Goal: Task Accomplishment & Management: Complete application form

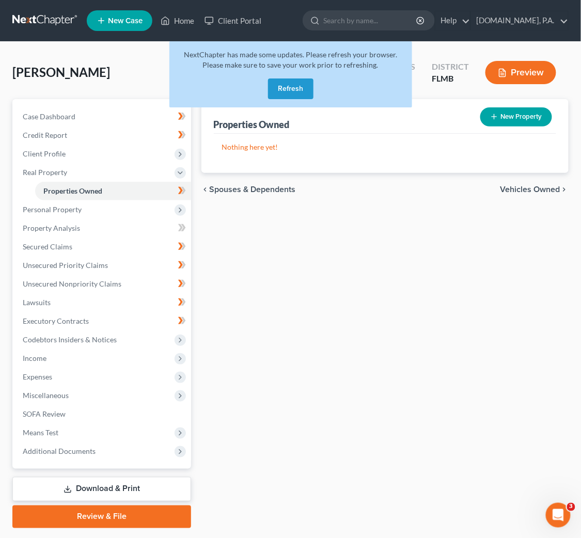
click at [285, 88] on button "Refresh" at bounding box center [290, 88] width 45 height 21
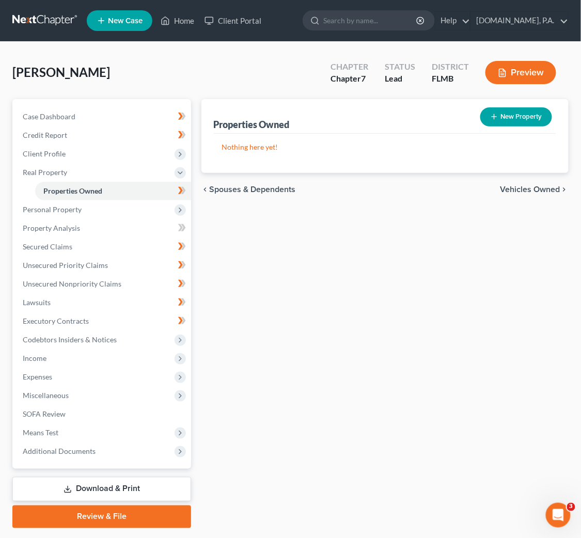
click at [47, 18] on link at bounding box center [45, 20] width 66 height 19
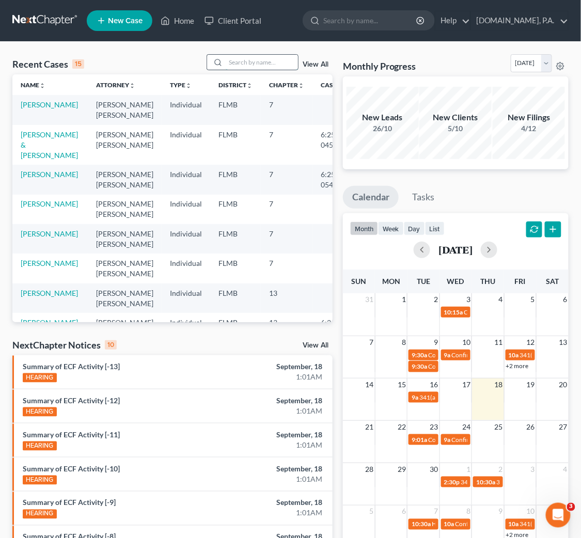
click at [249, 63] on input "search" at bounding box center [262, 62] width 72 height 15
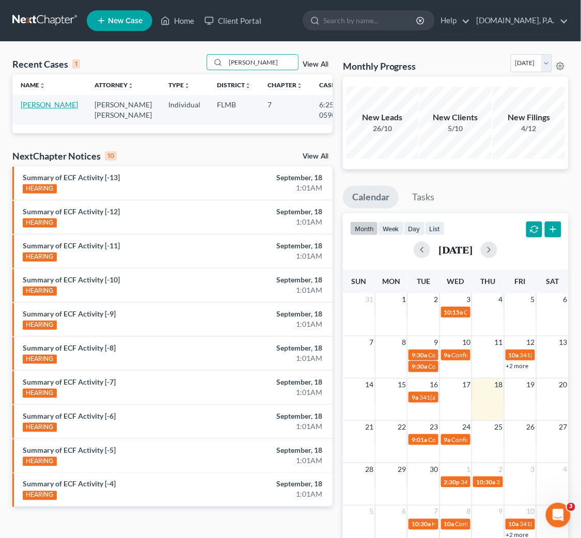
type input "[PERSON_NAME]"
click at [32, 104] on link "[PERSON_NAME]" at bounding box center [49, 104] width 57 height 9
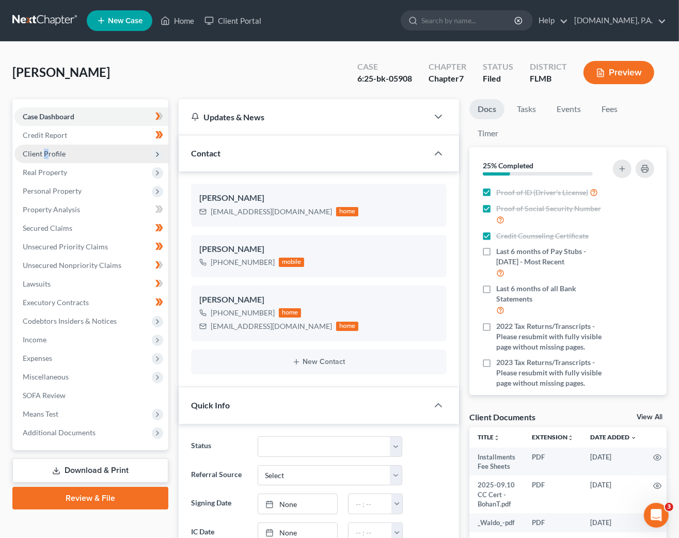
click at [47, 150] on span "Client Profile" at bounding box center [44, 153] width 43 height 9
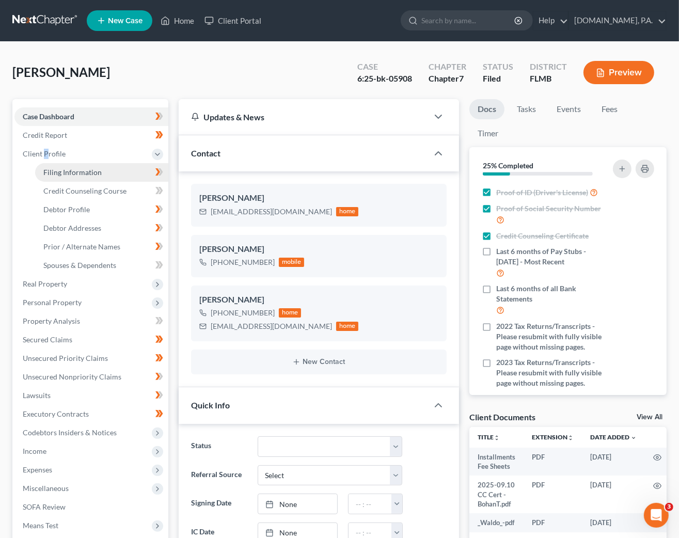
click at [77, 176] on link "Filing Information" at bounding box center [101, 172] width 133 height 19
select select "1"
select select "0"
select select "9"
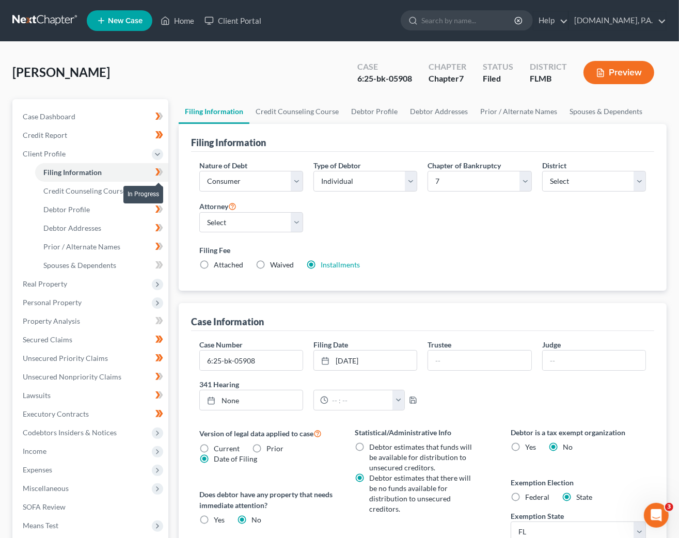
click at [160, 175] on icon at bounding box center [159, 172] width 8 height 13
click at [89, 189] on span "Credit Counseling Course" at bounding box center [84, 190] width 83 height 9
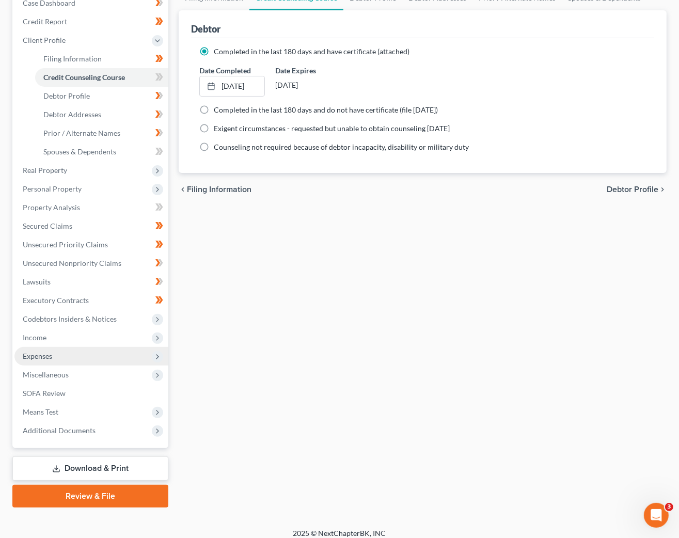
scroll to position [121, 0]
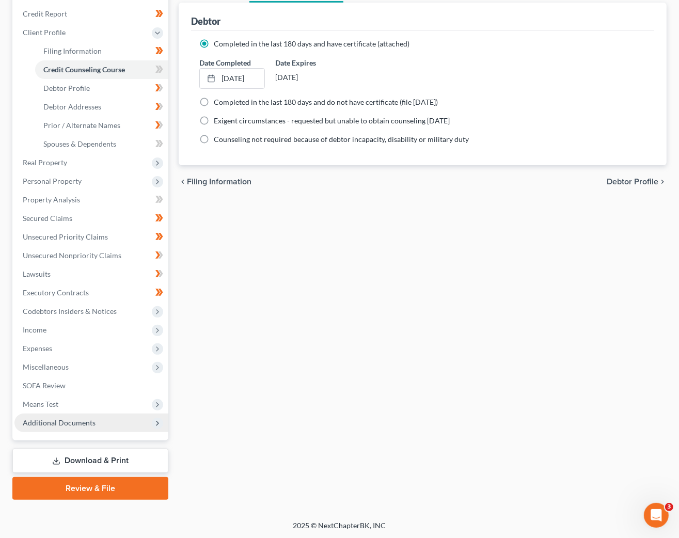
click at [78, 423] on span "Additional Documents" at bounding box center [59, 422] width 73 height 9
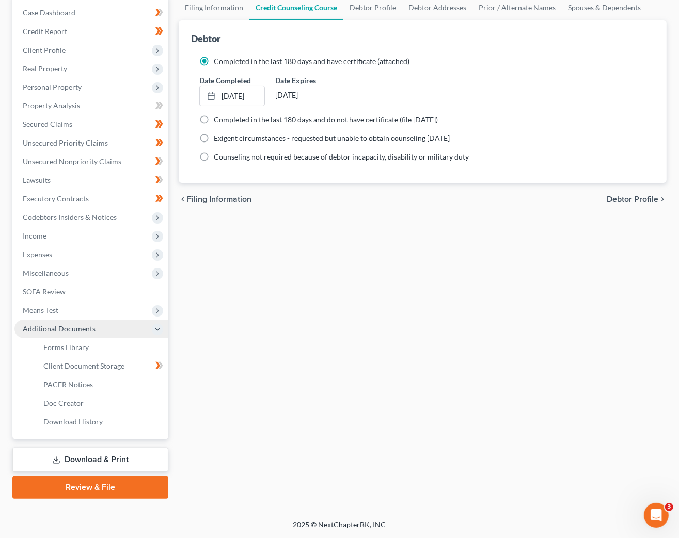
scroll to position [103, 0]
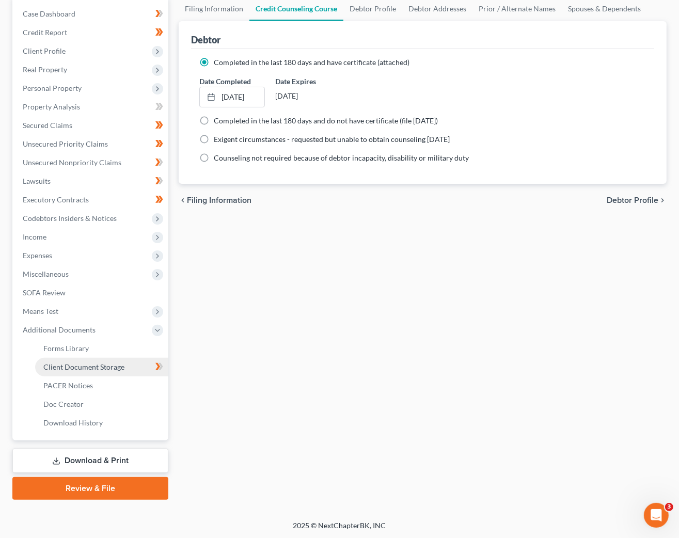
click at [69, 365] on span "Client Document Storage" at bounding box center [83, 366] width 81 height 9
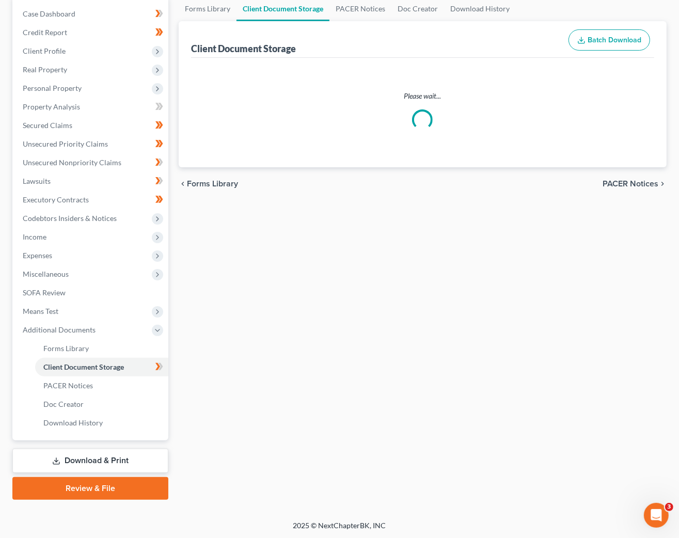
select select "9"
select select "4"
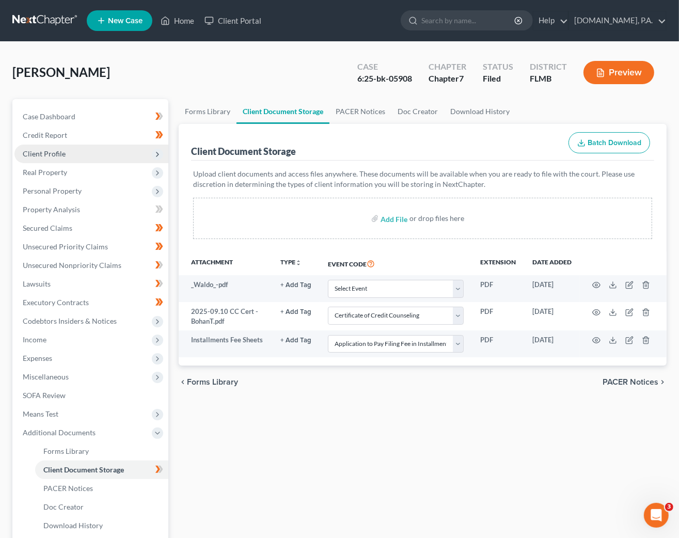
click at [50, 155] on span "Client Profile" at bounding box center [44, 153] width 43 height 9
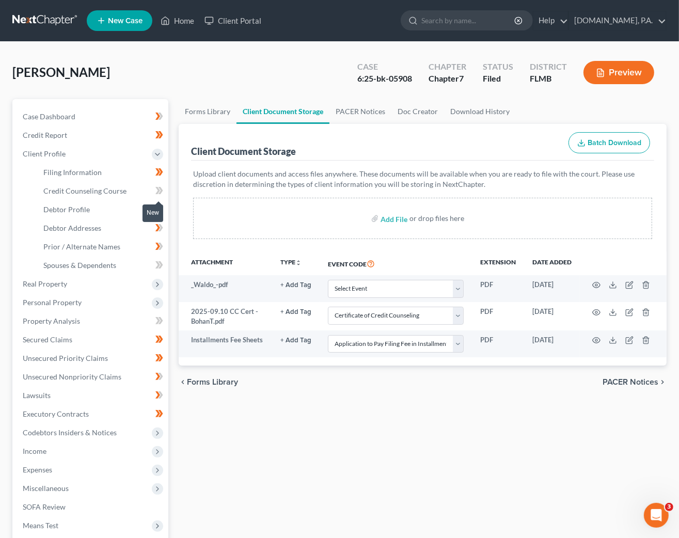
click at [155, 190] on span at bounding box center [159, 191] width 18 height 15
click at [164, 190] on span at bounding box center [159, 191] width 18 height 15
click at [61, 209] on span "Debtor Profile" at bounding box center [66, 209] width 46 height 9
select select "0"
select select "4"
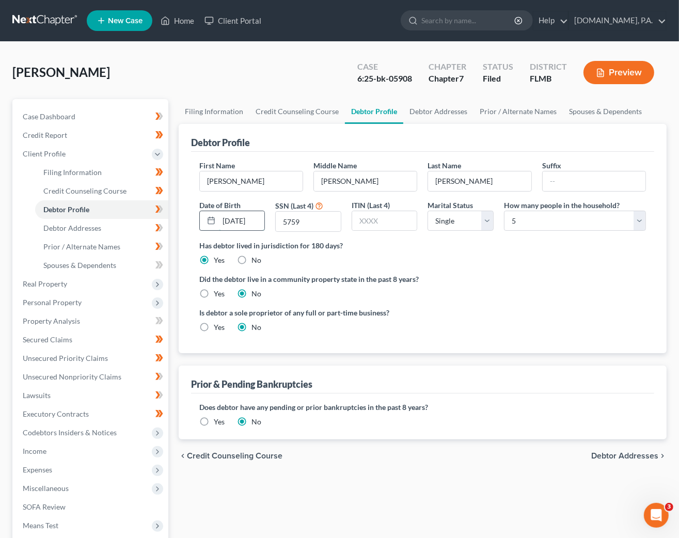
click at [245, 219] on input "[DATE]" at bounding box center [242, 221] width 46 height 20
click at [253, 216] on input "[DATE]" at bounding box center [242, 221] width 46 height 20
click at [256, 219] on input "[DATE]" at bounding box center [242, 221] width 46 height 20
click at [498, 269] on ng-include "First Name [PERSON_NAME] Middle Name [PERSON_NAME] Name [PERSON_NAME] Date of B…" at bounding box center [422, 250] width 446 height 181
click at [246, 219] on input "12/19/19733" at bounding box center [242, 221] width 46 height 20
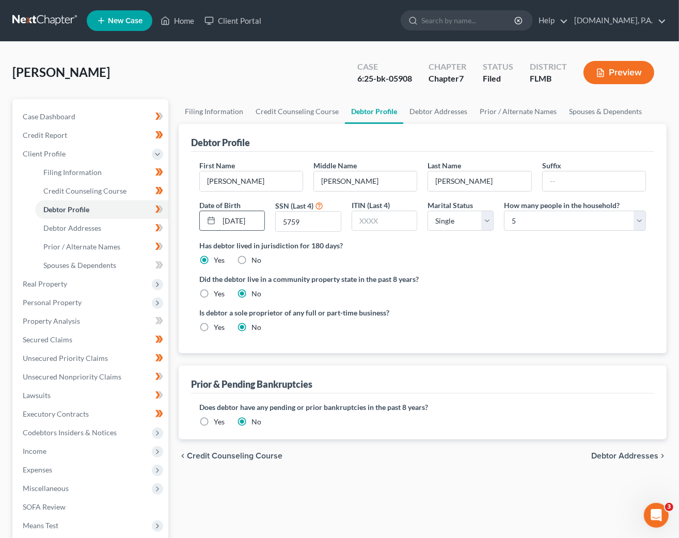
scroll to position [0, 4]
type input "[DATE]"
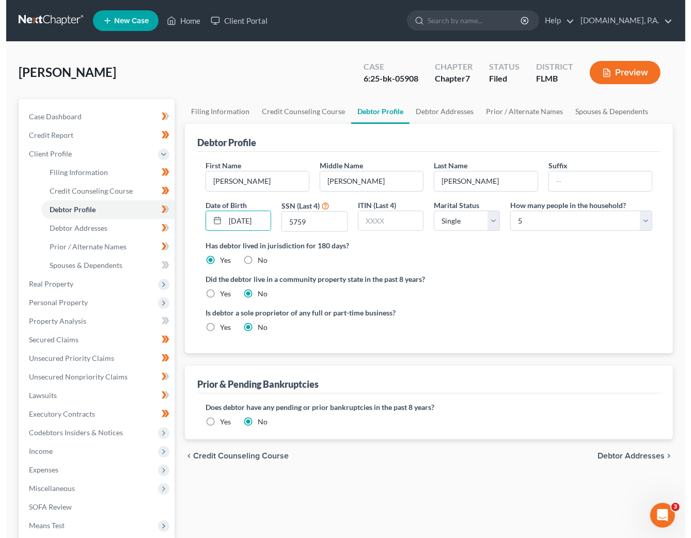
scroll to position [0, 0]
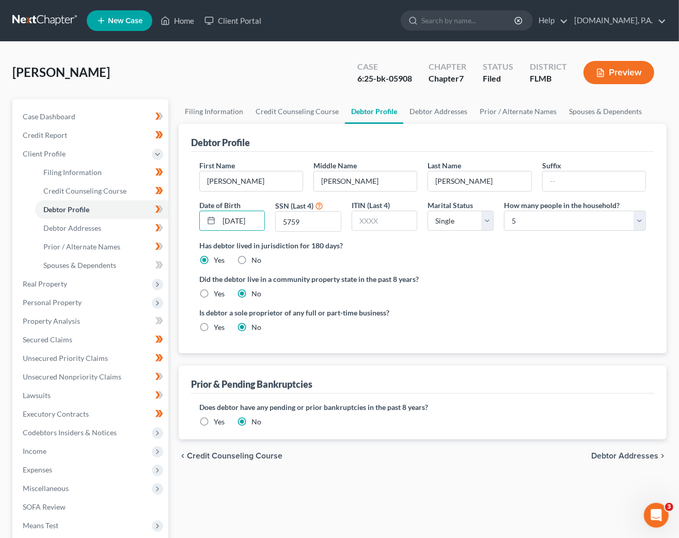
click at [473, 265] on div "Has debtor lived in jurisdiction for 180 days? Yes No Debtor must reside in jur…" at bounding box center [422, 252] width 446 height 25
click at [553, 297] on div "Did the debtor live in a community property state in the past 8 years? Yes No" at bounding box center [422, 286] width 446 height 25
click at [76, 229] on span "Debtor Addresses" at bounding box center [72, 227] width 58 height 9
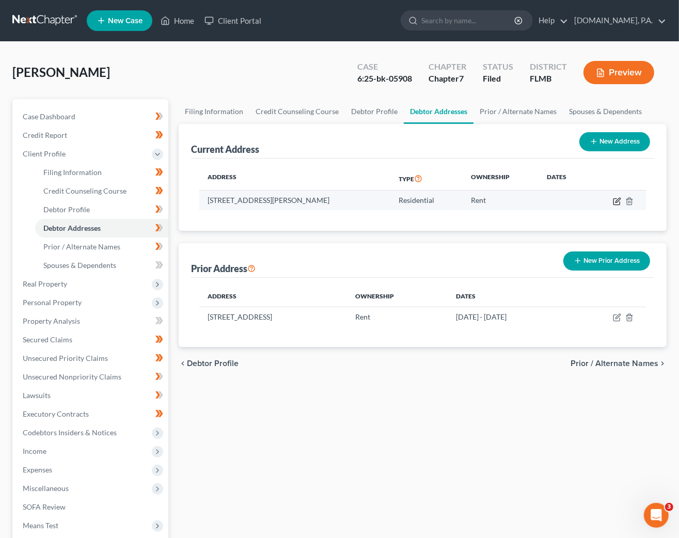
click at [592, 198] on icon "button" at bounding box center [617, 201] width 8 height 8
select select "9"
select select "0"
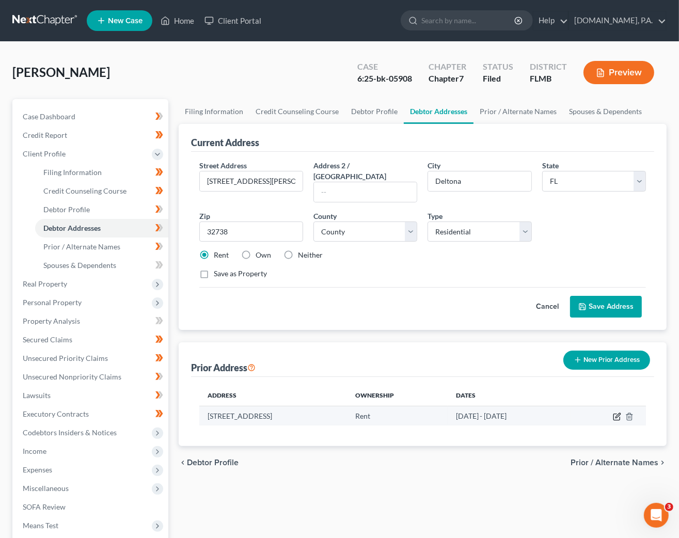
click at [592, 412] on icon "button" at bounding box center [617, 416] width 8 height 8
select select "9"
select select "5"
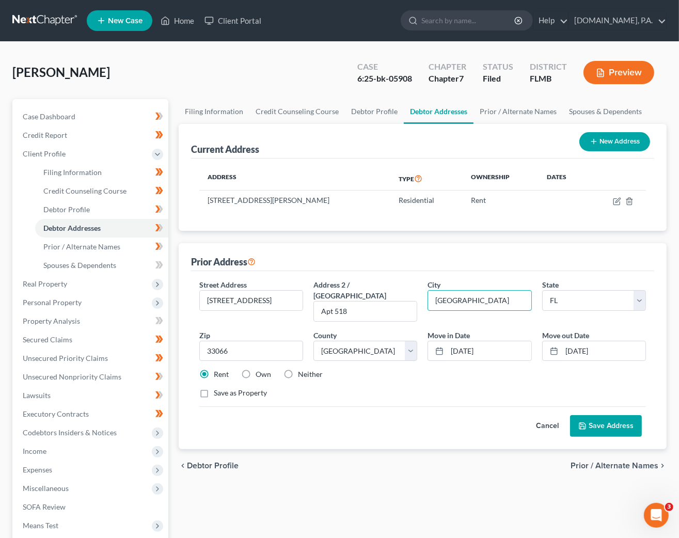
drag, startPoint x: 501, startPoint y: 297, endPoint x: 426, endPoint y: 286, distance: 76.1
click at [411, 297] on div "Street Address * [STREET_ADDRESS] * [GEOGRAPHIC_DATA] * State [US_STATE] AK AR …" at bounding box center [422, 342] width 457 height 127
type input "[GEOGRAPHIC_DATA]"
click at [440, 371] on div "Street Address * [STREET_ADDRESS] * [GEOGRAPHIC_DATA] * State [US_STATE] AK AR …" at bounding box center [422, 342] width 457 height 127
click at [592, 415] on button "Save Address" at bounding box center [606, 426] width 72 height 22
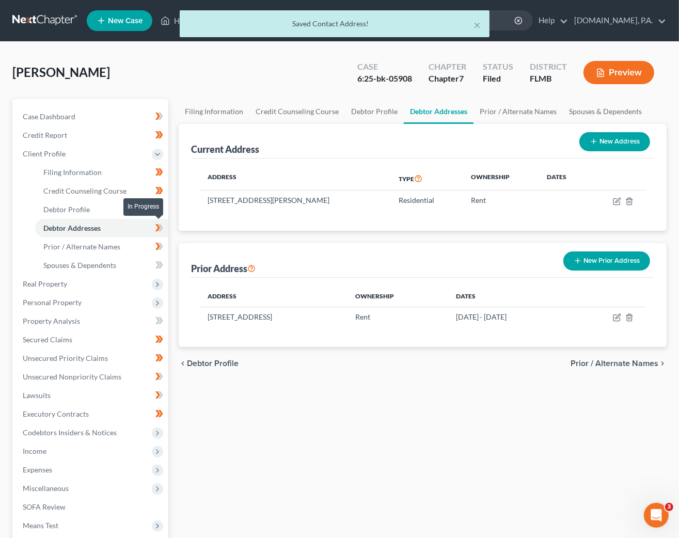
click at [160, 223] on icon at bounding box center [159, 227] width 8 height 13
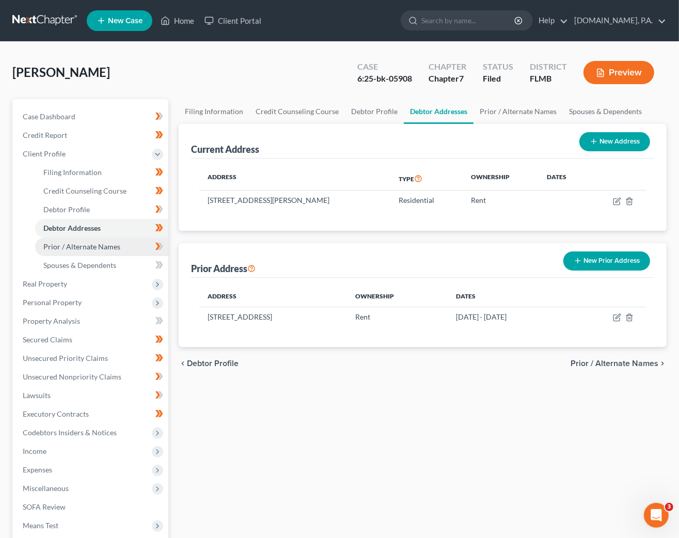
click at [101, 245] on span "Prior / Alternate Names" at bounding box center [81, 246] width 77 height 9
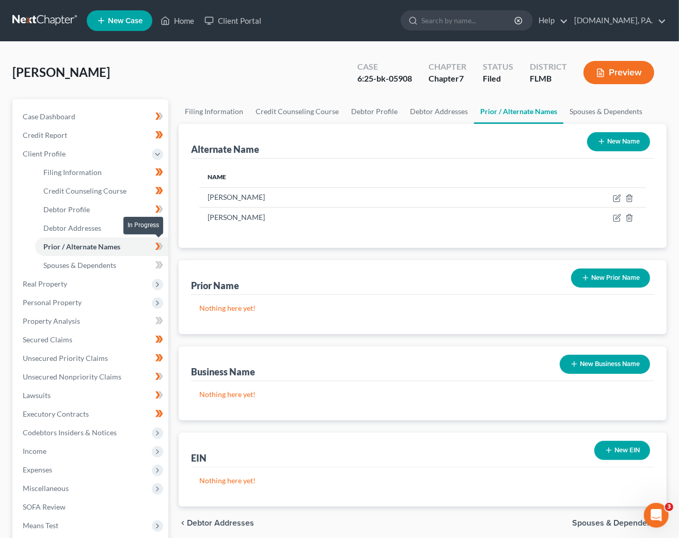
click at [160, 242] on icon at bounding box center [159, 246] width 8 height 13
click at [94, 264] on span "Spouses & Dependents" at bounding box center [79, 265] width 73 height 9
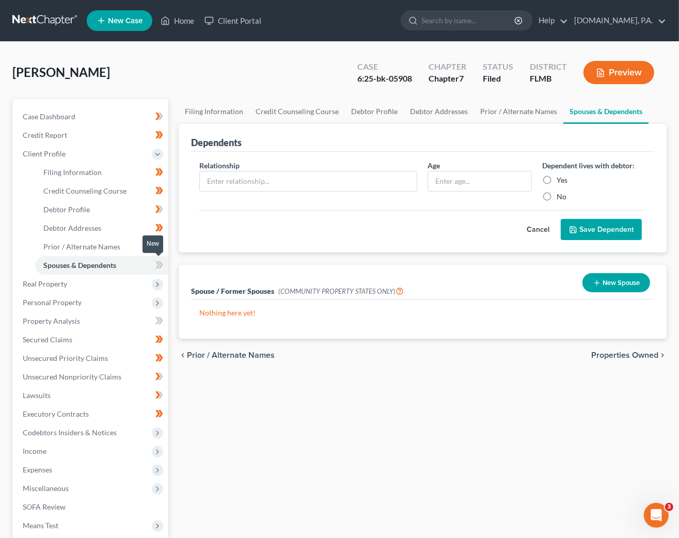
click at [160, 266] on icon at bounding box center [160, 264] width 5 height 7
click at [162, 266] on icon at bounding box center [159, 265] width 8 height 13
click at [72, 282] on span "Real Property" at bounding box center [91, 284] width 154 height 19
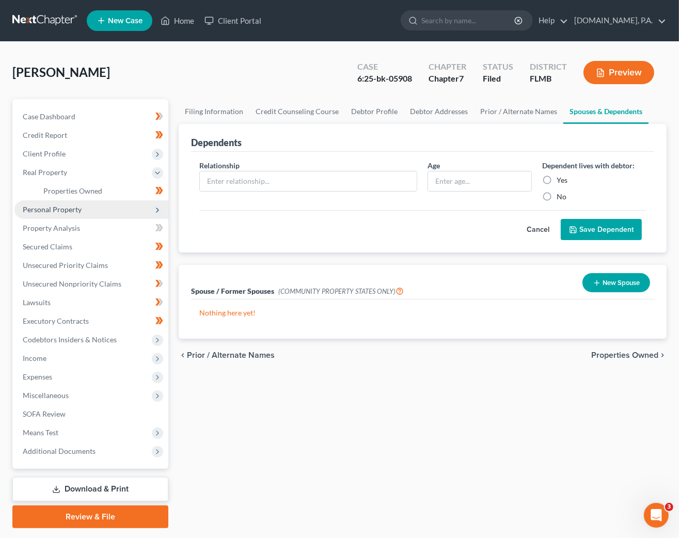
click at [58, 212] on span "Personal Property" at bounding box center [52, 209] width 59 height 9
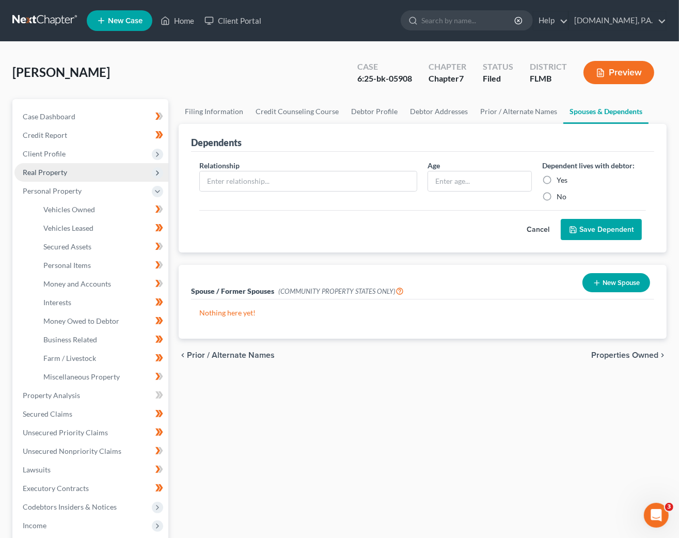
click at [55, 173] on span "Real Property" at bounding box center [45, 172] width 44 height 9
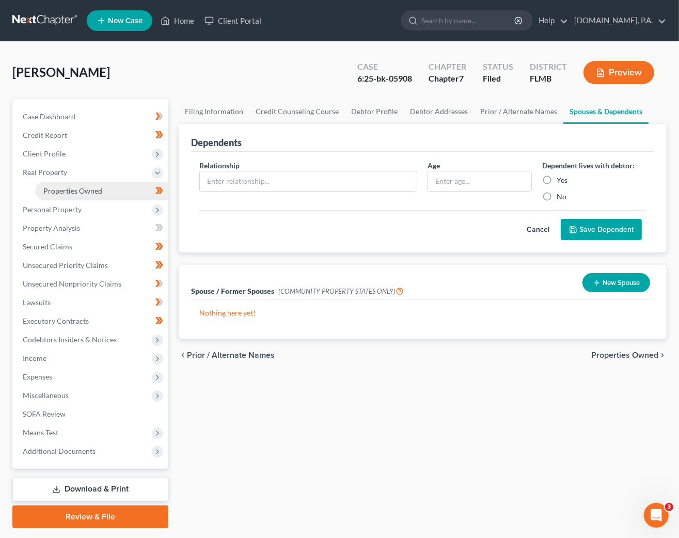
click at [66, 191] on span "Properties Owned" at bounding box center [72, 190] width 59 height 9
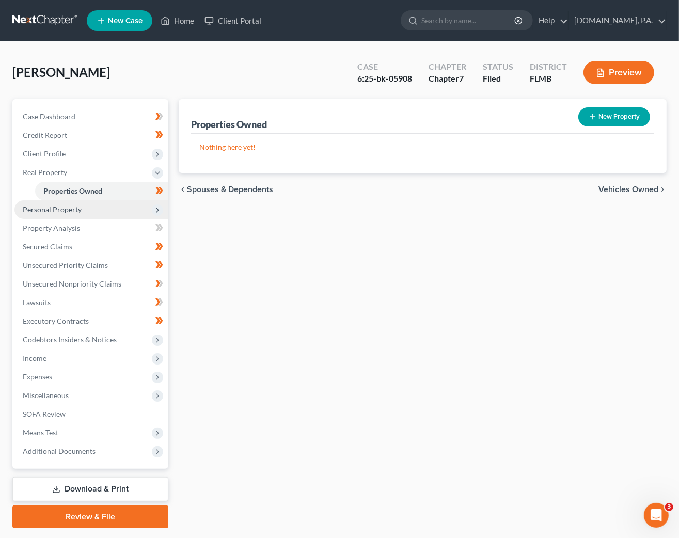
click at [64, 209] on span "Personal Property" at bounding box center [52, 209] width 59 height 9
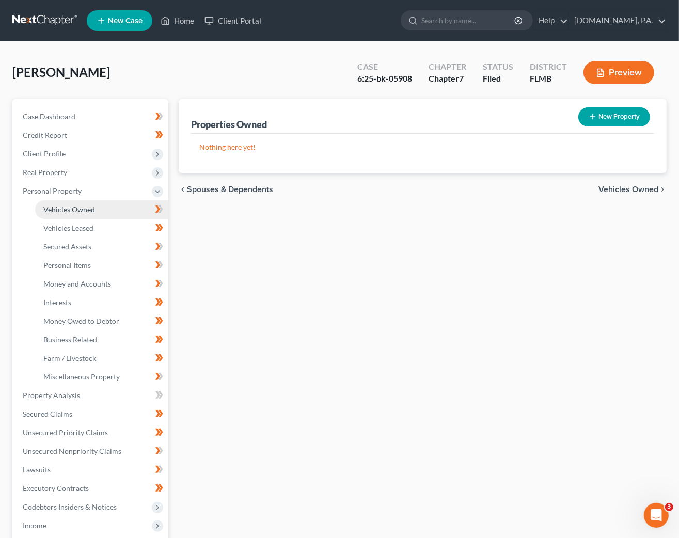
click at [67, 210] on span "Vehicles Owned" at bounding box center [69, 209] width 52 height 9
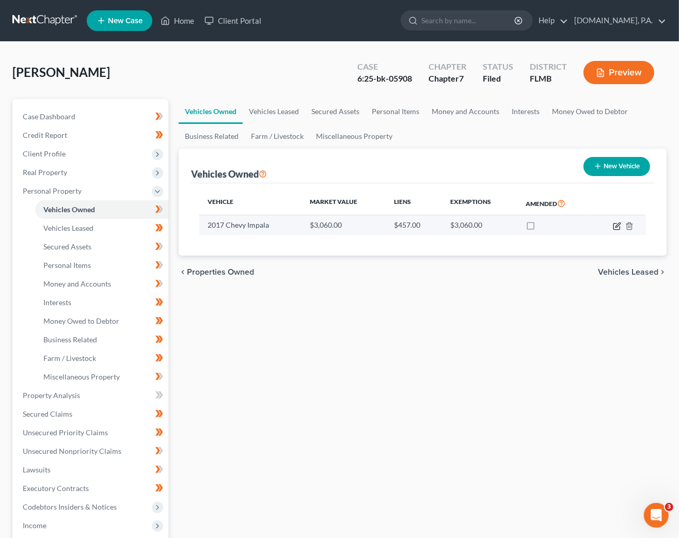
click at [592, 224] on icon "button" at bounding box center [617, 226] width 8 height 8
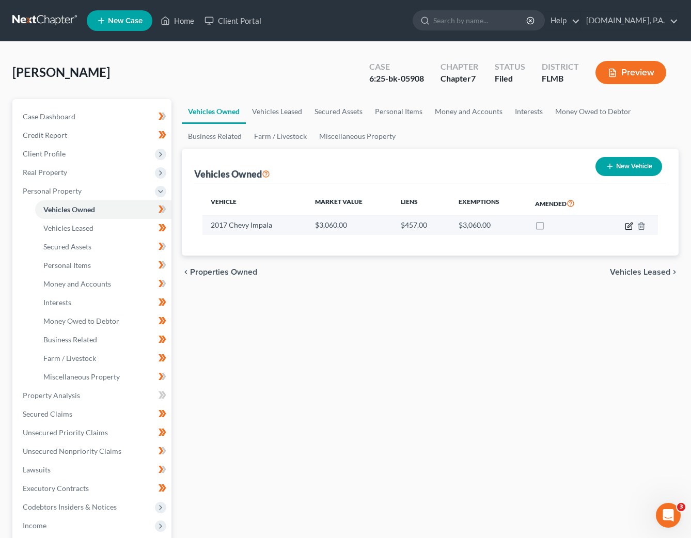
select select "0"
select select "9"
select select "3"
select select "0"
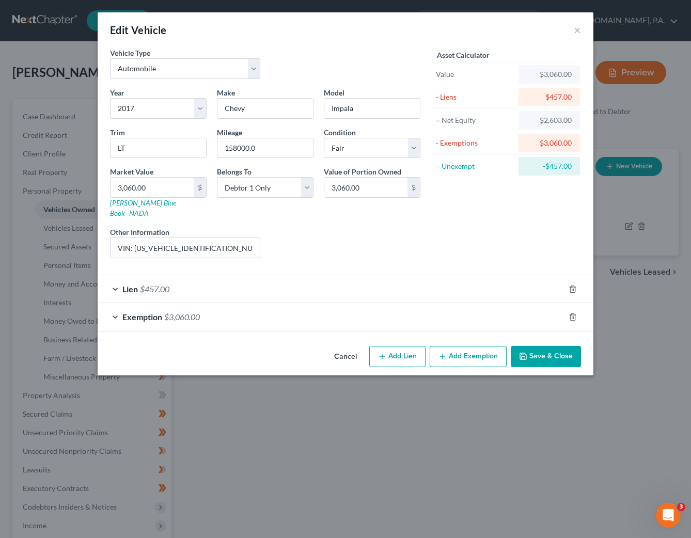
click at [113, 280] on div "Lien $457.00" at bounding box center [331, 288] width 467 height 27
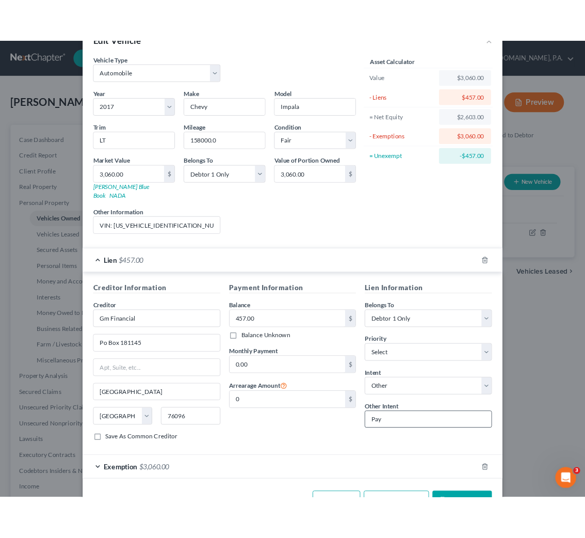
scroll to position [57, 0]
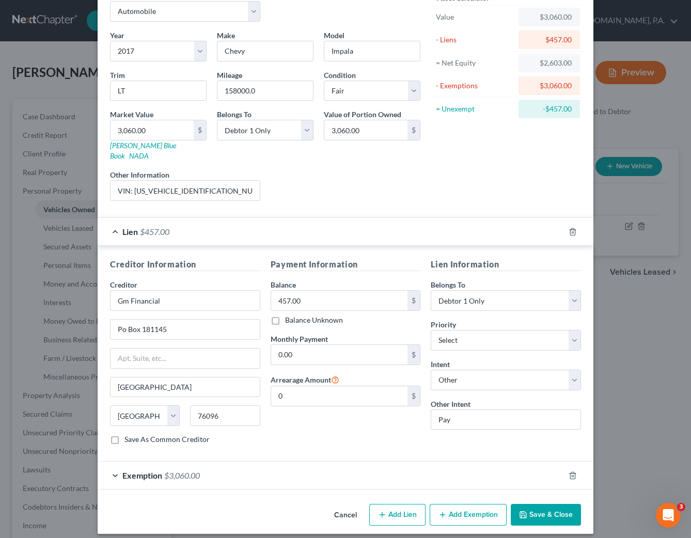
click at [537, 506] on button "Save & Close" at bounding box center [545, 515] width 70 height 22
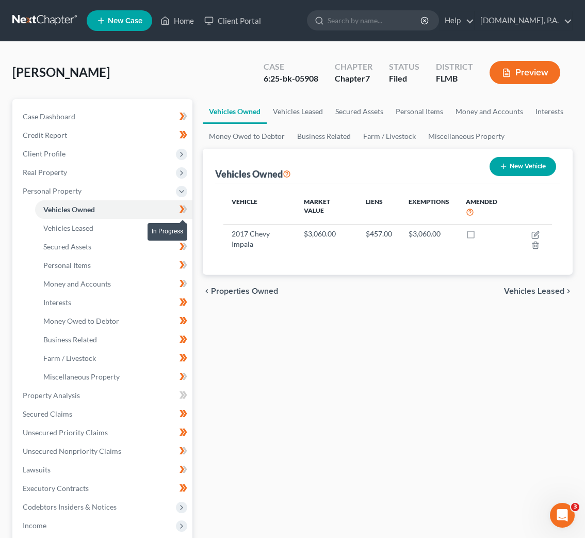
click at [186, 210] on icon at bounding box center [184, 209] width 8 height 13
click at [63, 233] on link "Vehicles Leased" at bounding box center [113, 228] width 157 height 19
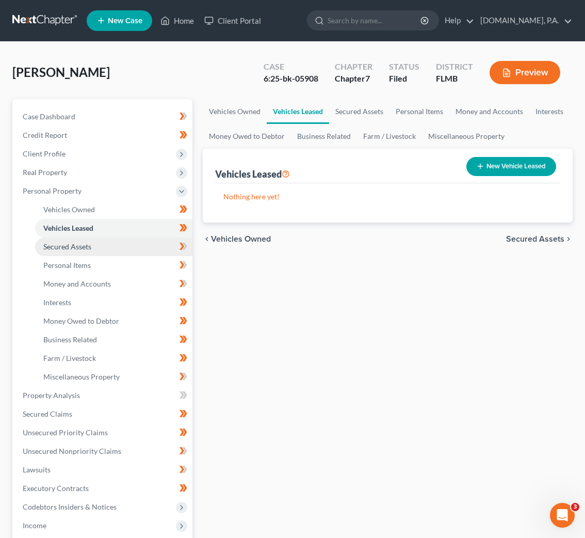
click at [69, 248] on span "Secured Assets" at bounding box center [67, 246] width 48 height 9
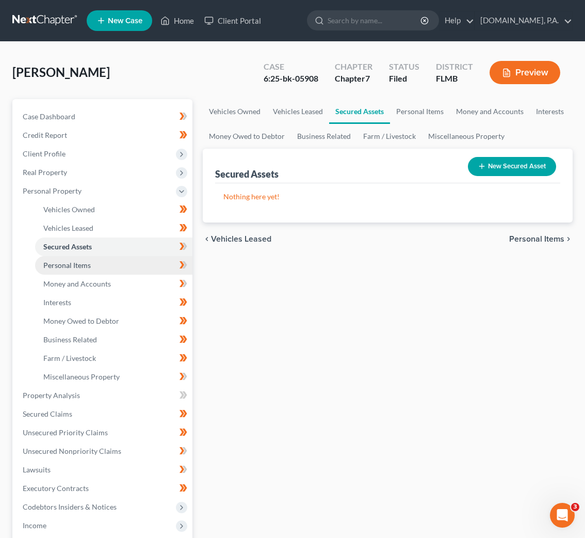
scroll to position [77, 0]
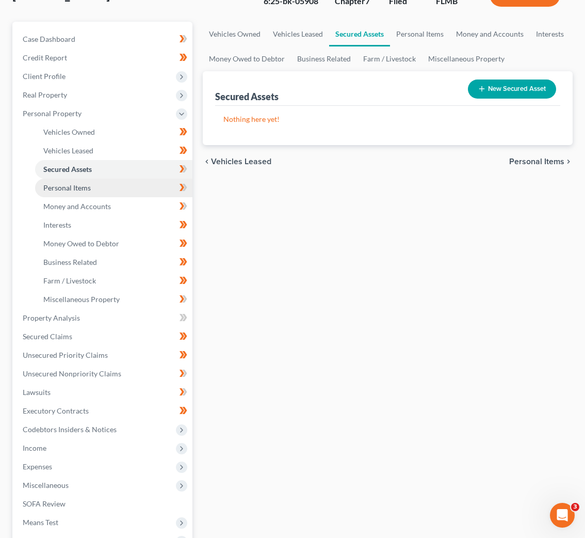
click at [61, 190] on span "Personal Items" at bounding box center [66, 187] width 47 height 9
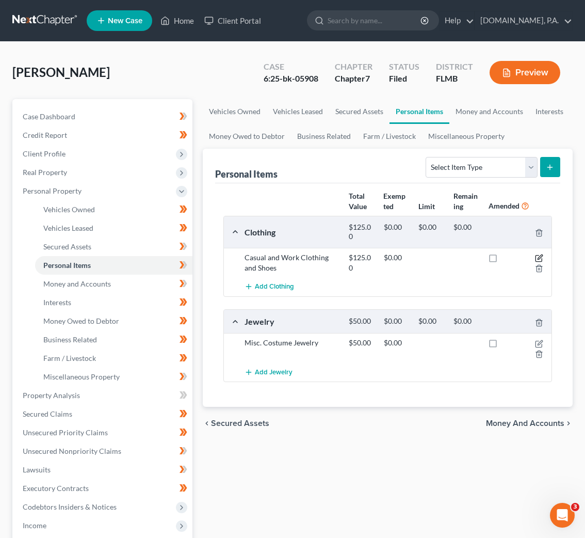
click at [537, 259] on icon "button" at bounding box center [539, 258] width 8 height 8
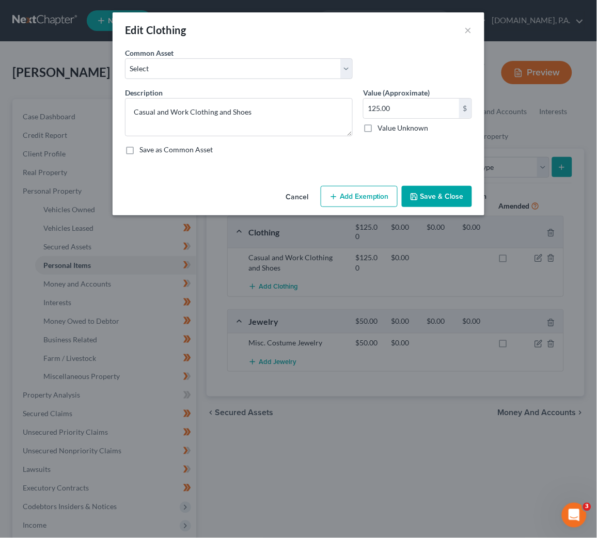
click at [363, 197] on button "Add Exemption" at bounding box center [358, 197] width 77 height 22
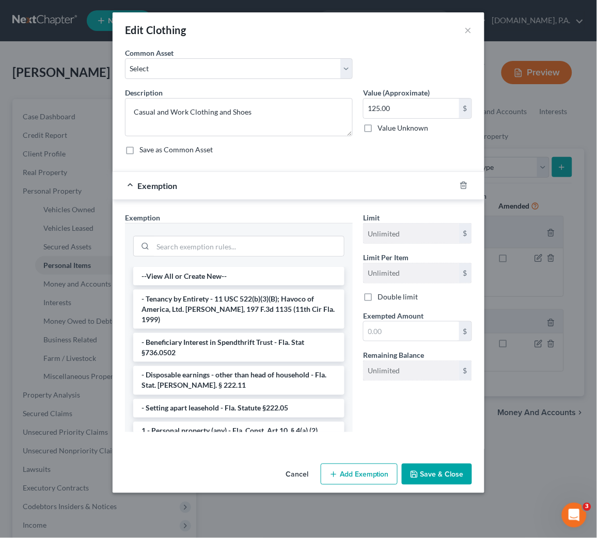
click at [191, 422] on li "1 - Personal property (any) - Fla. Const. Art.10, § 4(a) (2)" at bounding box center [238, 431] width 211 height 19
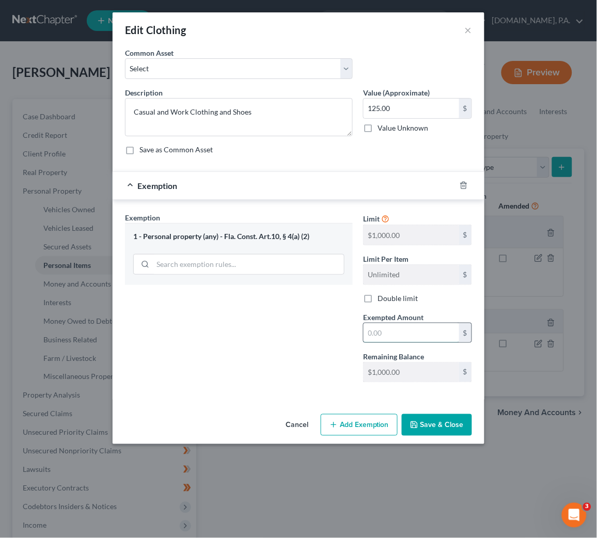
click at [377, 333] on input "text" at bounding box center [410, 333] width 95 height 20
type input "125.00"
click at [444, 435] on button "Save & Close" at bounding box center [437, 425] width 70 height 22
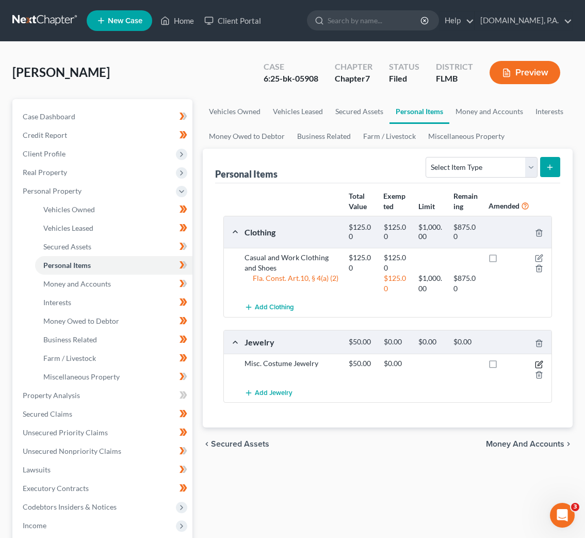
click at [540, 365] on icon "button" at bounding box center [540, 363] width 5 height 5
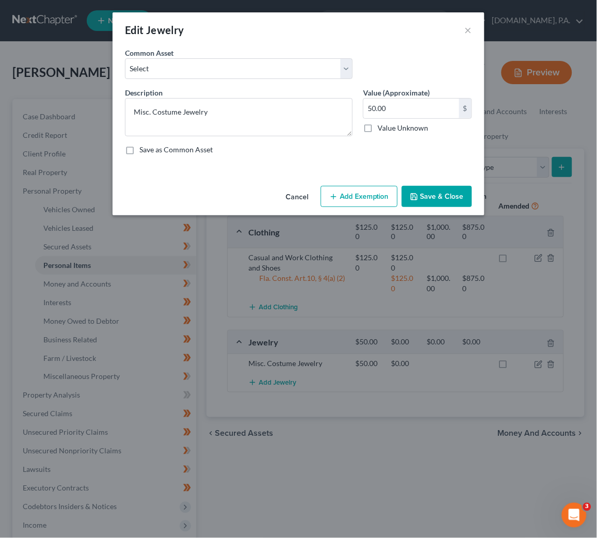
click at [355, 198] on button "Add Exemption" at bounding box center [358, 197] width 77 height 22
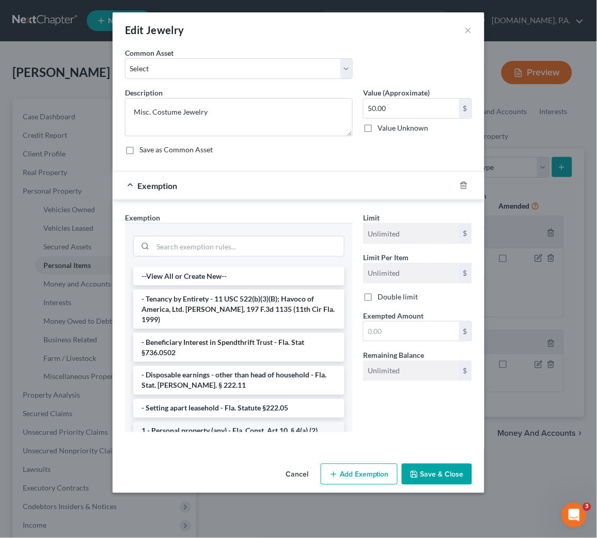
click at [194, 424] on li "1 - Personal property (any) - Fla. Const. Art.10, § 4(a) (2)" at bounding box center [238, 431] width 211 height 19
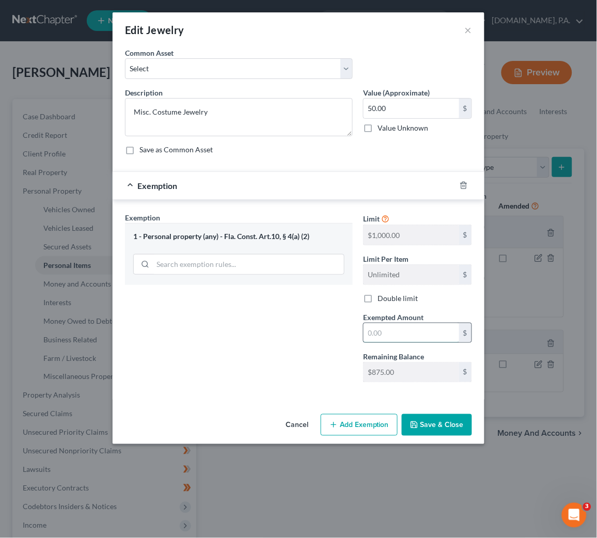
drag, startPoint x: 406, startPoint y: 334, endPoint x: 416, endPoint y: 328, distance: 12.3
click at [406, 334] on input "text" at bounding box center [410, 333] width 95 height 20
type input "50.00"
click at [437, 424] on button "Save & Close" at bounding box center [437, 425] width 70 height 22
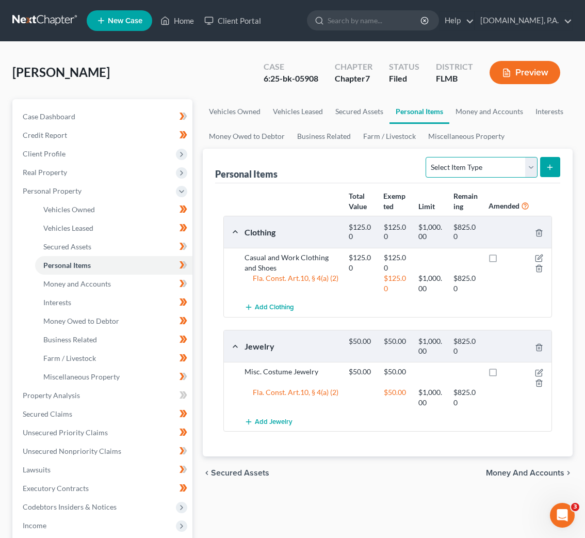
click at [531, 164] on select "Select Item Type Clothing Collectibles Of Value Electronics Firearms Household …" at bounding box center [481, 167] width 111 height 21
select select "household_goods"
click at [427, 157] on select "Select Item Type Clothing Collectibles Of Value Electronics Firearms Household …" at bounding box center [481, 167] width 111 height 21
click at [555, 168] on button "submit" at bounding box center [550, 167] width 20 height 20
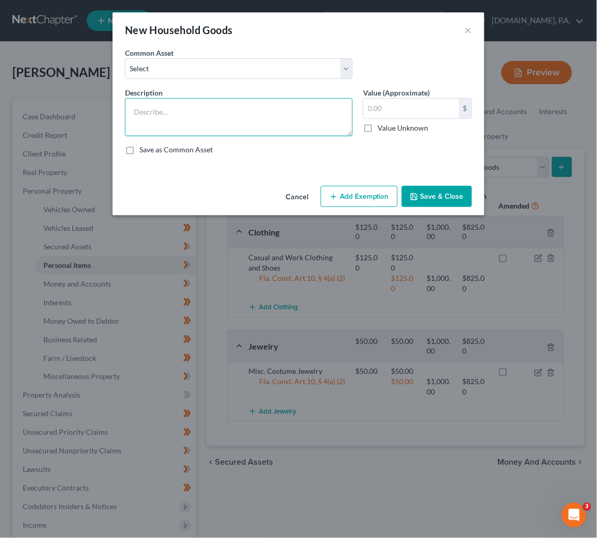
click at [132, 101] on textarea at bounding box center [239, 117] width 228 height 38
type textarea "1 Couch, 1 Coffee Table , 2 End Tables, 1 Bed, 2 Dressers, 2 Nightstands, 1 TV …"
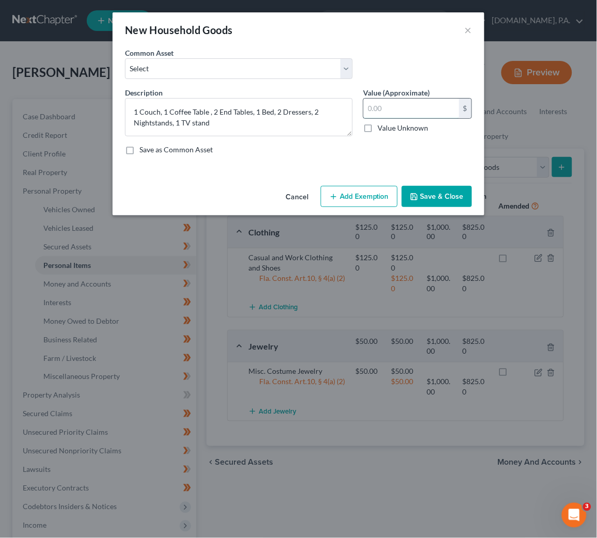
click at [380, 107] on input "text" at bounding box center [410, 109] width 95 height 20
type input "200.00"
click at [368, 194] on button "Add Exemption" at bounding box center [358, 197] width 77 height 22
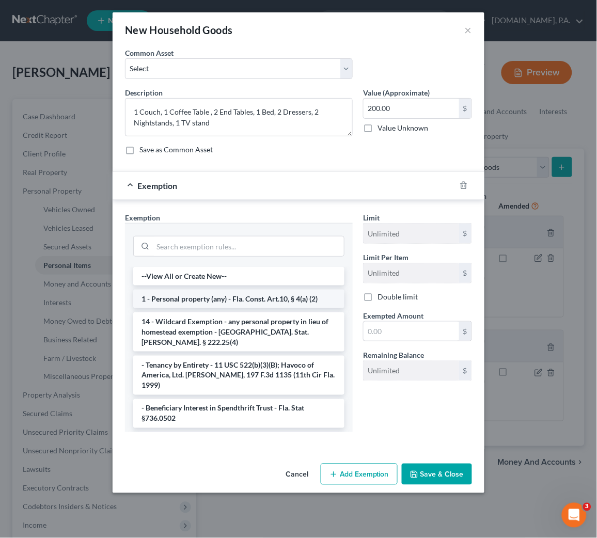
click at [196, 305] on li "1 - Personal property (any) - Fla. Const. Art.10, § 4(a) (2)" at bounding box center [238, 299] width 211 height 19
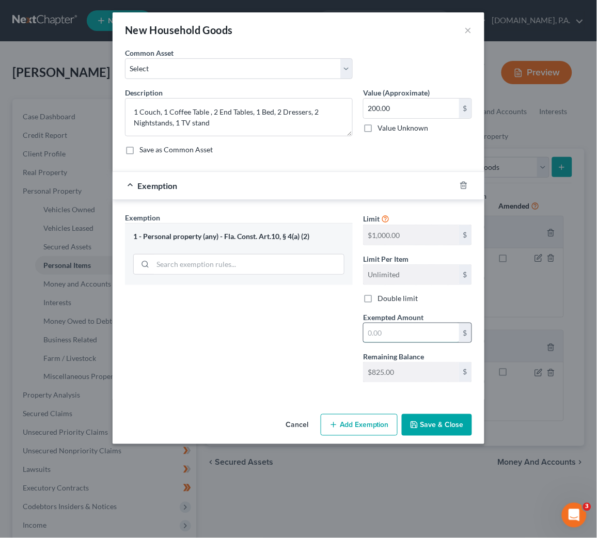
click at [379, 330] on input "text" at bounding box center [410, 333] width 95 height 20
type input "200.00"
click at [438, 427] on button "Save & Close" at bounding box center [437, 425] width 70 height 22
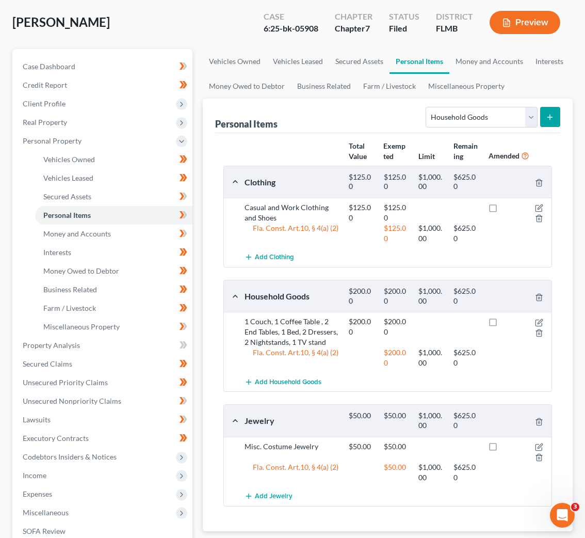
scroll to position [77, 0]
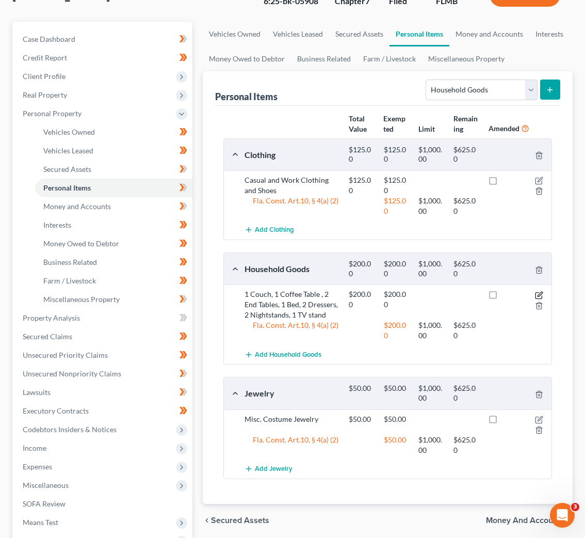
click at [539, 294] on icon "button" at bounding box center [539, 295] width 8 height 8
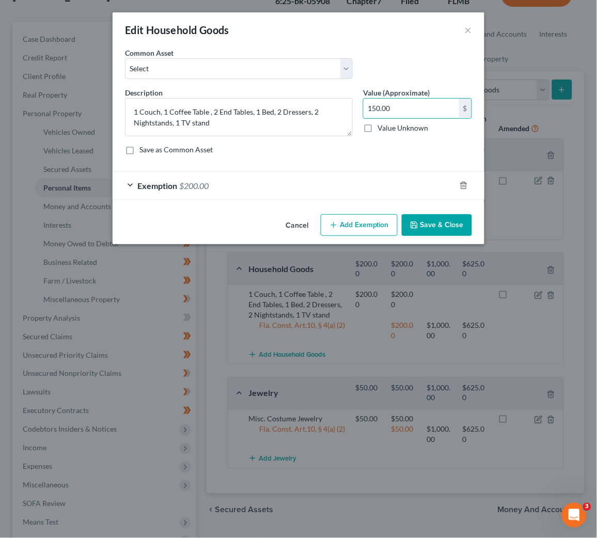
type input "150.00"
click at [243, 240] on div "Cancel Add Exemption Save & Close" at bounding box center [299, 227] width 372 height 34
click at [460, 186] on icon "button" at bounding box center [463, 185] width 8 height 8
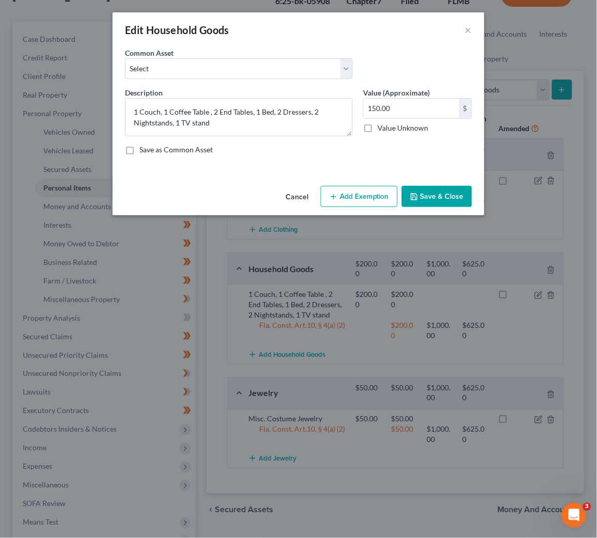
click at [355, 198] on button "Add Exemption" at bounding box center [358, 197] width 77 height 22
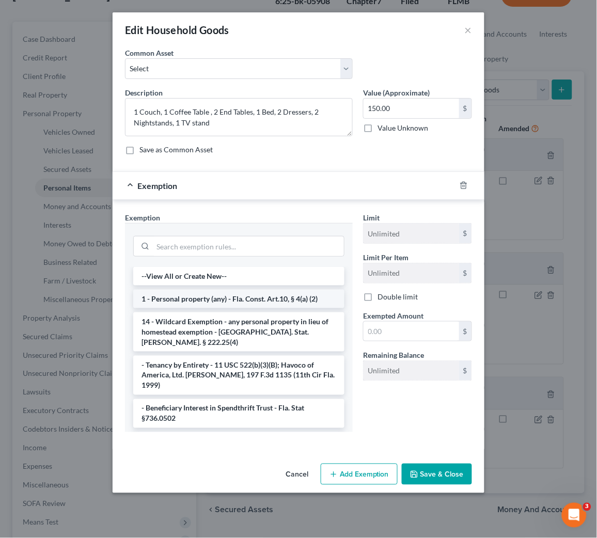
click at [186, 300] on li "1 - Personal property (any) - Fla. Const. Art.10, § 4(a) (2)" at bounding box center [238, 299] width 211 height 19
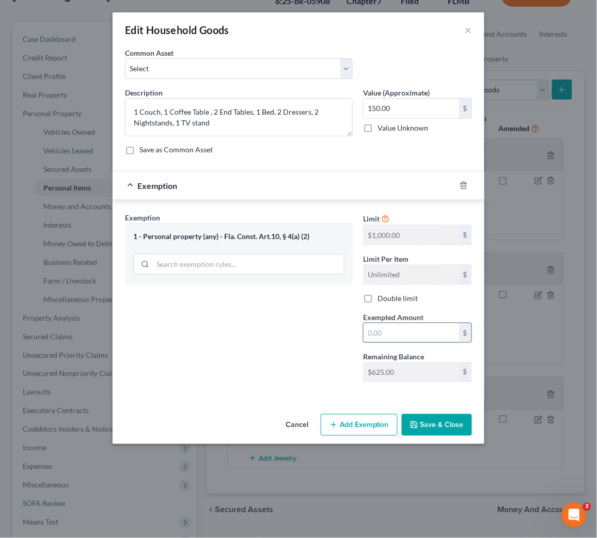
click at [394, 328] on input "text" at bounding box center [410, 333] width 95 height 20
type input "150.00"
click at [451, 427] on button "Save & Close" at bounding box center [437, 425] width 70 height 22
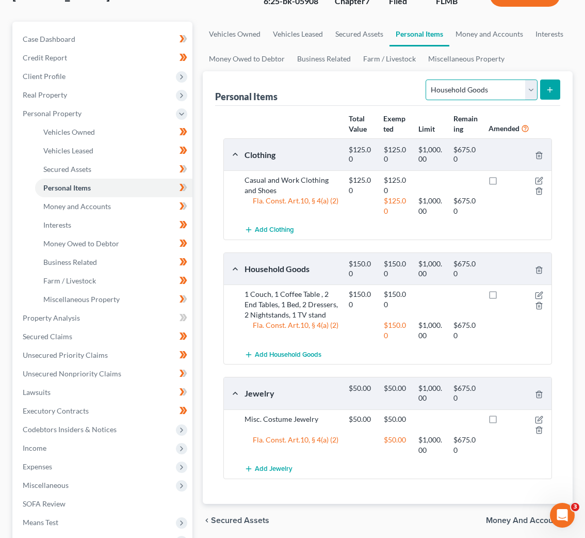
click at [533, 87] on select "Select Item Type Clothing Collectibles Of Value Electronics Firearms Household …" at bounding box center [481, 89] width 111 height 21
select select "electronics"
click at [427, 79] on select "Select Item Type Clothing Collectibles Of Value Electronics Firearms Household …" at bounding box center [481, 89] width 111 height 21
click at [550, 85] on button "submit" at bounding box center [550, 89] width 20 height 20
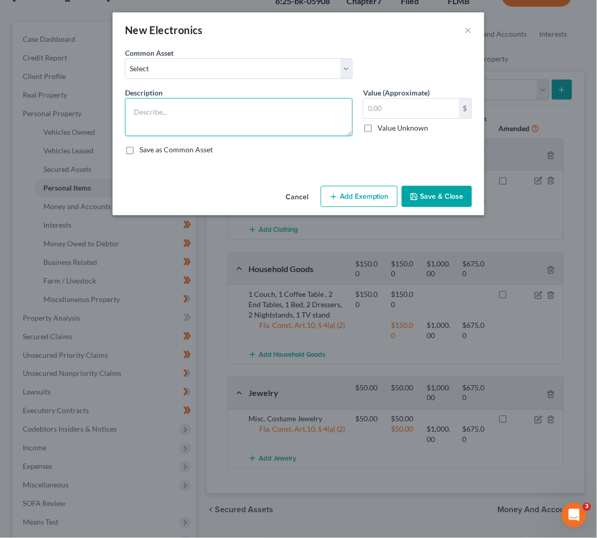
click at [141, 106] on textarea at bounding box center [239, 117] width 228 height 38
type textarea "1 TV"
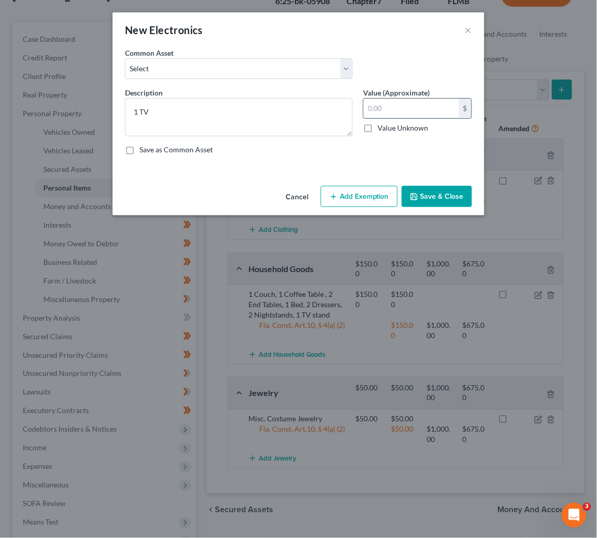
click at [382, 108] on input "text" at bounding box center [410, 109] width 95 height 20
type input "50.00"
click at [360, 195] on button "Add Exemption" at bounding box center [358, 197] width 77 height 22
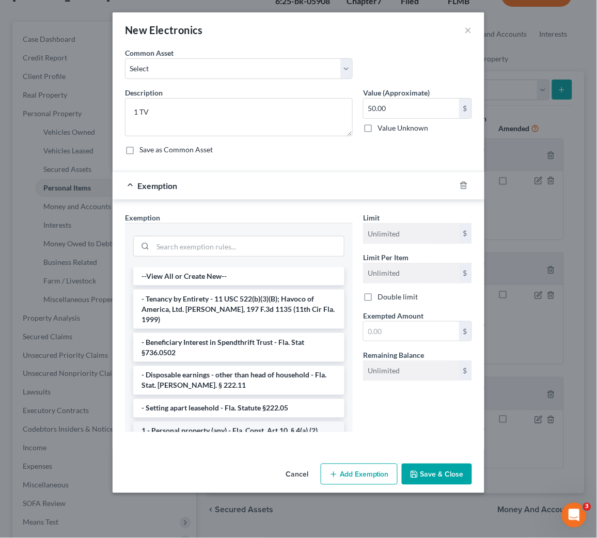
click at [180, 422] on li "1 - Personal property (any) - Fla. Const. Art.10, § 4(a) (2)" at bounding box center [238, 431] width 211 height 19
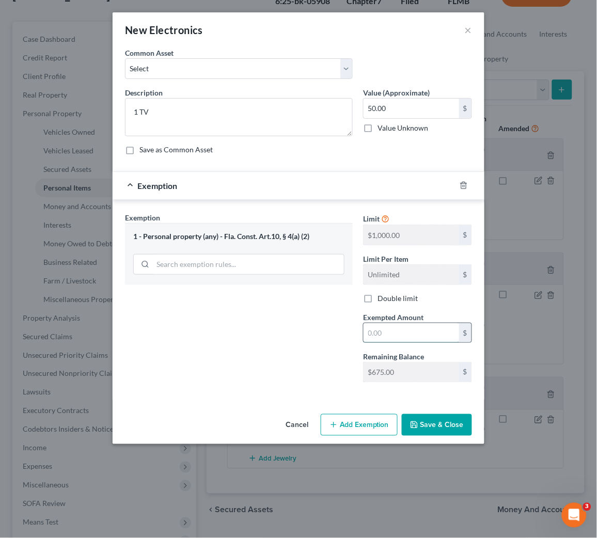
click at [400, 327] on input "text" at bounding box center [410, 333] width 95 height 20
type input "50.00"
click at [445, 429] on button "Save & Close" at bounding box center [437, 425] width 70 height 22
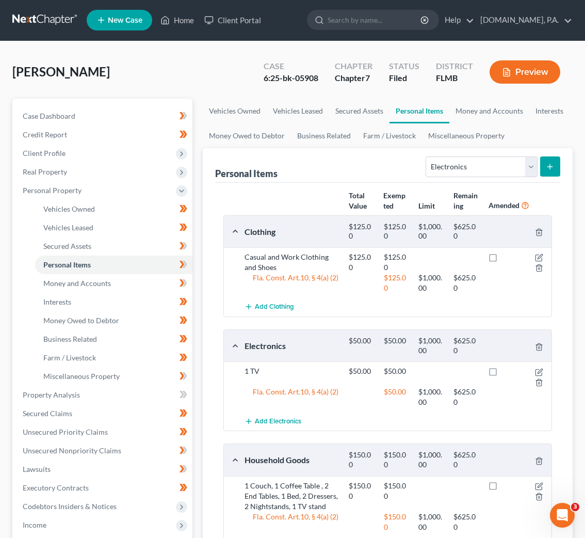
scroll to position [0, 0]
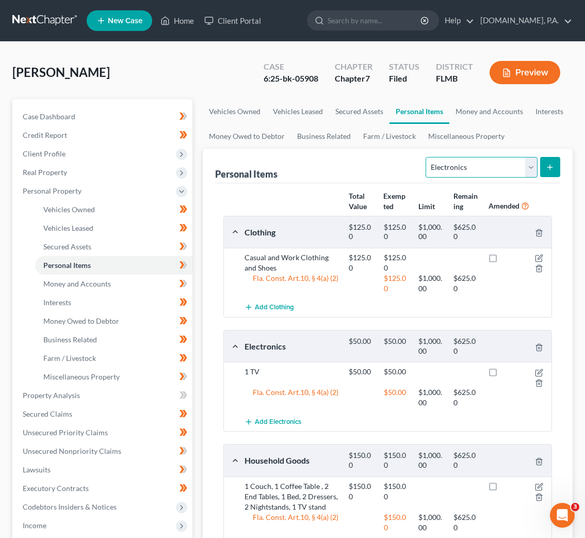
click at [529, 165] on select "Select Item Type Clothing Collectibles Of Value Electronics Firearms Household …" at bounding box center [481, 167] width 111 height 21
select select "pets"
click at [427, 157] on select "Select Item Type Clothing Collectibles Of Value Electronics Firearms Household …" at bounding box center [481, 167] width 111 height 21
click at [549, 166] on icon "submit" at bounding box center [550, 167] width 8 height 8
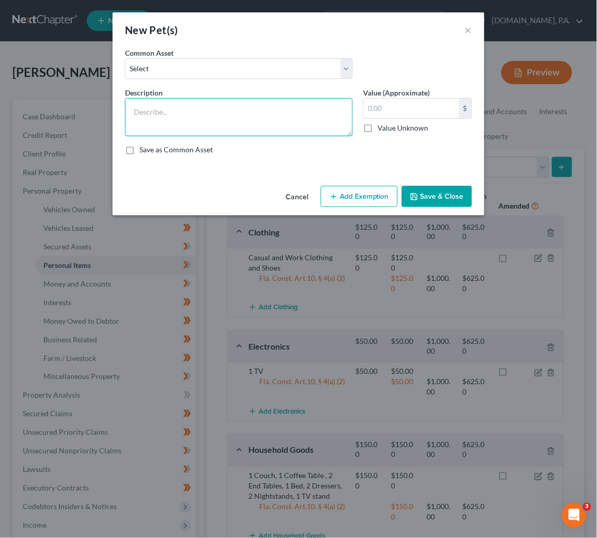
click at [153, 107] on textarea at bounding box center [239, 117] width 228 height 38
type textarea "1 Dog"
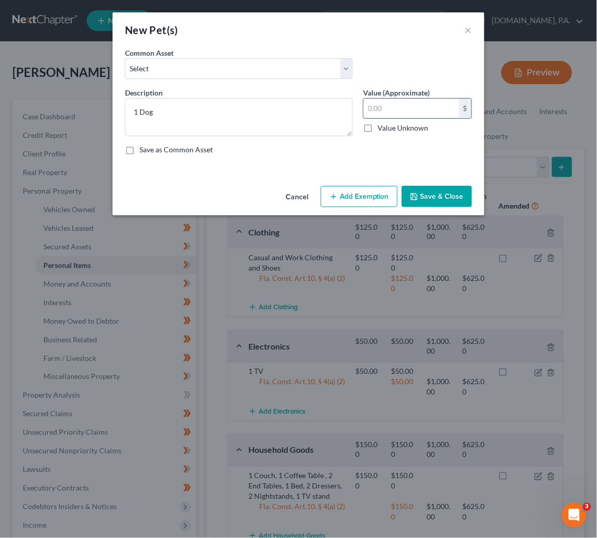
click at [405, 110] on input "text" at bounding box center [410, 109] width 95 height 20
type input "1.00"
click at [374, 197] on button "Add Exemption" at bounding box center [358, 197] width 77 height 22
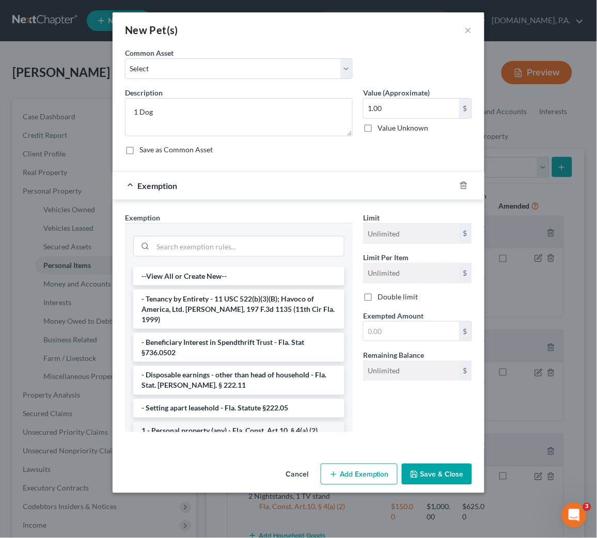
click at [207, 422] on li "1 - Personal property (any) - Fla. Const. Art.10, § 4(a) (2)" at bounding box center [238, 431] width 211 height 19
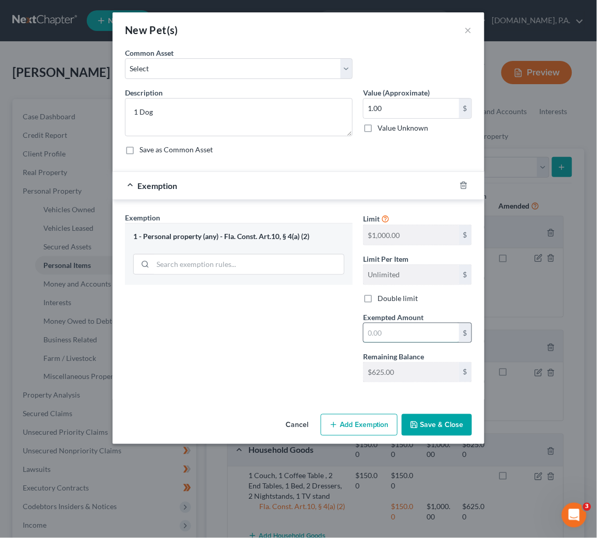
click at [398, 340] on input "text" at bounding box center [410, 333] width 95 height 20
type input "1.00"
click at [339, 370] on div "Exemption Set must be selected for CA. Exemption * 1 - Personal property (any) …" at bounding box center [239, 301] width 238 height 179
click at [431, 426] on button "Save & Close" at bounding box center [437, 425] width 70 height 22
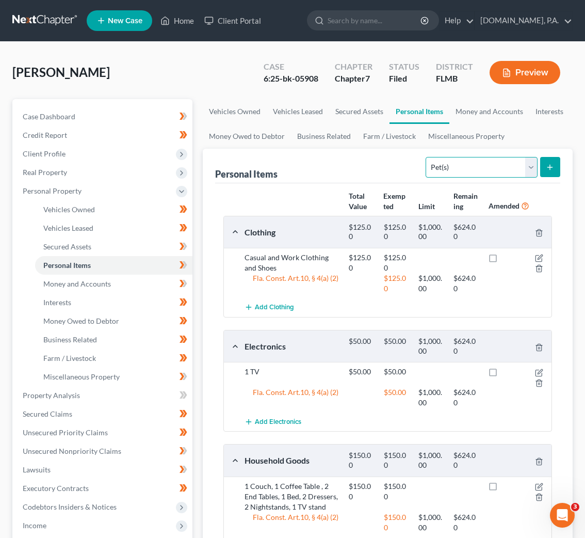
click at [530, 166] on select "Select Item Type Clothing Collectibles Of Value Electronics Firearms Household …" at bounding box center [481, 167] width 111 height 21
click at [186, 264] on icon at bounding box center [184, 264] width 5 height 7
click at [89, 281] on span "Money and Accounts" at bounding box center [77, 283] width 68 height 9
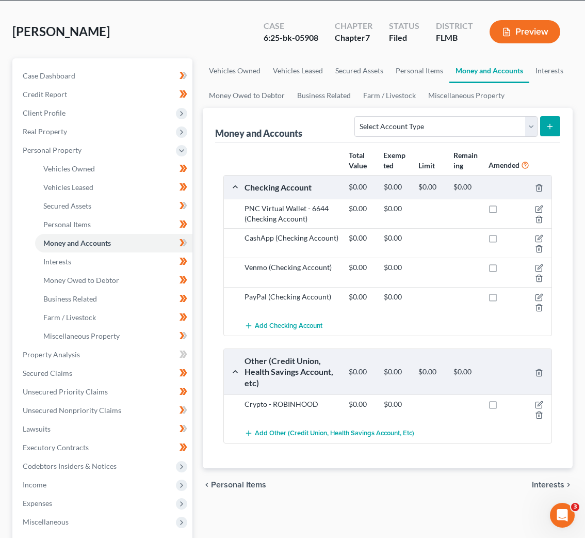
scroll to position [77, 0]
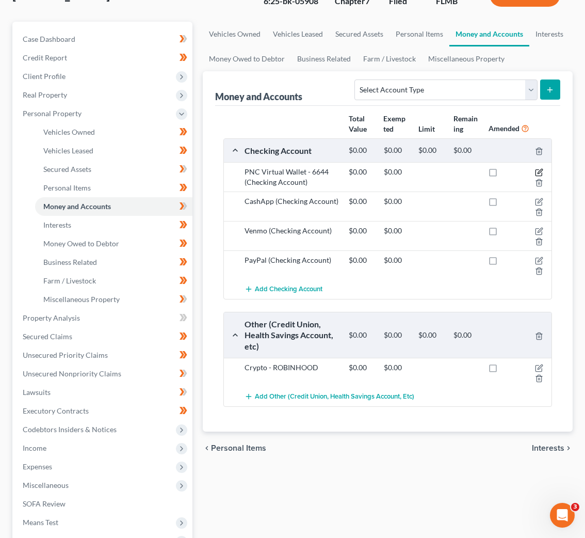
click at [538, 171] on icon "button" at bounding box center [539, 172] width 8 height 8
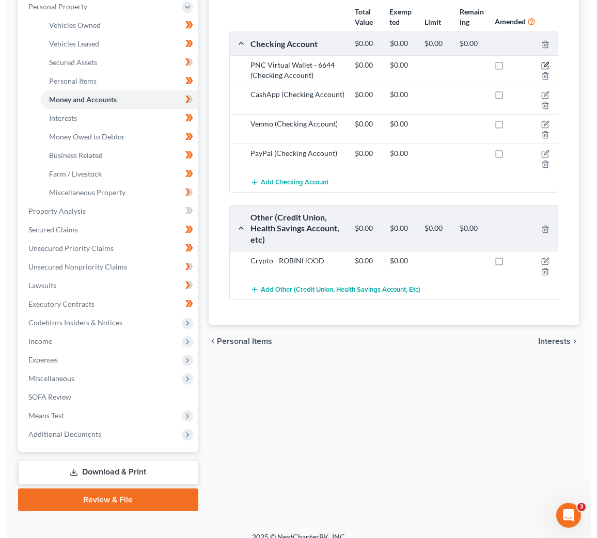
scroll to position [196, 0]
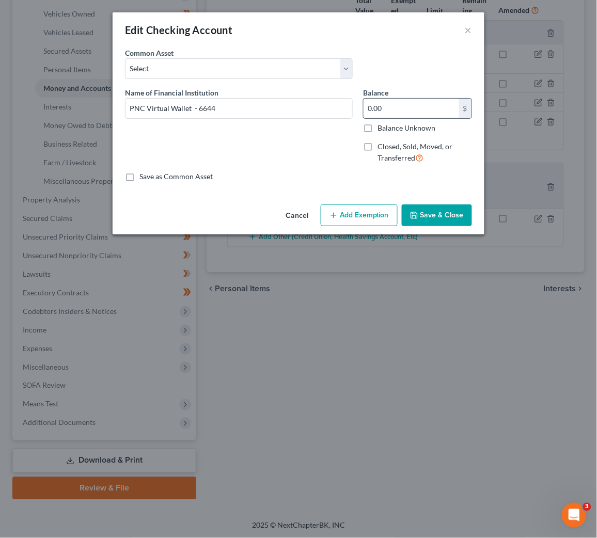
click at [386, 104] on input "0.00" at bounding box center [410, 109] width 95 height 20
type input "6.00"
type input "6"
type input "60.00"
type input "60"
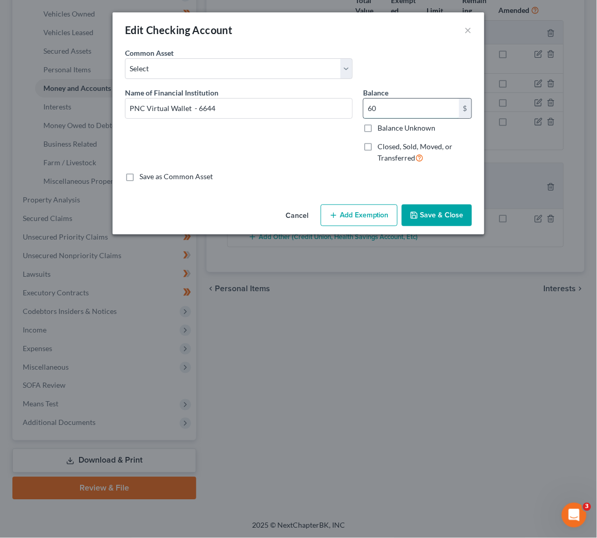
type input "608.00"
click at [365, 213] on button "Add Exemption" at bounding box center [358, 215] width 77 height 22
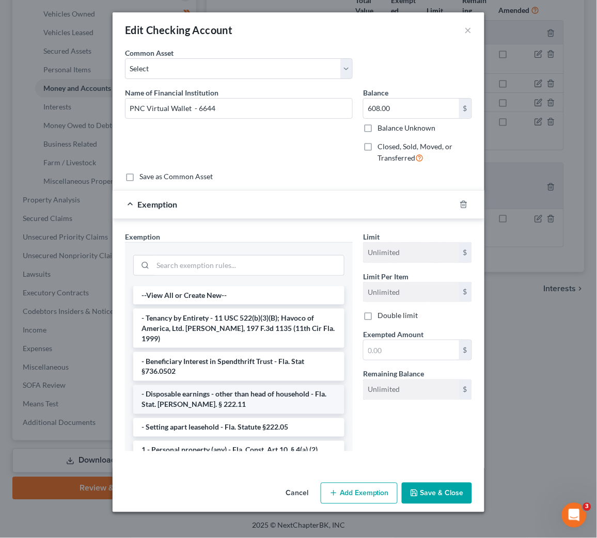
click at [212, 385] on li "- Disposable earnings - other than head of household - Fla. Stat. [PERSON_NAME]…" at bounding box center [238, 399] width 211 height 29
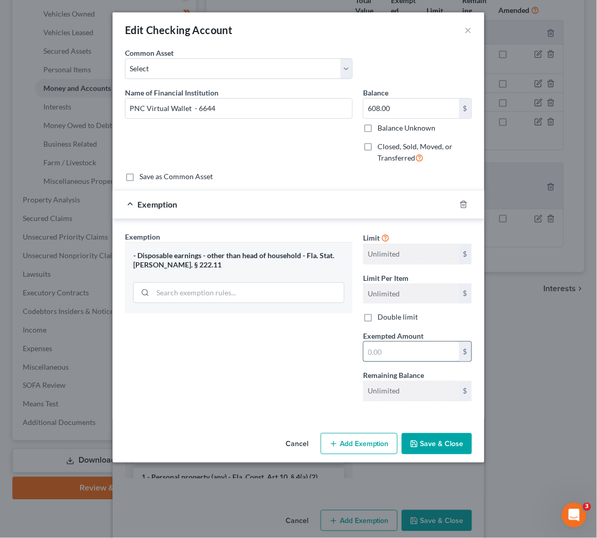
click at [397, 355] on input "text" at bounding box center [410, 352] width 95 height 20
type input "6.00"
type input "6"
type input "60.00"
type input "60"
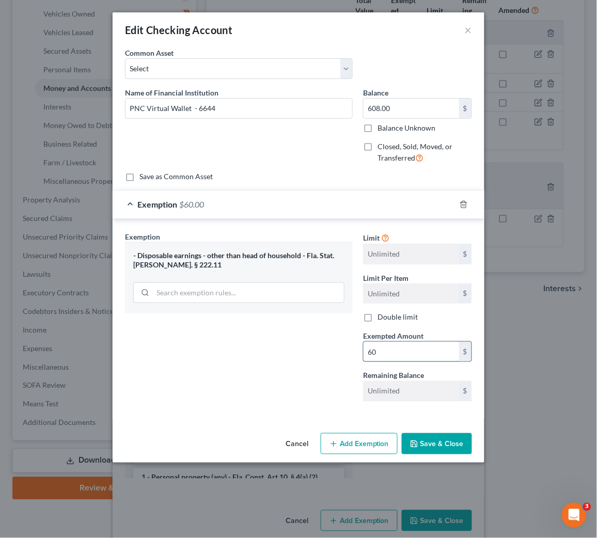
type input "608.00"
click at [348, 446] on button "Add Exemption" at bounding box center [358, 444] width 77 height 22
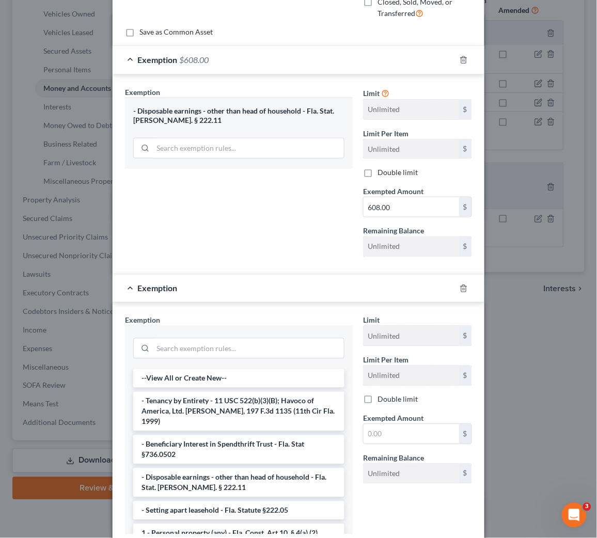
scroll to position [216, 0]
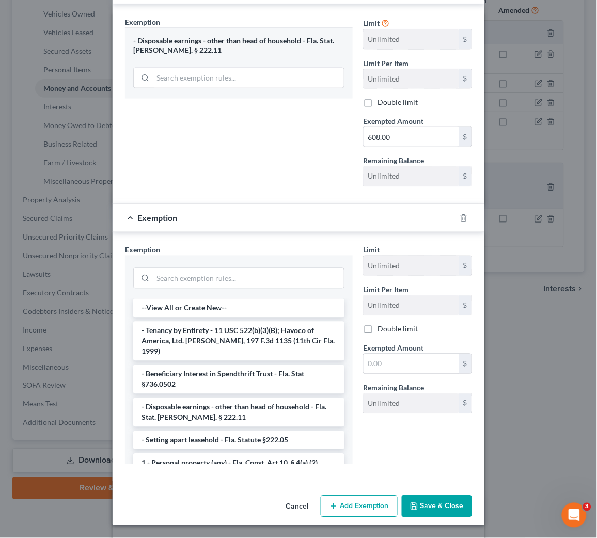
click at [426, 505] on button "Save & Close" at bounding box center [437, 506] width 70 height 22
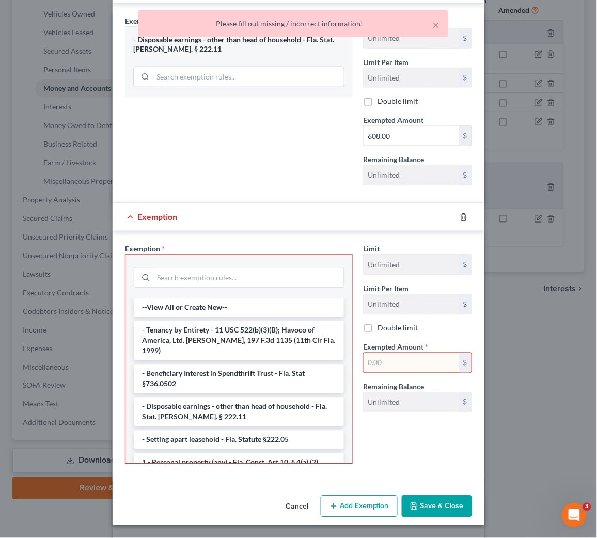
click at [459, 218] on icon "button" at bounding box center [463, 217] width 8 height 8
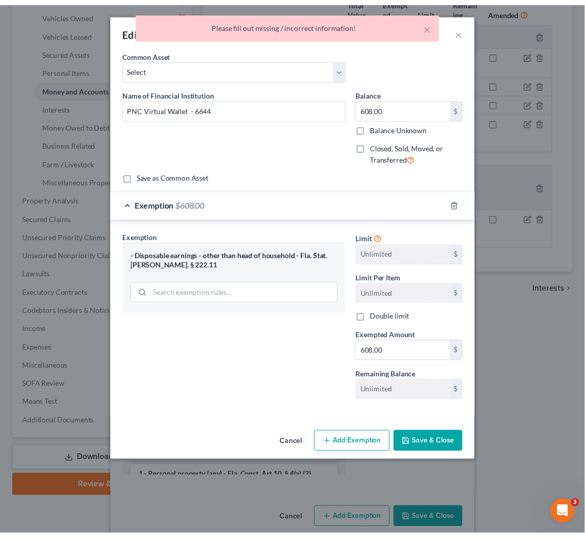
scroll to position [0, 0]
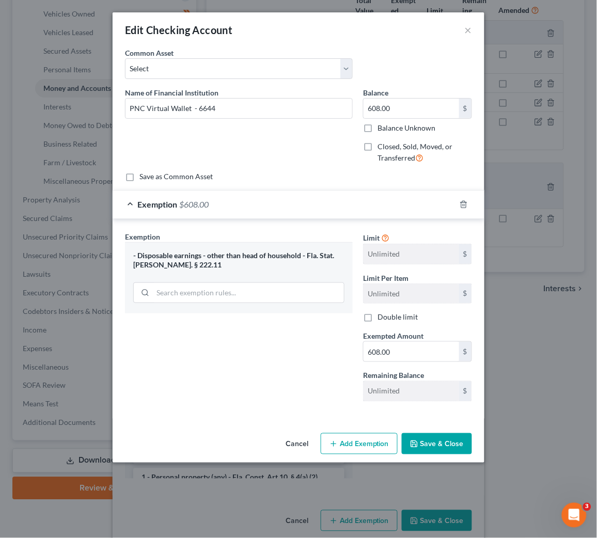
click at [440, 441] on button "Save & Close" at bounding box center [437, 444] width 70 height 22
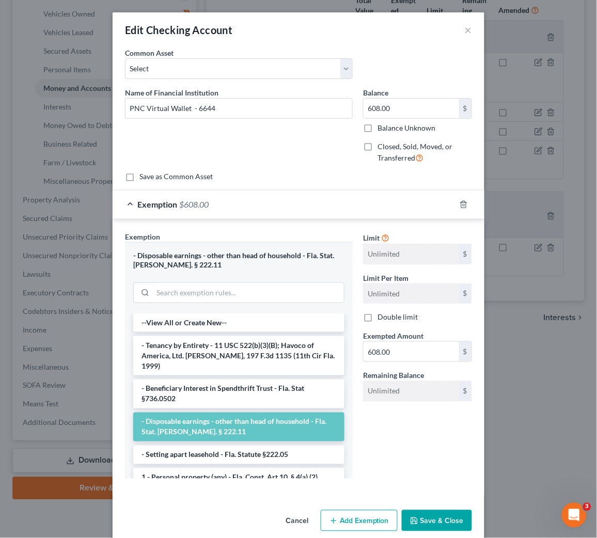
click at [431, 517] on button "Save & Close" at bounding box center [437, 521] width 70 height 22
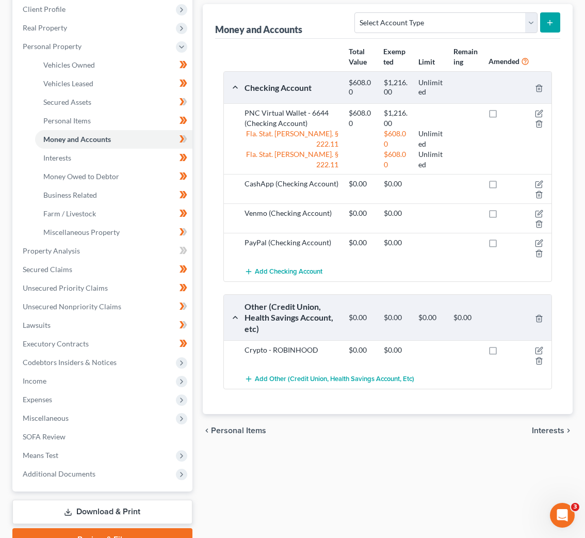
scroll to position [118, 0]
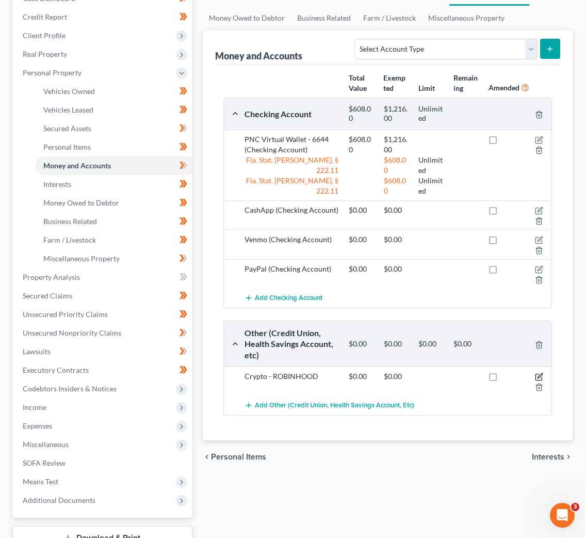
click at [538, 376] on icon "button" at bounding box center [539, 377] width 8 height 8
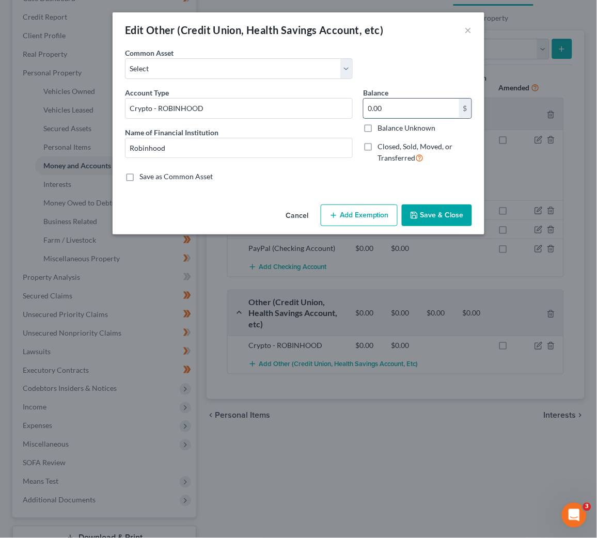
click at [390, 107] on input "0.00" at bounding box center [410, 109] width 95 height 20
type input "10.90"
click at [357, 216] on button "Add Exemption" at bounding box center [358, 215] width 77 height 22
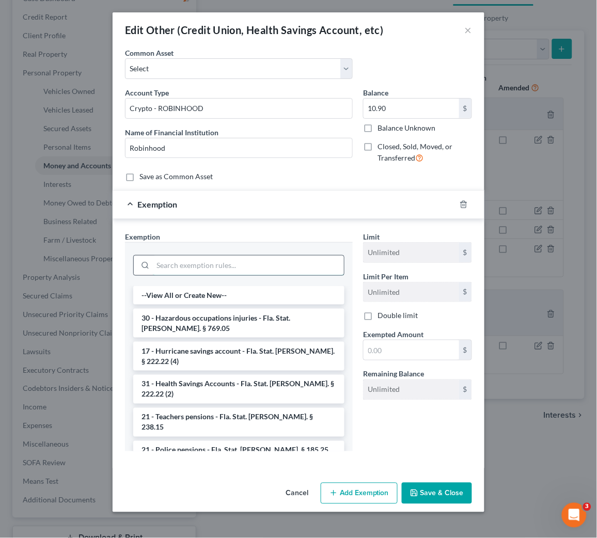
click at [208, 265] on input "search" at bounding box center [248, 265] width 191 height 20
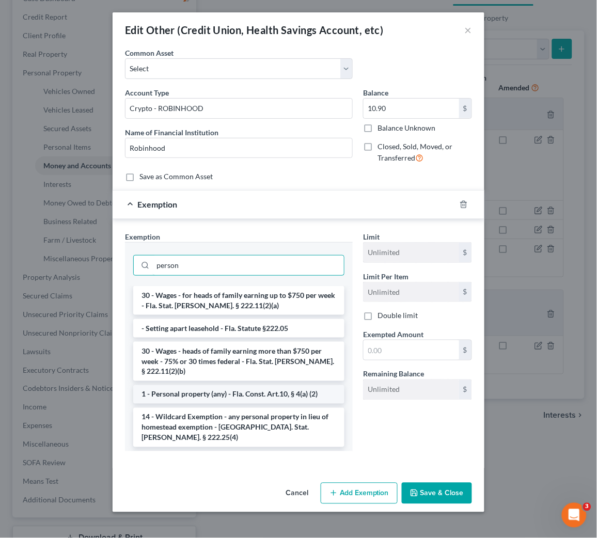
type input "person"
click at [215, 395] on li "1 - Personal property (any) - Fla. Const. Art.10, § 4(a) (2)" at bounding box center [238, 394] width 211 height 19
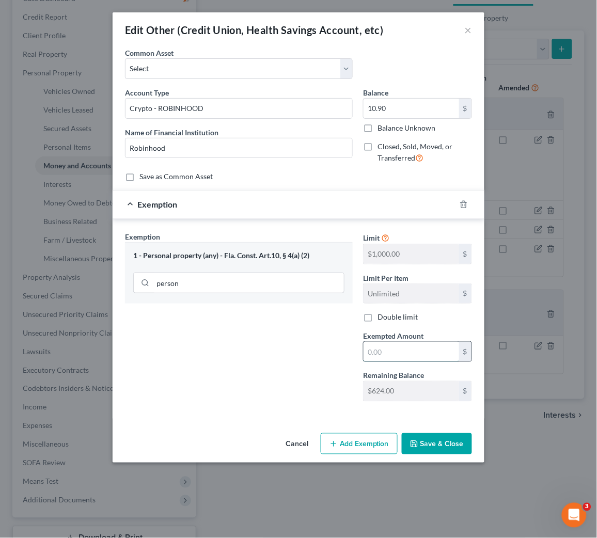
click at [424, 354] on input "text" at bounding box center [410, 352] width 95 height 20
type input "10.90"
click at [435, 449] on button "Save & Close" at bounding box center [437, 444] width 70 height 22
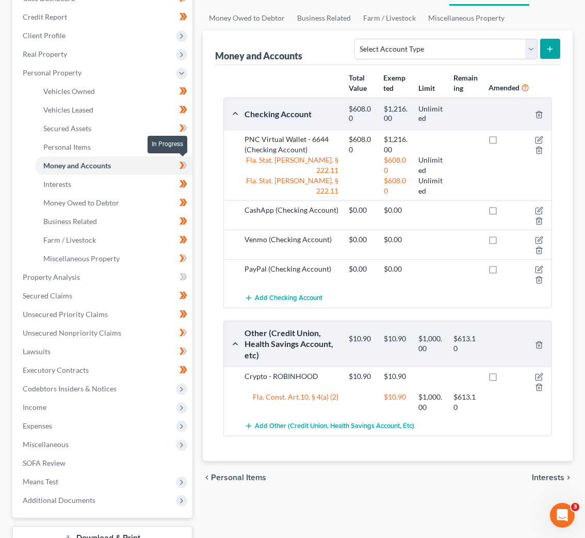
click at [188, 166] on span at bounding box center [183, 166] width 18 height 15
click at [65, 182] on span "Interests" at bounding box center [57, 184] width 28 height 9
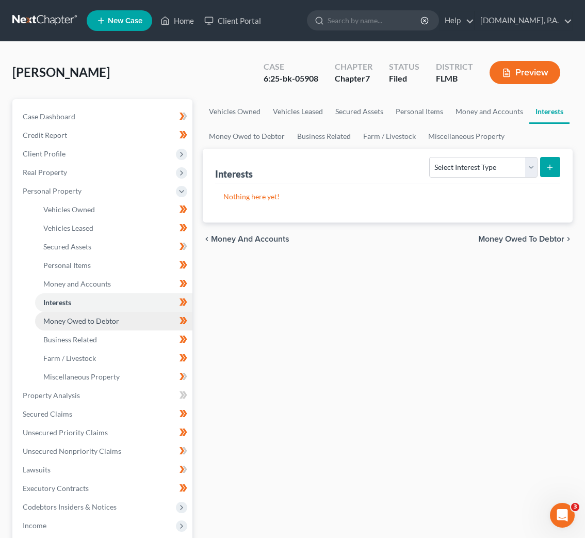
click at [78, 318] on span "Money Owed to Debtor" at bounding box center [81, 320] width 76 height 9
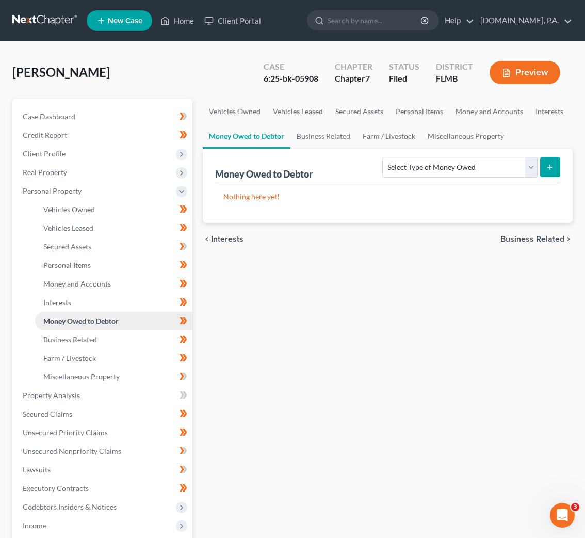
scroll to position [77, 0]
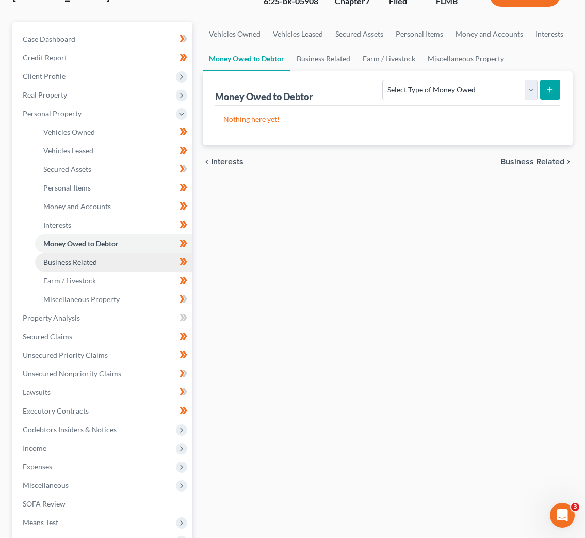
click at [65, 259] on span "Business Related" at bounding box center [70, 262] width 54 height 9
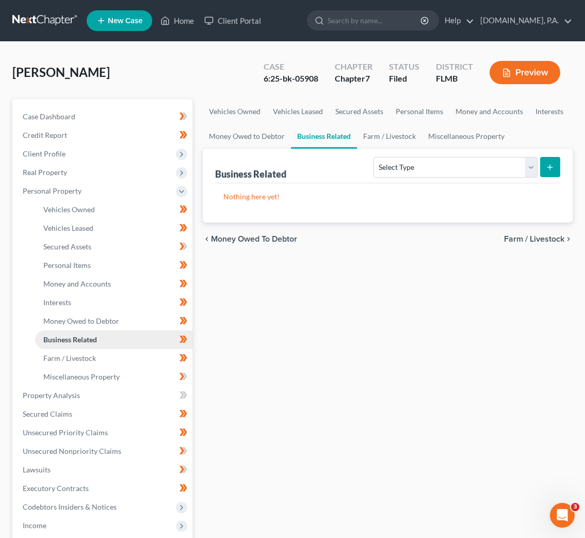
scroll to position [77, 0]
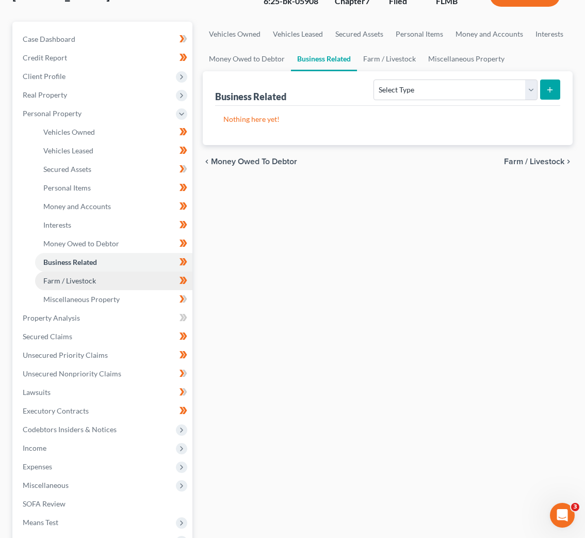
click at [95, 280] on link "Farm / Livestock" at bounding box center [113, 280] width 157 height 19
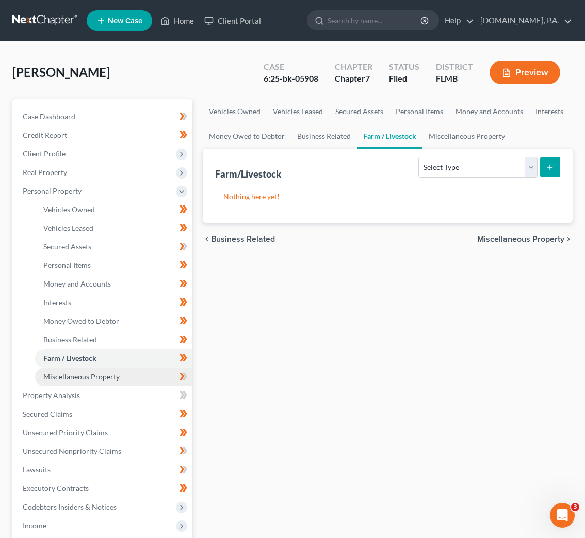
click at [89, 373] on span "Miscellaneous Property" at bounding box center [81, 376] width 76 height 9
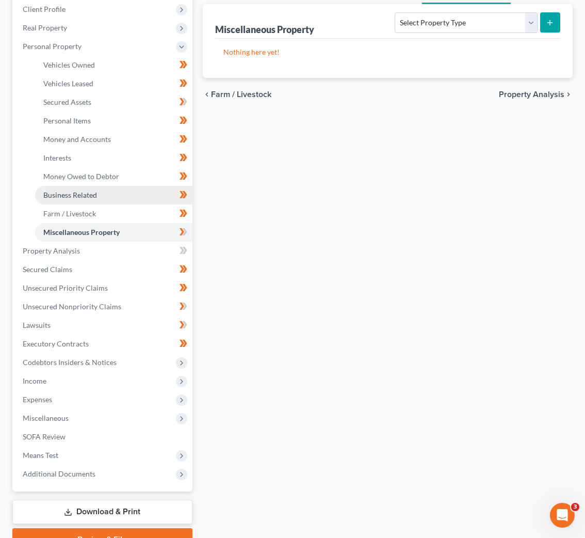
scroll to position [155, 0]
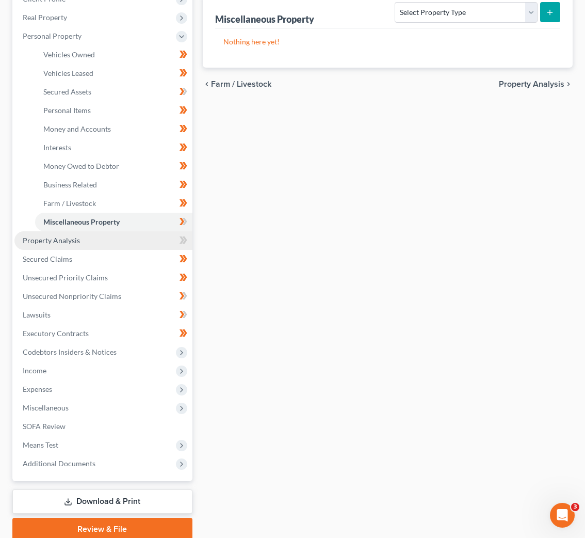
click at [54, 241] on span "Property Analysis" at bounding box center [51, 240] width 57 height 9
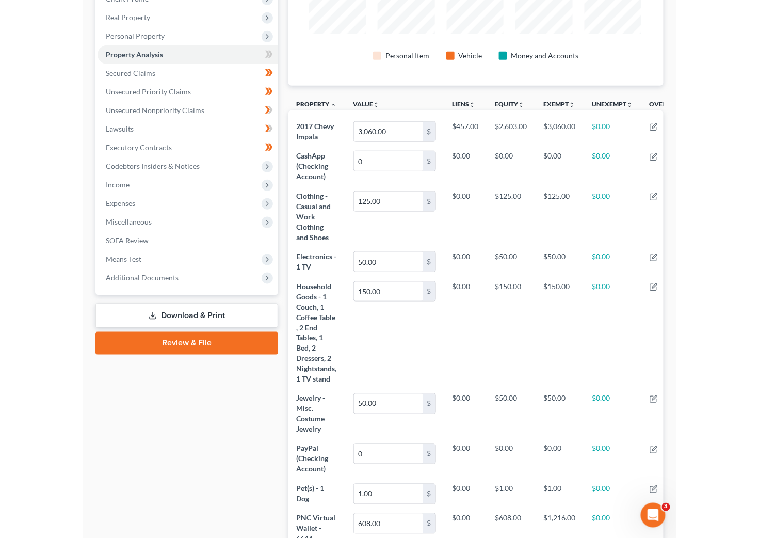
scroll to position [158, 465]
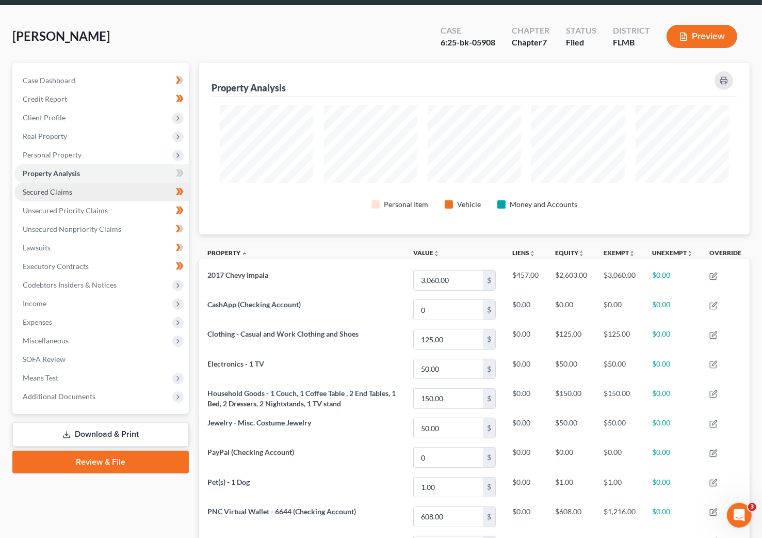
click at [50, 191] on span "Secured Claims" at bounding box center [48, 191] width 50 height 9
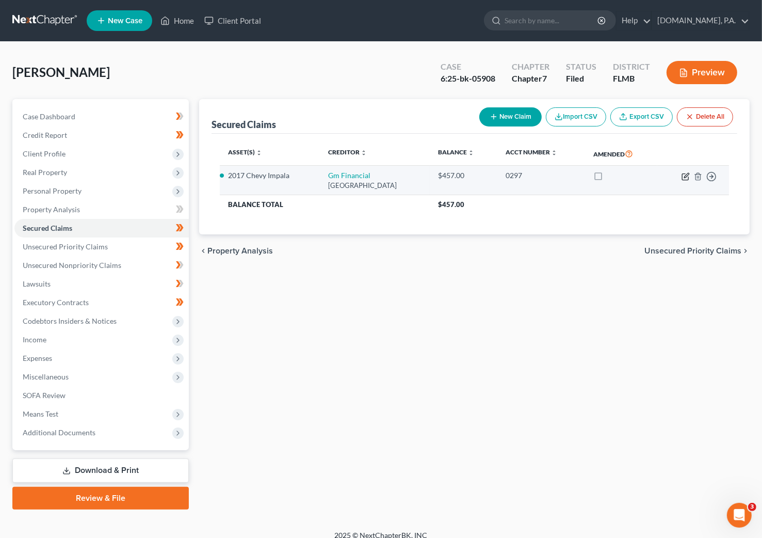
click at [592, 175] on icon "button" at bounding box center [686, 176] width 8 height 8
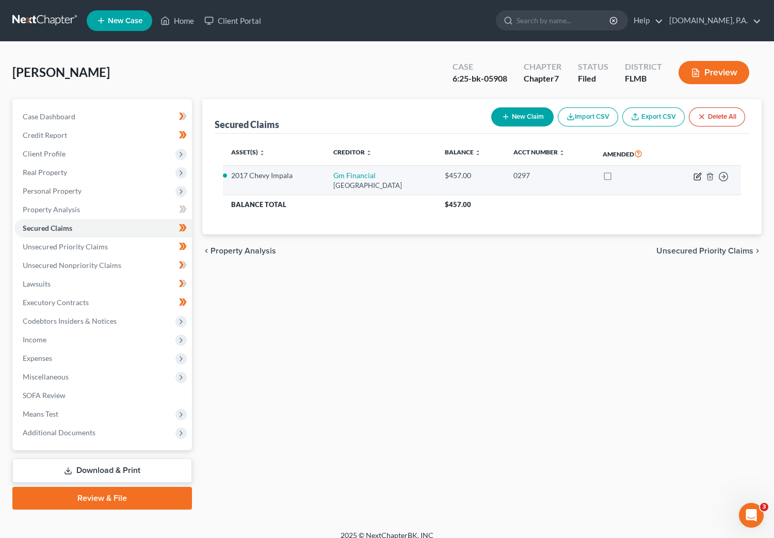
select select "45"
select select "5"
select select "4"
select select "0"
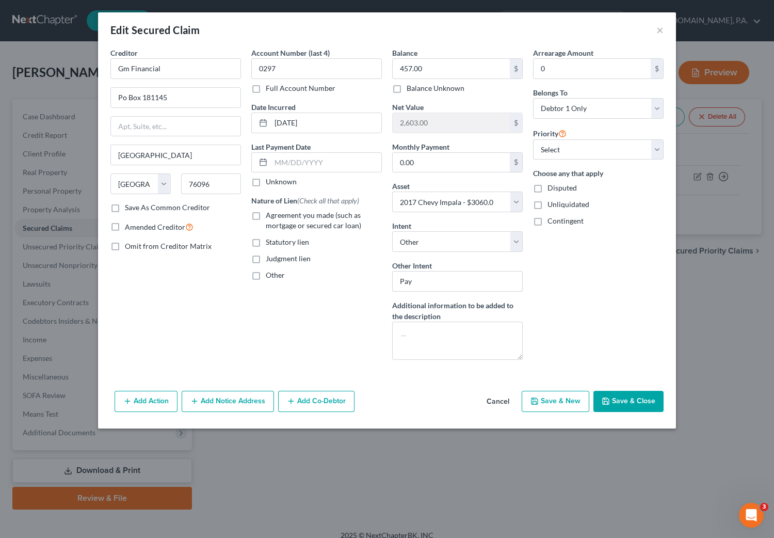
click at [266, 216] on label "Agreement you made (such as mortgage or secured car loan)" at bounding box center [324, 220] width 116 height 21
click at [270, 216] on input "Agreement you made (such as mortgage or secured car loan)" at bounding box center [273, 213] width 7 height 7
checkbox input "true"
click at [592, 404] on button "Save & Close" at bounding box center [628, 402] width 70 height 22
select select
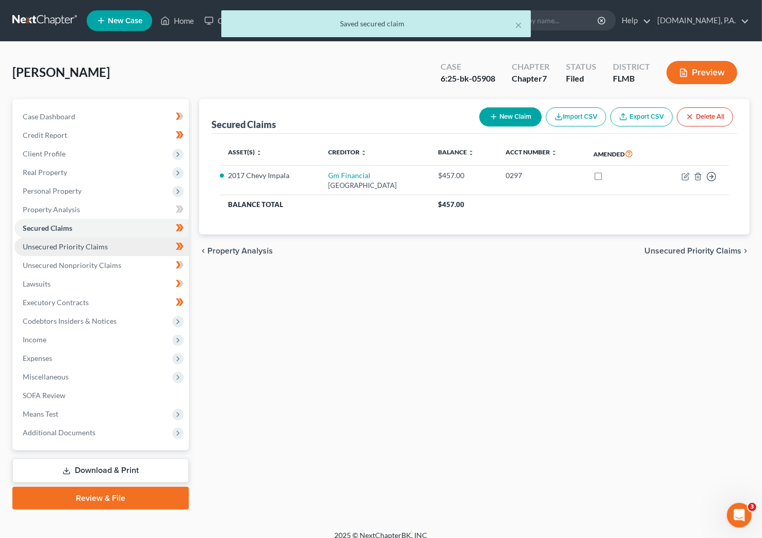
click at [76, 249] on span "Unsecured Priority Claims" at bounding box center [65, 246] width 85 height 9
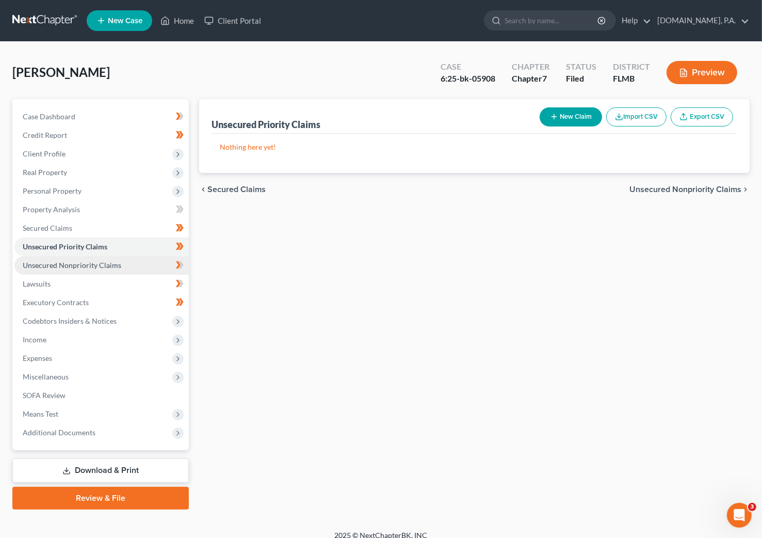
click at [76, 263] on span "Unsecured Nonpriority Claims" at bounding box center [72, 265] width 99 height 9
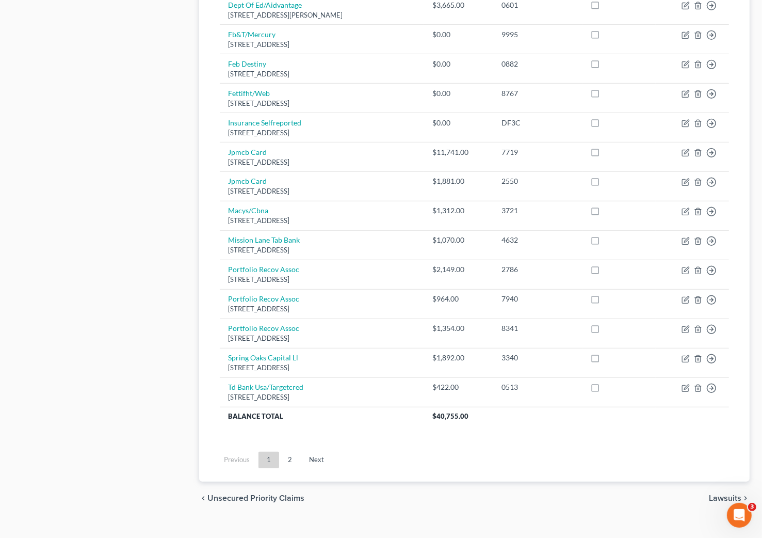
scroll to position [660, 0]
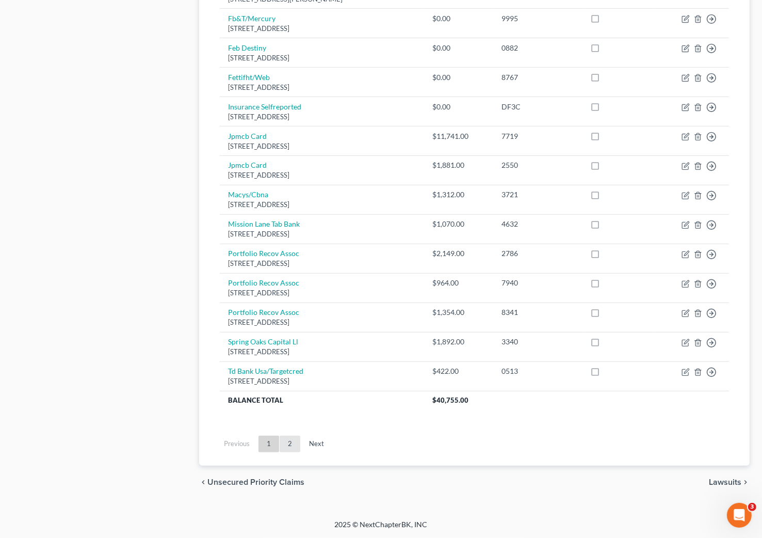
click at [293, 447] on link "2" at bounding box center [290, 444] width 21 height 17
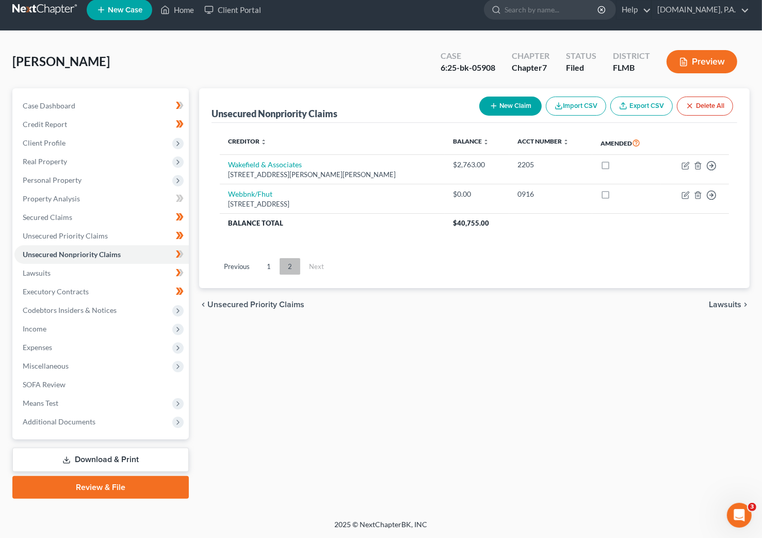
scroll to position [10, 0]
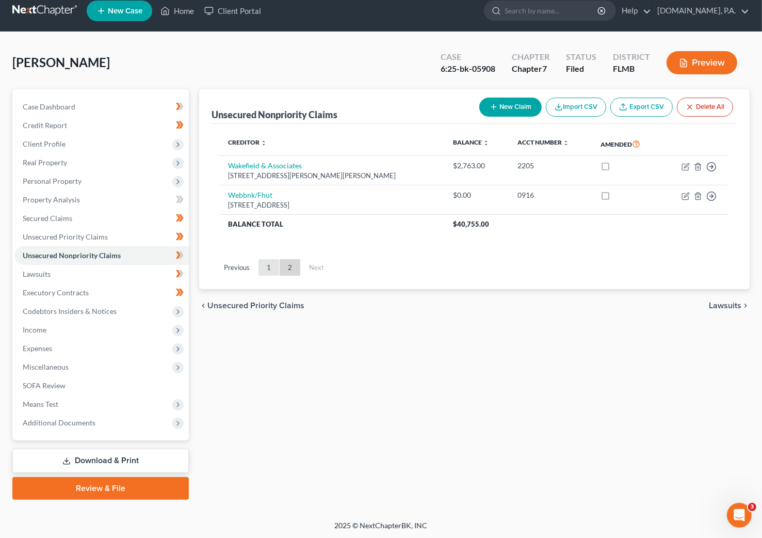
click at [265, 267] on link "1" at bounding box center [269, 267] width 21 height 17
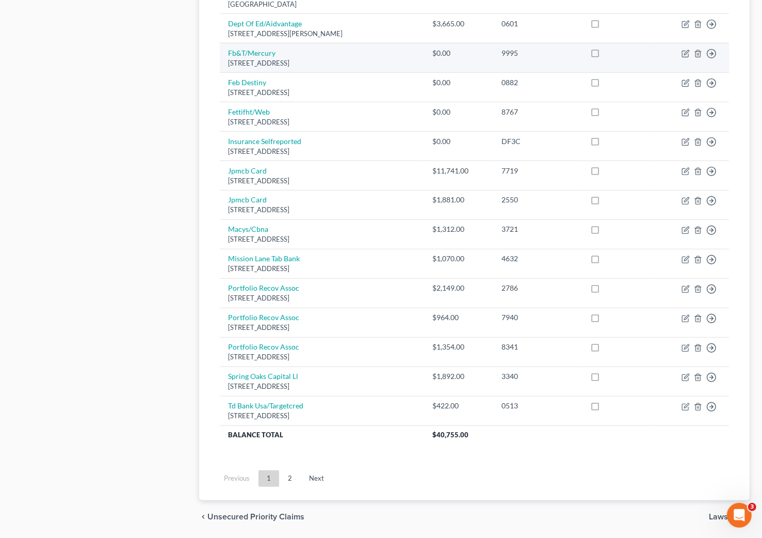
scroll to position [660, 0]
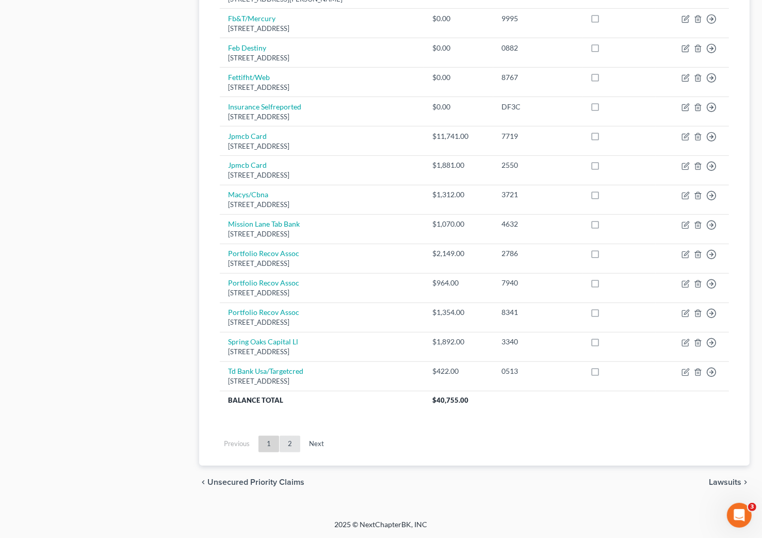
click at [291, 444] on link "2" at bounding box center [290, 444] width 21 height 17
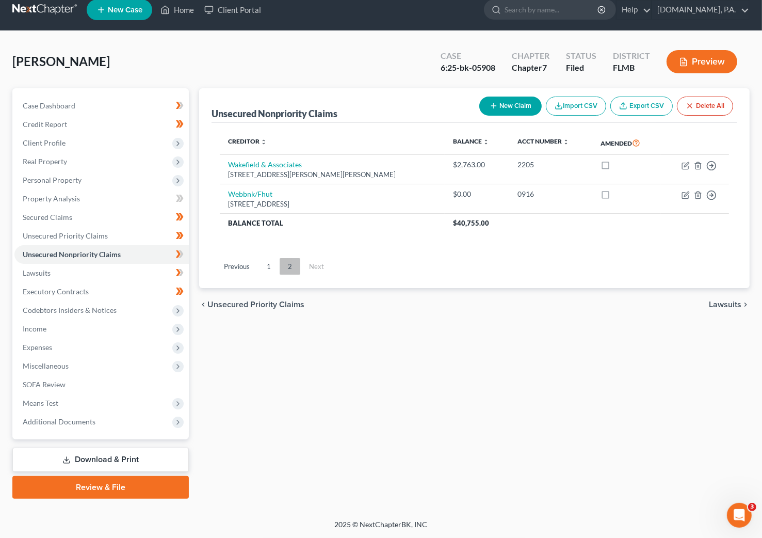
scroll to position [10, 0]
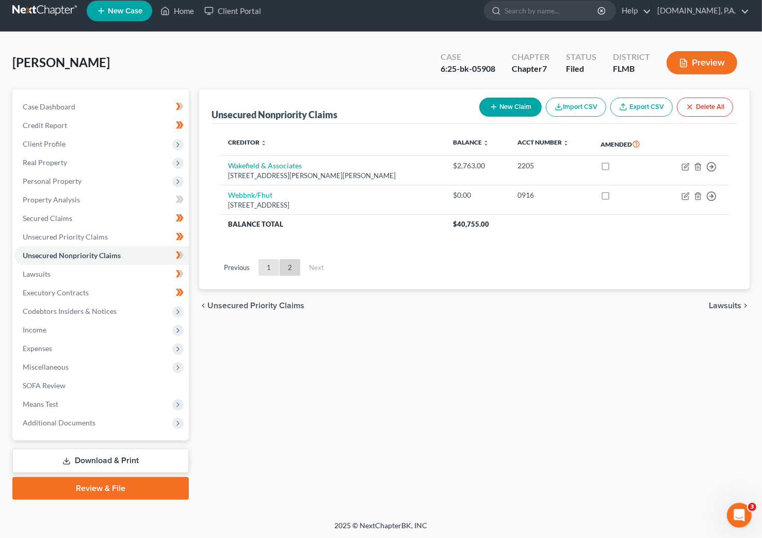
click at [262, 271] on link "1" at bounding box center [269, 267] width 21 height 17
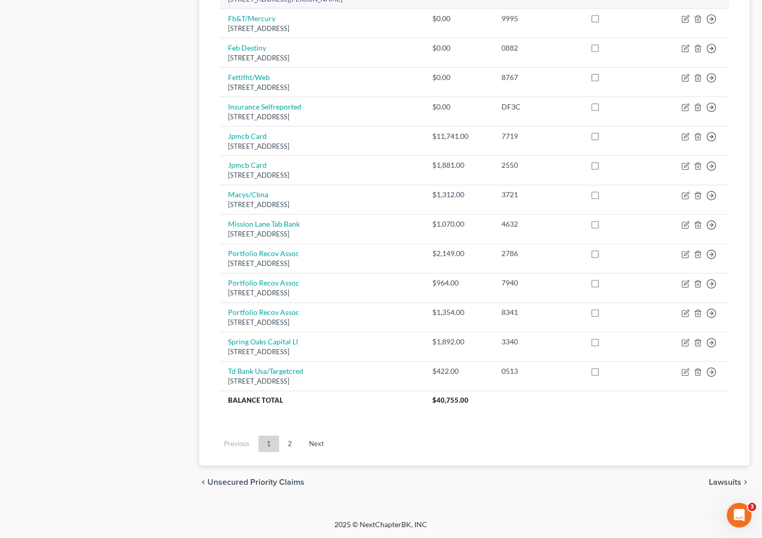
scroll to position [660, 0]
click at [592, 481] on span "Lawsuits" at bounding box center [725, 482] width 33 height 8
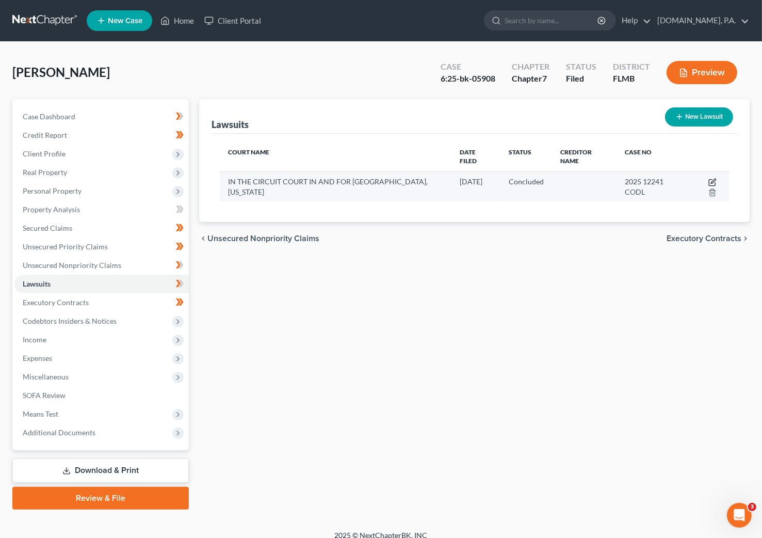
click at [592, 179] on icon "button" at bounding box center [713, 182] width 8 height 8
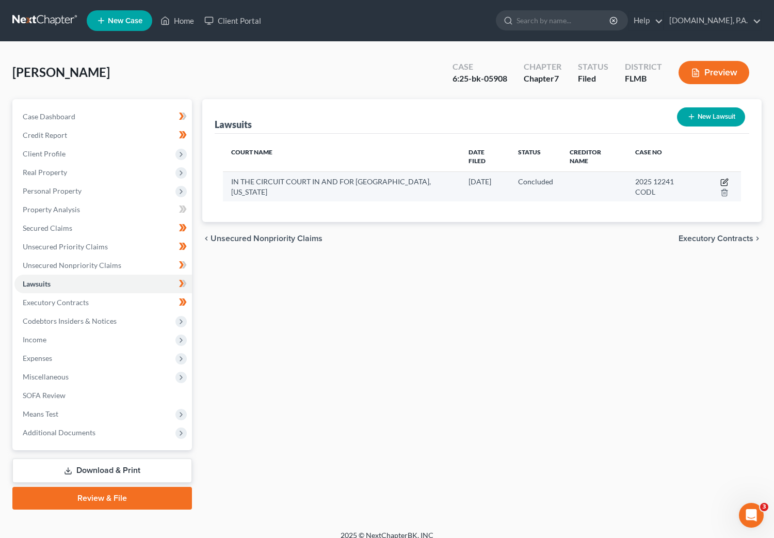
select select "9"
select select "2"
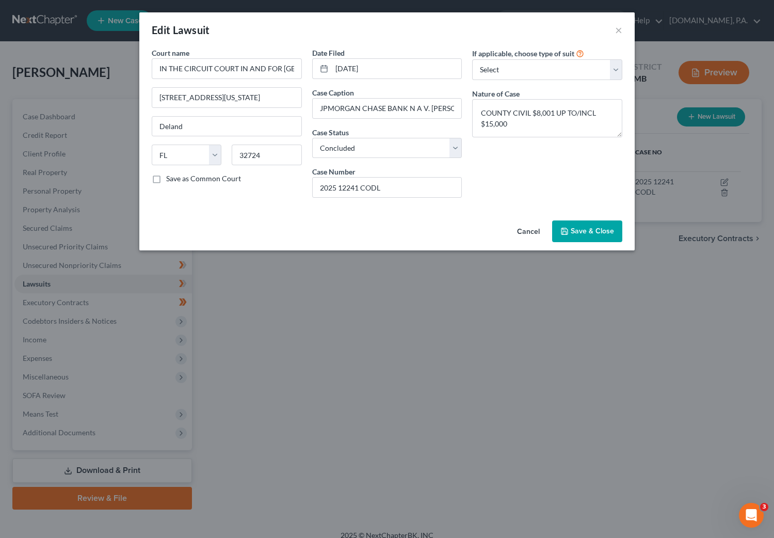
click at [584, 231] on span "Save & Close" at bounding box center [592, 231] width 43 height 9
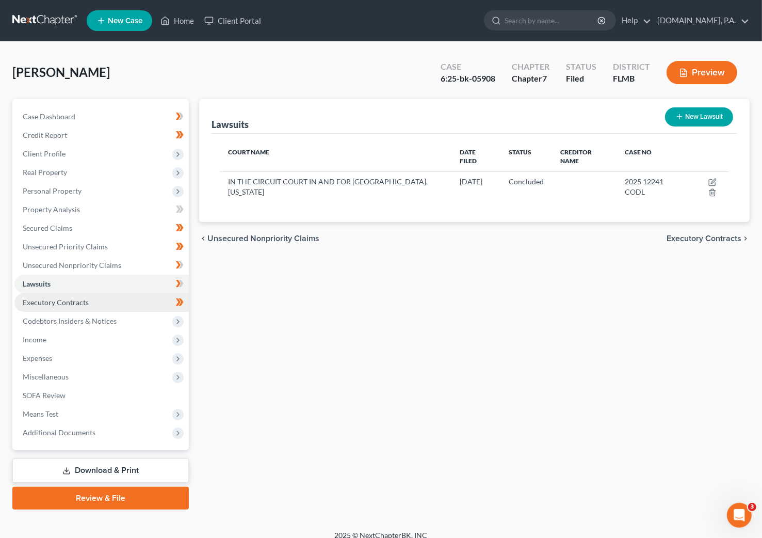
click at [57, 298] on span "Executory Contracts" at bounding box center [56, 302] width 66 height 9
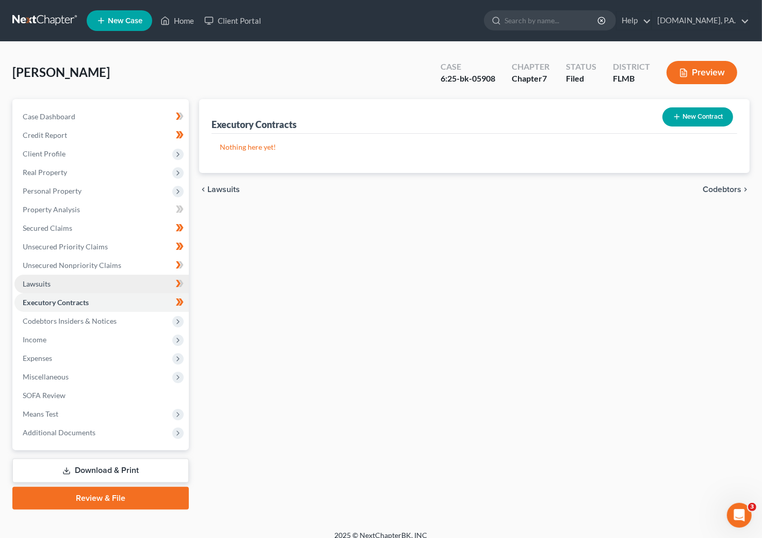
click at [45, 282] on span "Lawsuits" at bounding box center [37, 283] width 28 height 9
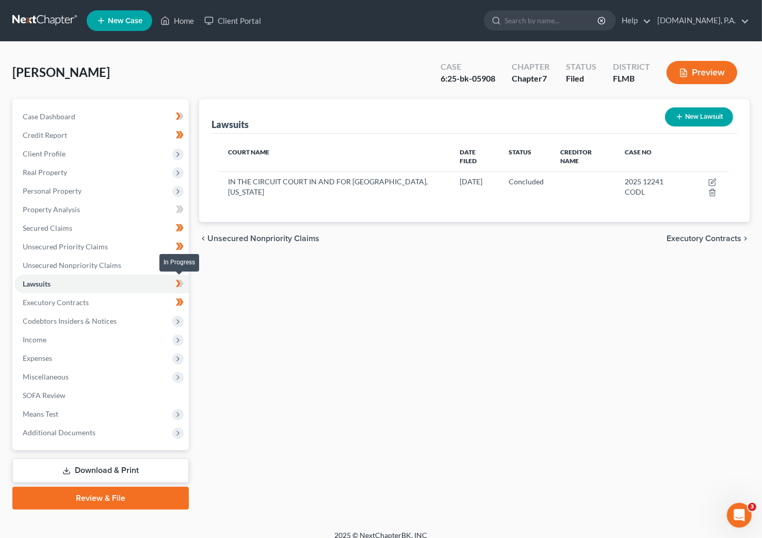
click at [182, 282] on icon at bounding box center [181, 283] width 5 height 7
click at [181, 263] on icon at bounding box center [181, 264] width 5 height 7
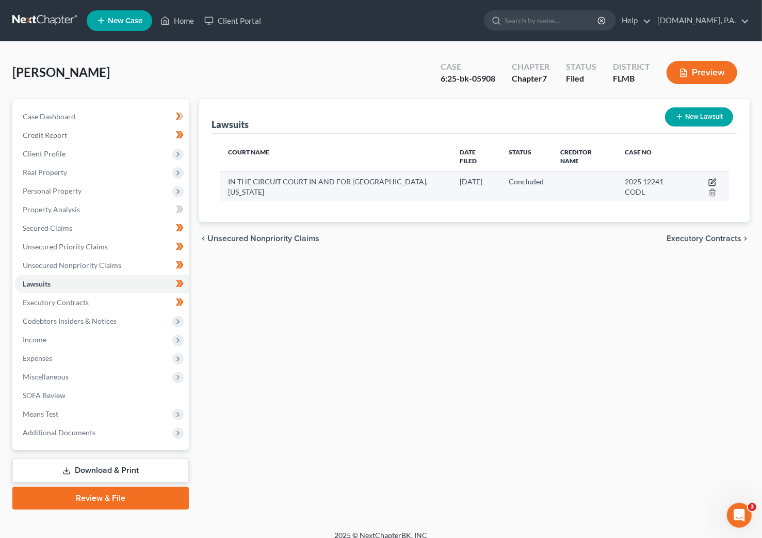
click at [592, 181] on icon "button" at bounding box center [713, 181] width 5 height 5
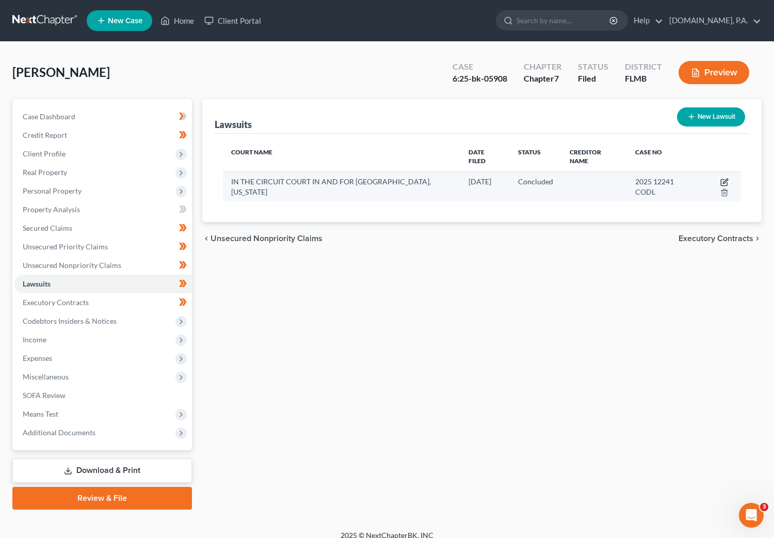
select select "9"
select select "2"
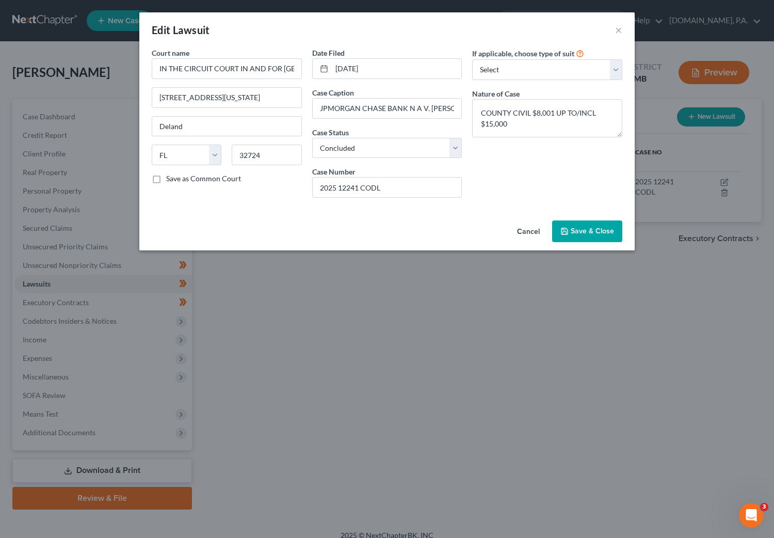
click at [524, 231] on button "Cancel" at bounding box center [528, 231] width 39 height 21
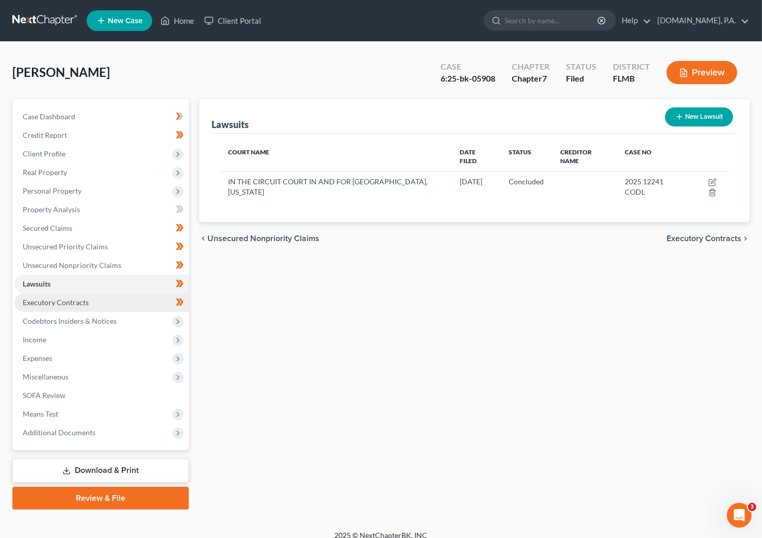
click at [56, 300] on span "Executory Contracts" at bounding box center [56, 302] width 66 height 9
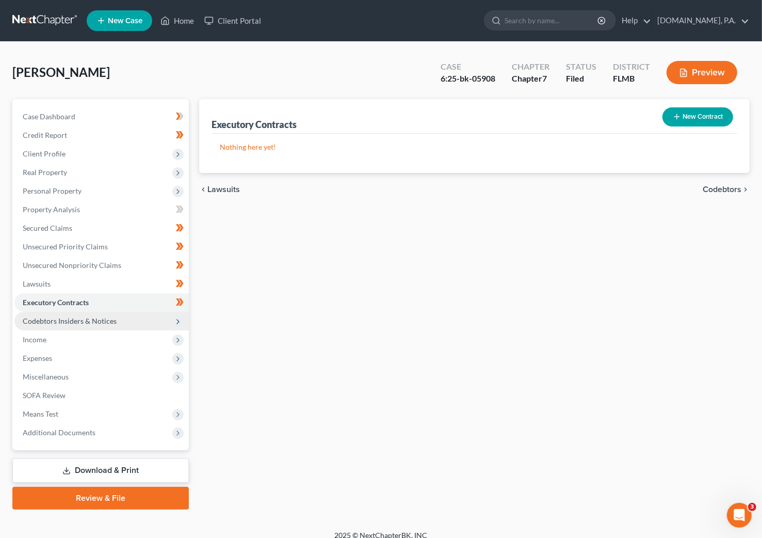
click at [69, 319] on span "Codebtors Insiders & Notices" at bounding box center [70, 320] width 94 height 9
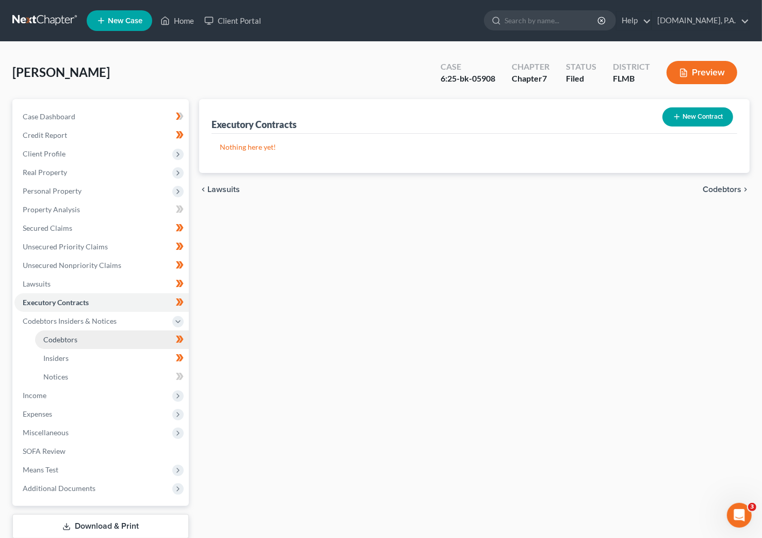
click at [62, 333] on link "Codebtors" at bounding box center [112, 339] width 154 height 19
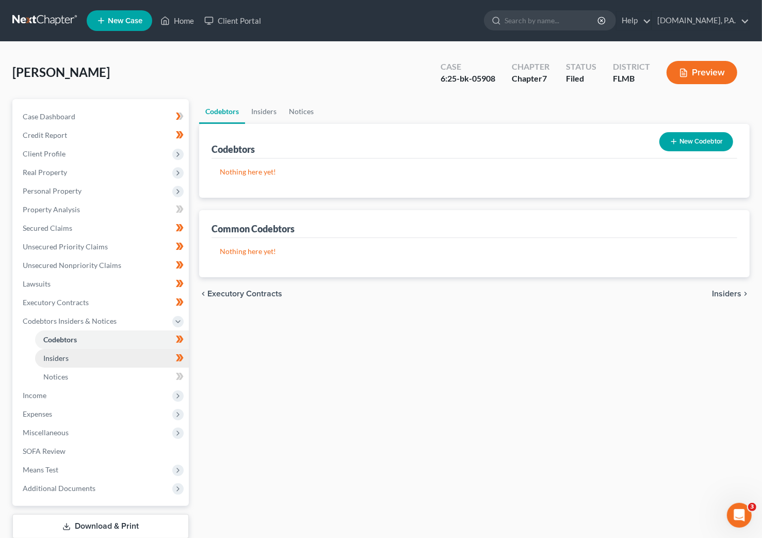
click at [68, 359] on span "Insiders" at bounding box center [55, 358] width 25 height 9
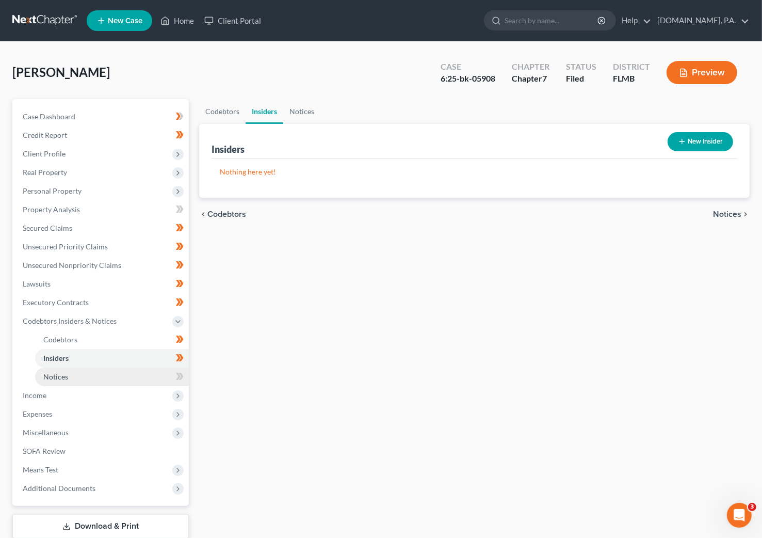
click at [63, 378] on span "Notices" at bounding box center [55, 376] width 25 height 9
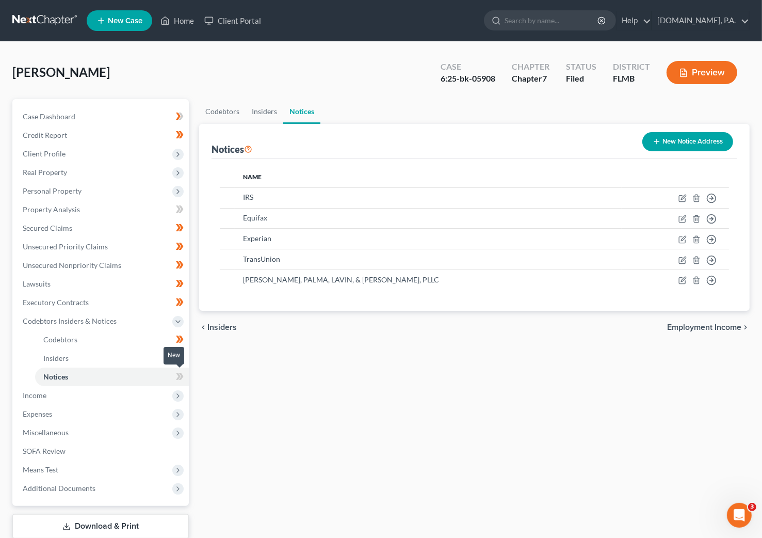
click at [179, 377] on icon at bounding box center [178, 376] width 5 height 7
click at [182, 373] on icon at bounding box center [180, 376] width 8 height 13
click at [71, 395] on span "Income" at bounding box center [101, 395] width 174 height 19
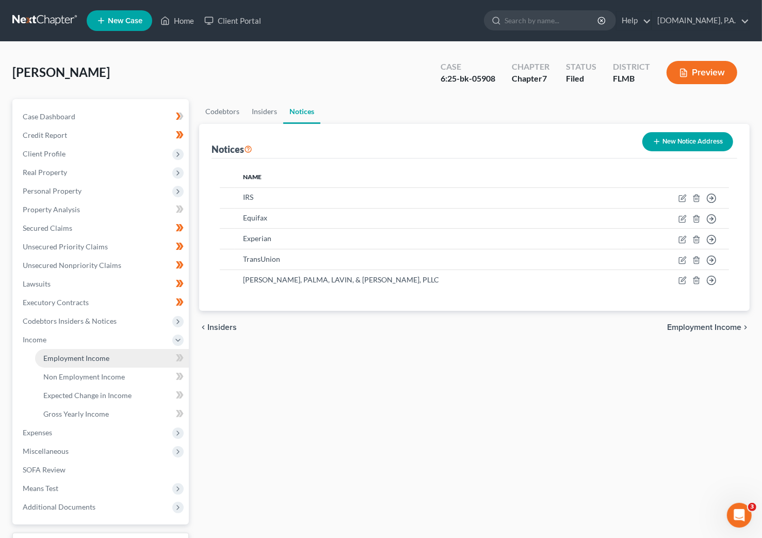
click at [66, 352] on link "Employment Income" at bounding box center [112, 358] width 154 height 19
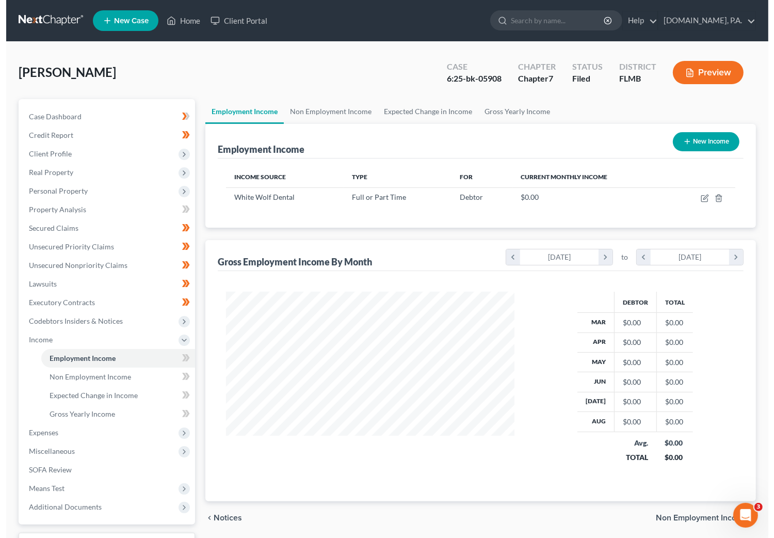
scroll to position [185, 309]
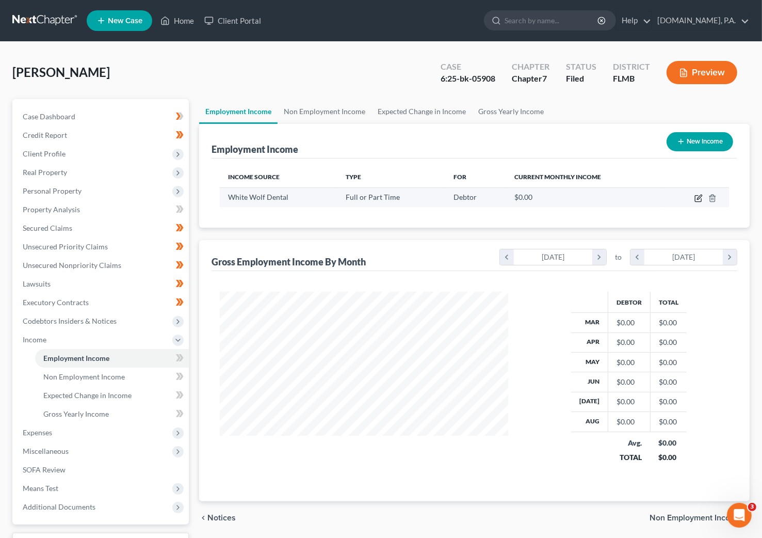
click at [592, 199] on icon "button" at bounding box center [699, 197] width 5 height 5
select select "0"
select select "9"
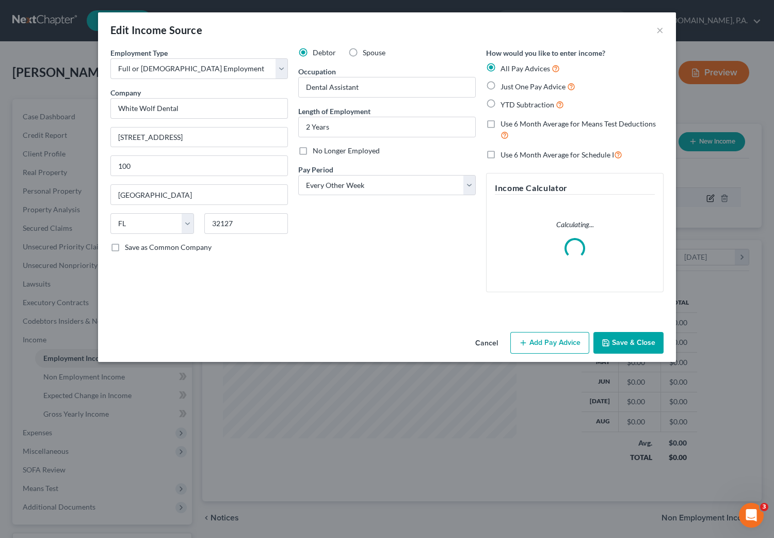
scroll to position [185, 314]
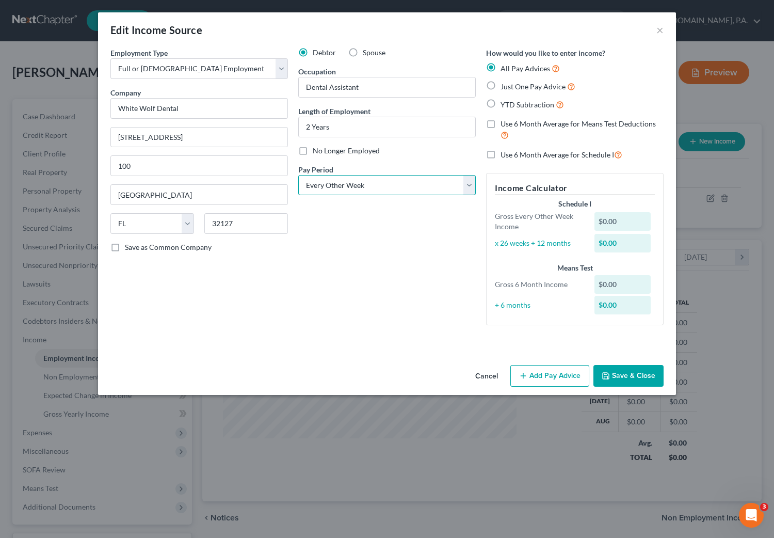
click at [474, 191] on select "Select Monthly Twice Monthly Every Other Week Weekly" at bounding box center [387, 185] width 178 height 21
select select "0"
click at [298, 175] on select "Select Monthly Twice Monthly Every Other Week Weekly" at bounding box center [387, 185] width 178 height 21
drag, startPoint x: 490, startPoint y: 84, endPoint x: 496, endPoint y: 115, distance: 31.6
click at [501, 85] on label "Just One Pay Advice" at bounding box center [538, 87] width 75 height 12
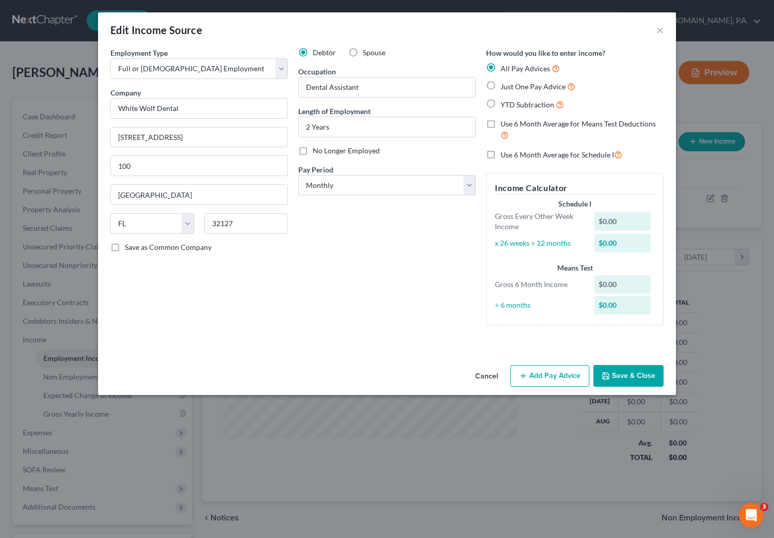
click at [505, 85] on input "Just One Pay Advice" at bounding box center [508, 84] width 7 height 7
radio input "true"
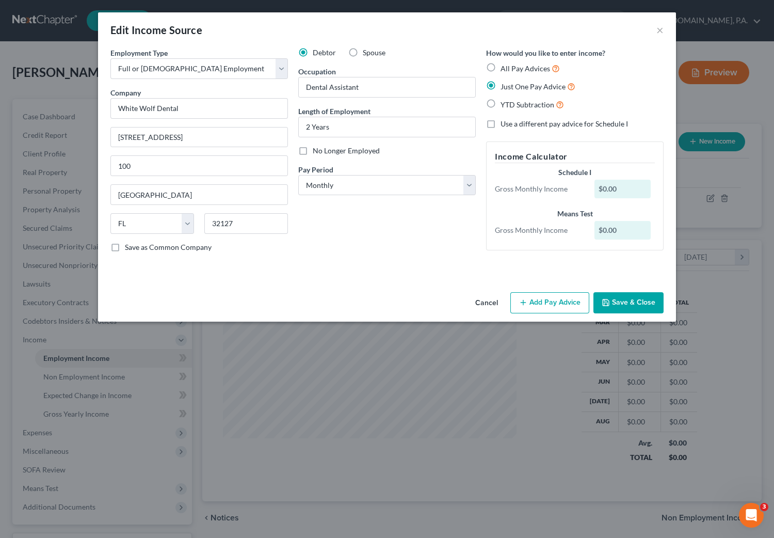
click at [556, 301] on button "Add Pay Advice" at bounding box center [549, 303] width 79 height 22
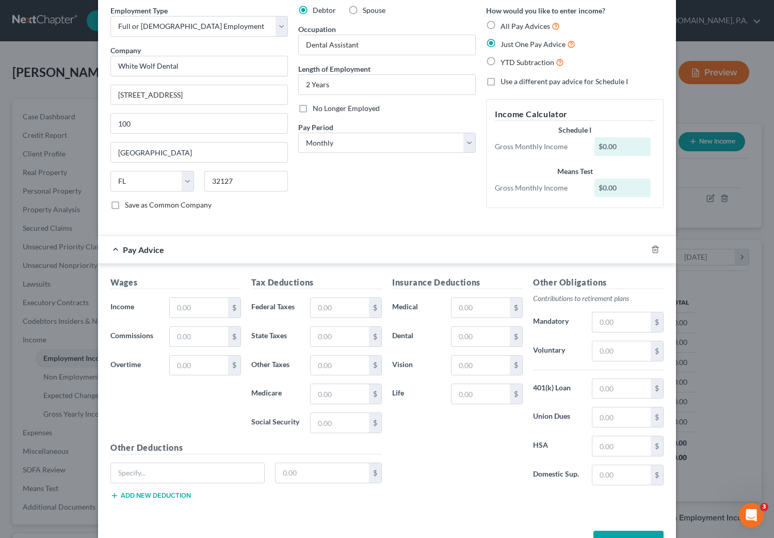
scroll to position [77, 0]
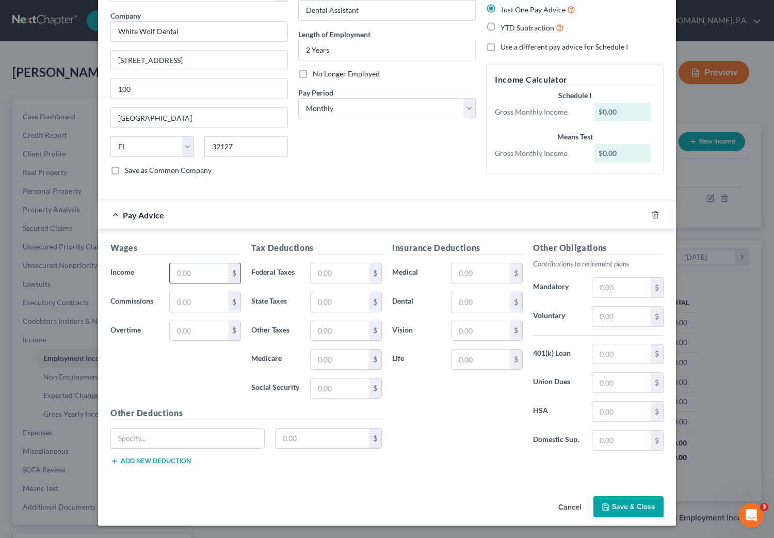
click at [202, 275] on input "text" at bounding box center [199, 273] width 58 height 20
type input "4,372.08"
click at [181, 380] on div "Wages Income * 4,372.08 $ Commissions $ Overtime $" at bounding box center [175, 324] width 141 height 165
click at [351, 276] on input "text" at bounding box center [340, 273] width 58 height 20
type input "344.89"
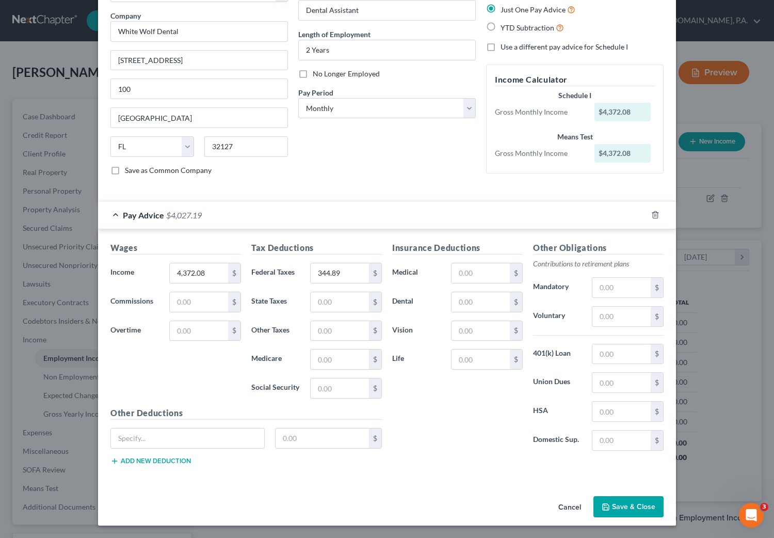
click at [439, 445] on div "Insurance Deductions Medical $ Dental $ Vision $ Life $" at bounding box center [457, 350] width 141 height 217
click at [346, 358] on input "text" at bounding box center [340, 359] width 58 height 20
type input "63.39"
click at [414, 392] on div "Insurance Deductions Medical $ Dental $ Vision $ Life $" at bounding box center [457, 350] width 141 height 217
click at [332, 392] on input "text" at bounding box center [340, 388] width 58 height 20
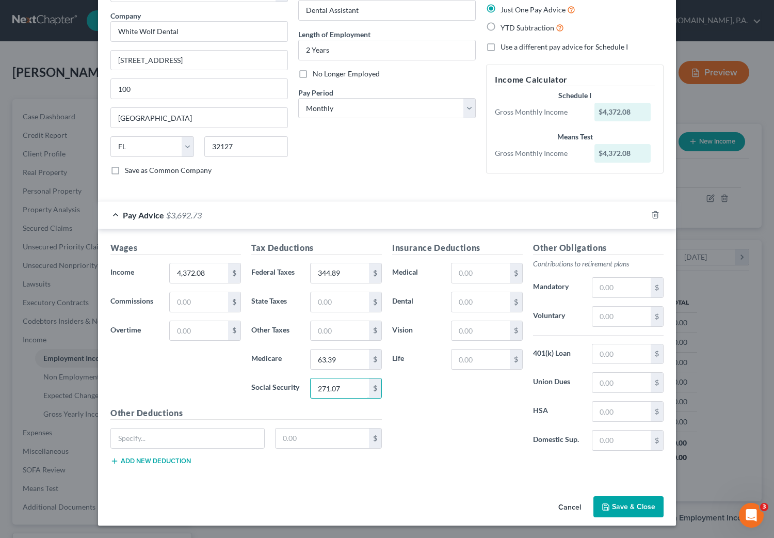
type input "271.07"
click at [403, 392] on div "Insurance Deductions Medical $ Dental $ Vision $ Life $" at bounding box center [457, 350] width 141 height 217
click at [138, 441] on input "text" at bounding box center [187, 438] width 153 height 20
type input "PIA Med Post"
type input "154.91"
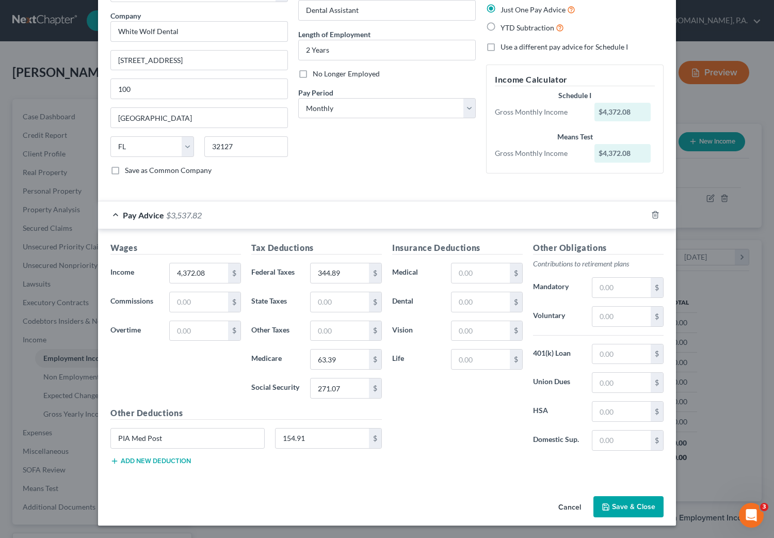
click at [365, 478] on div "Wages Income * 4,372.08 $ Commissions $ Overtime $ Tax Deductions Federal Taxes…" at bounding box center [387, 355] width 578 height 252
click at [138, 465] on button "Add new deduction" at bounding box center [150, 461] width 81 height 8
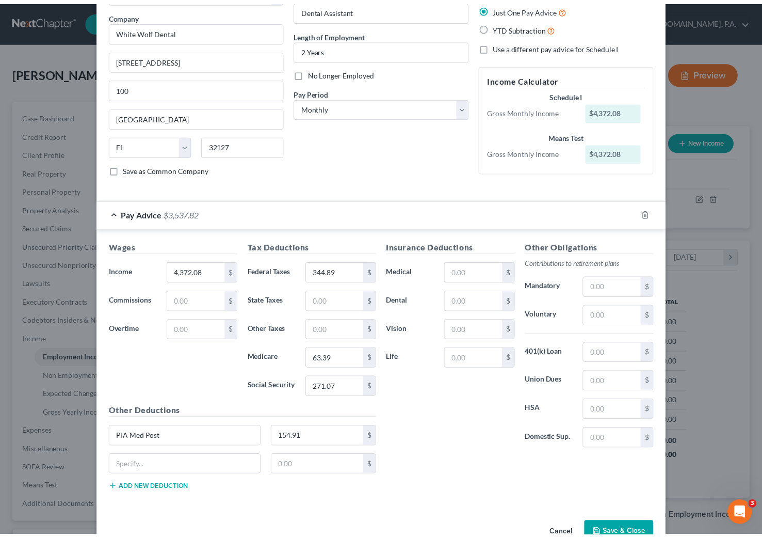
scroll to position [108, 0]
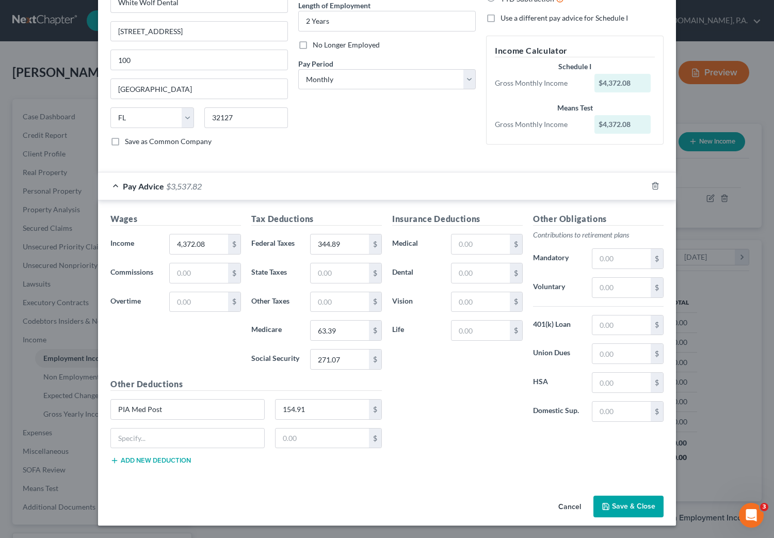
click at [443, 435] on div "Insurance Deductions Medical $ Dental $ Vision $ Life $ Other Obligations Contr…" at bounding box center [528, 343] width 282 height 260
click at [592, 507] on button "Save & Close" at bounding box center [628, 506] width 70 height 22
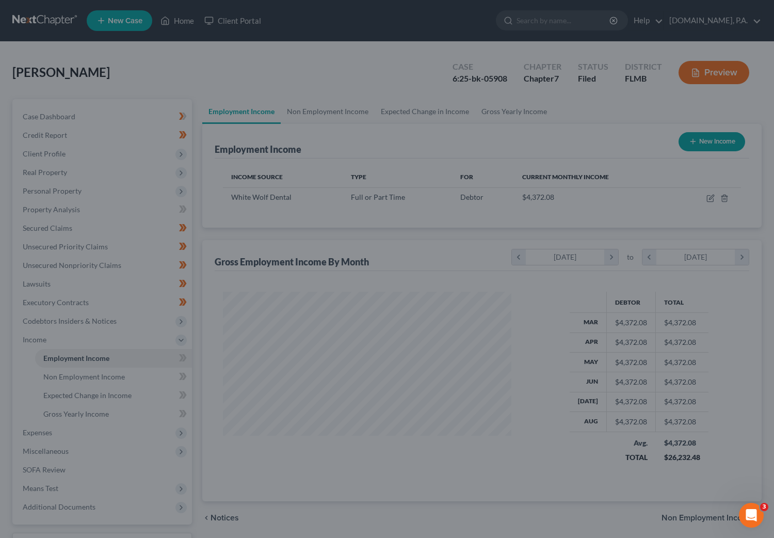
scroll to position [515884, 515761]
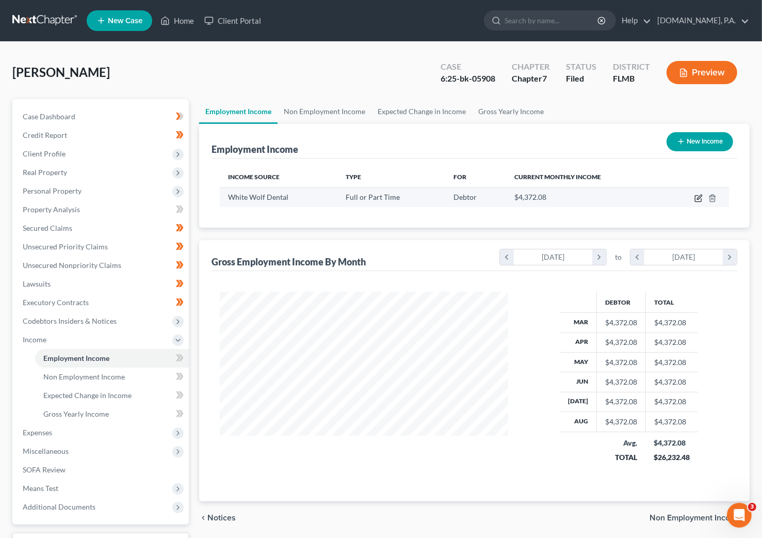
click at [592, 199] on icon "button" at bounding box center [699, 198] width 8 height 8
select select "0"
select select "9"
select select "0"
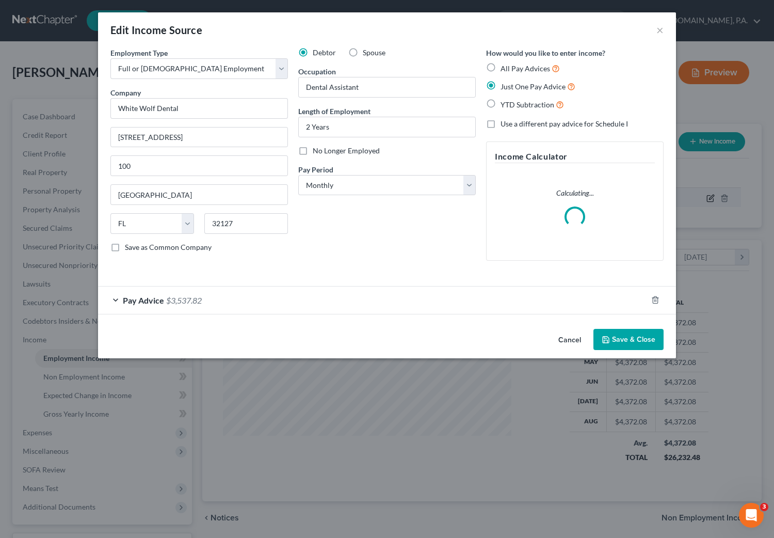
scroll to position [185, 314]
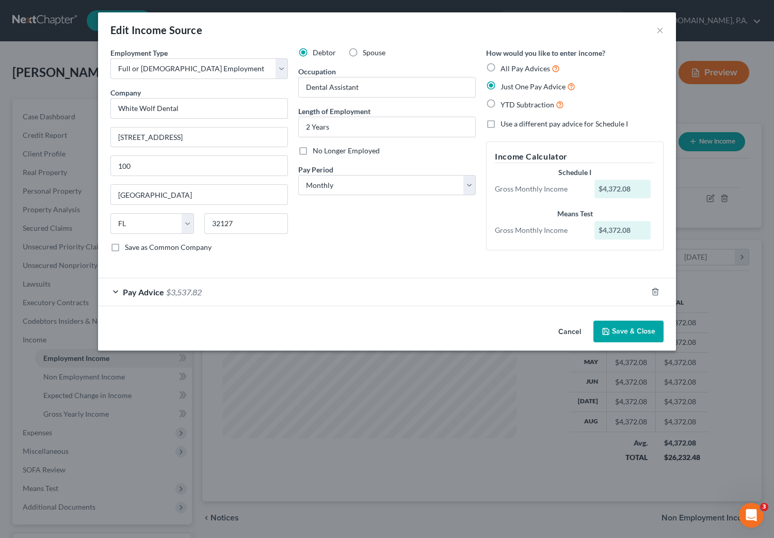
click at [117, 291] on div "Pay Advice $3,537.82" at bounding box center [372, 291] width 549 height 27
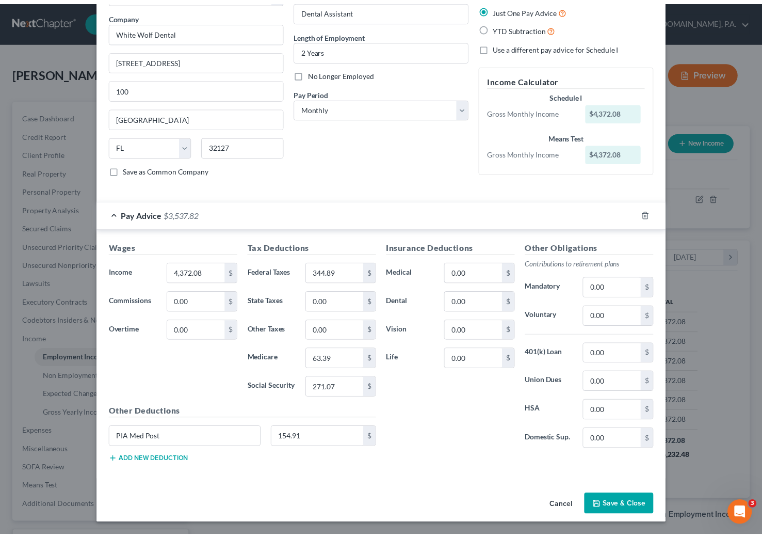
scroll to position [79, 0]
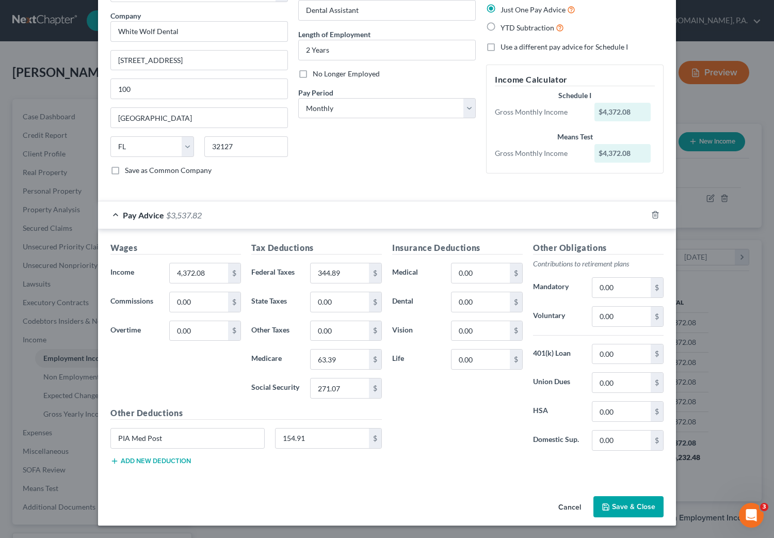
click at [592, 502] on button "Save & Close" at bounding box center [628, 507] width 70 height 22
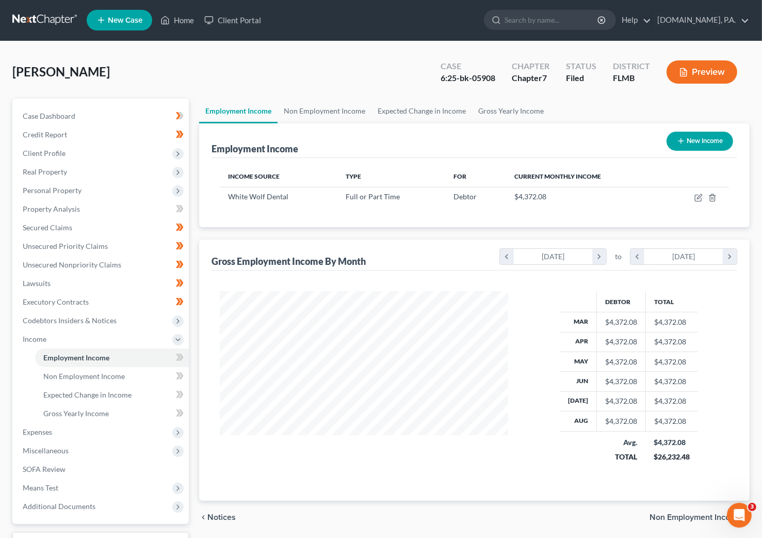
scroll to position [0, 0]
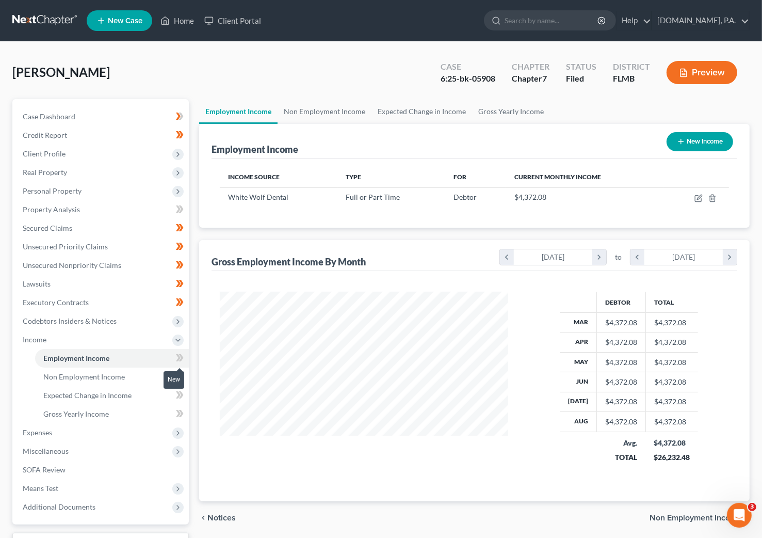
click at [181, 356] on icon at bounding box center [181, 357] width 5 height 7
click at [183, 356] on icon at bounding box center [180, 357] width 8 height 13
click at [108, 375] on span "Non Employment Income" at bounding box center [84, 376] width 82 height 9
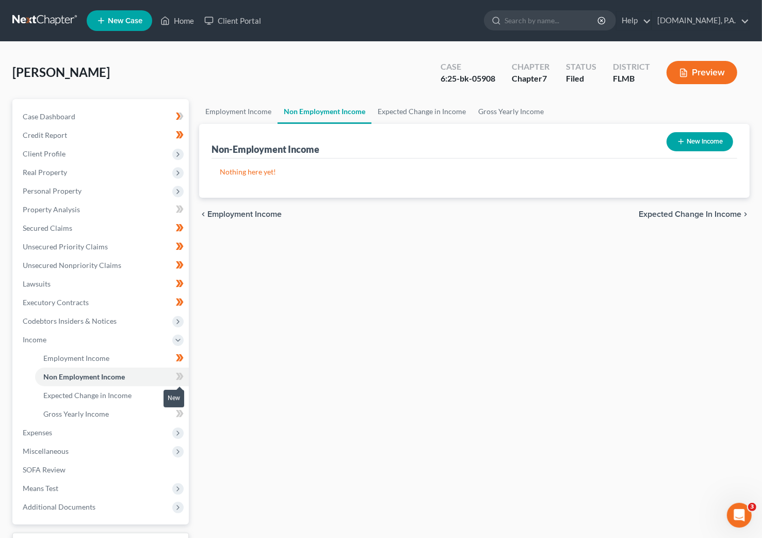
click at [182, 377] on icon at bounding box center [181, 376] width 5 height 7
click at [183, 376] on icon at bounding box center [181, 376] width 5 height 7
click at [83, 393] on span "Expected Change in Income" at bounding box center [87, 395] width 88 height 9
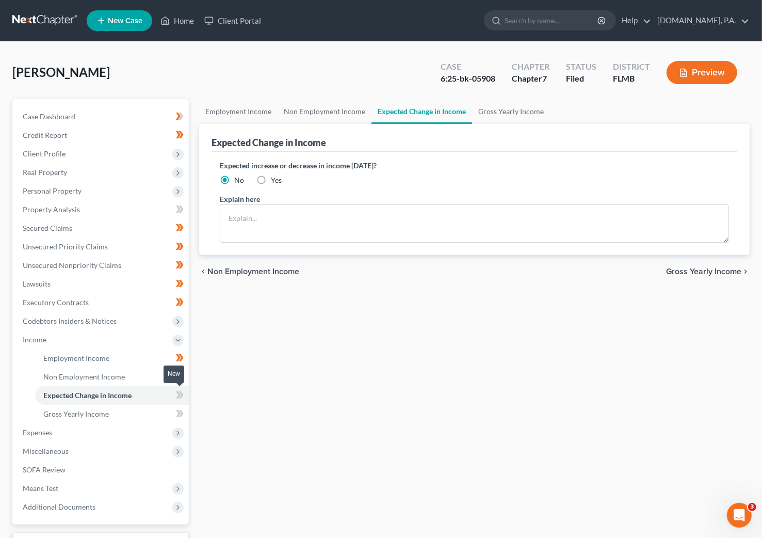
click at [175, 395] on span at bounding box center [180, 396] width 18 height 15
click at [182, 398] on icon at bounding box center [180, 395] width 8 height 13
click at [80, 416] on span "Gross Yearly Income" at bounding box center [76, 413] width 66 height 9
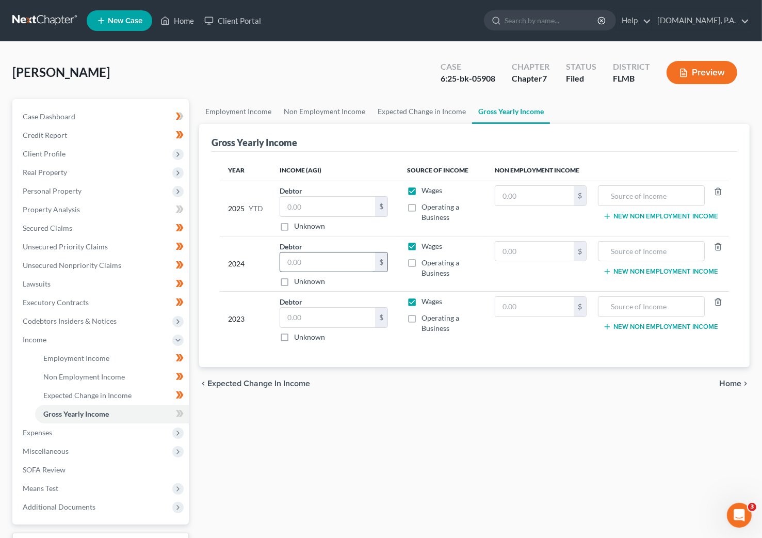
click at [352, 263] on input "text" at bounding box center [327, 262] width 95 height 20
type input "39,121"
click at [396, 398] on div "chevron_left Expected Change in Income Home chevron_right" at bounding box center [474, 383] width 551 height 33
click at [323, 313] on input "text" at bounding box center [327, 318] width 95 height 20
type input "40,803"
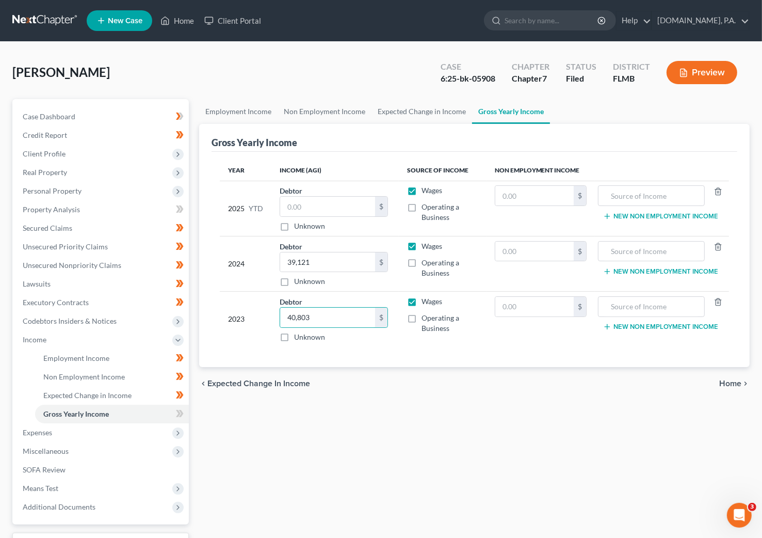
click at [336, 402] on div "Employment Income Non Employment Income Expected Change in Income Gross Yearly …" at bounding box center [474, 341] width 561 height 485
click at [314, 209] on input "text" at bounding box center [327, 207] width 95 height 20
type input "34,976"
click at [365, 407] on div "Employment Income Non Employment Income Expected Change in Income Gross Yearly …" at bounding box center [474, 341] width 561 height 485
click at [177, 413] on icon at bounding box center [180, 413] width 8 height 13
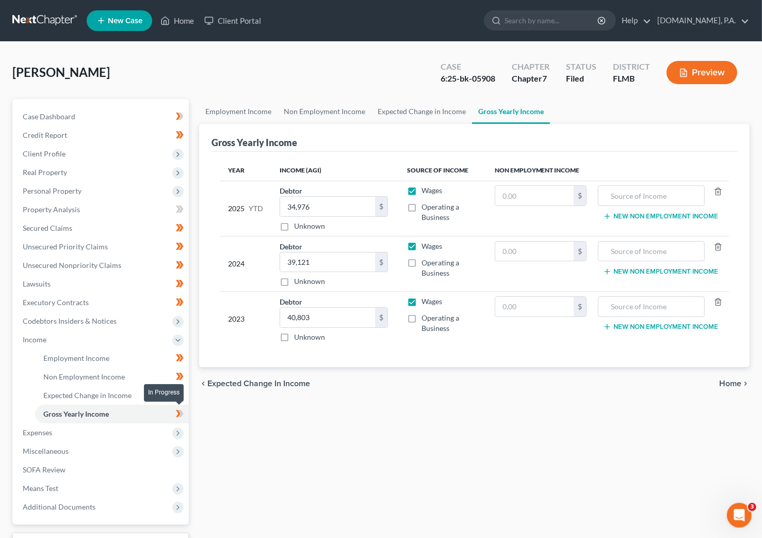
click at [182, 413] on icon at bounding box center [181, 413] width 5 height 7
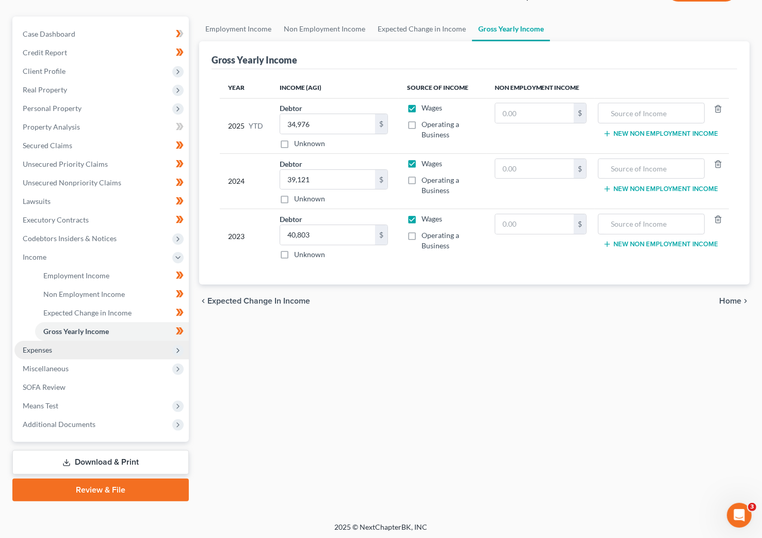
scroll to position [84, 0]
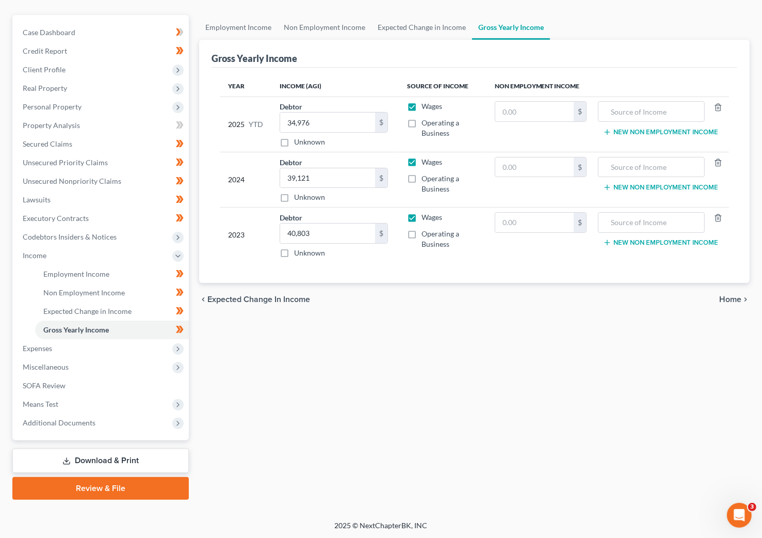
click at [592, 299] on span "Home" at bounding box center [730, 299] width 22 height 8
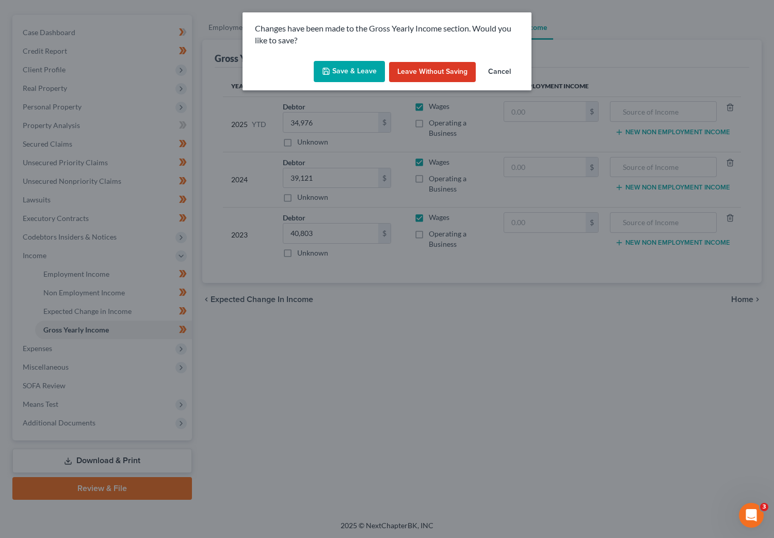
click at [352, 65] on button "Save & Leave" at bounding box center [349, 72] width 71 height 22
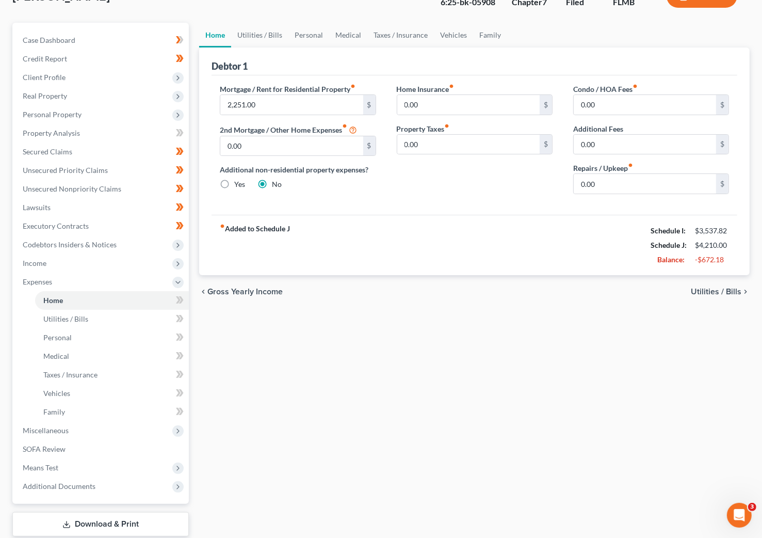
scroll to position [77, 0]
click at [52, 133] on span "Property Analysis" at bounding box center [51, 131] width 57 height 9
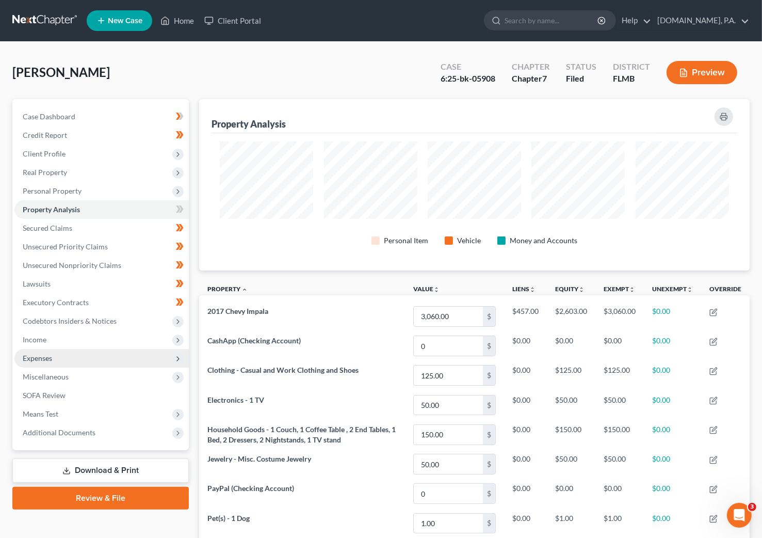
click at [42, 357] on span "Expenses" at bounding box center [37, 358] width 29 height 9
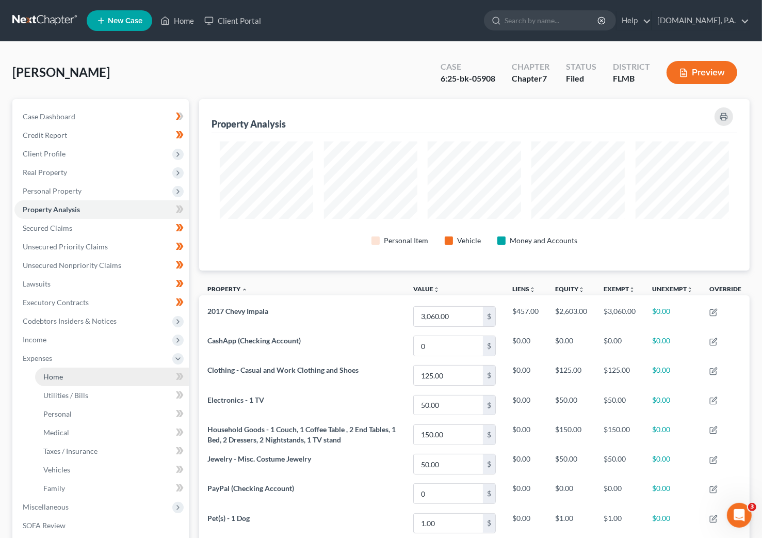
click at [54, 377] on span "Home" at bounding box center [53, 376] width 20 height 9
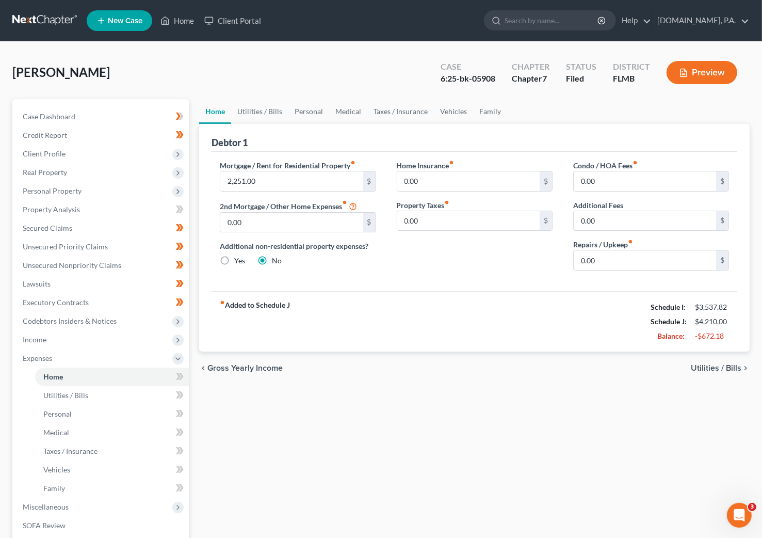
click at [592, 371] on span "Utilities / Bills" at bounding box center [716, 368] width 51 height 8
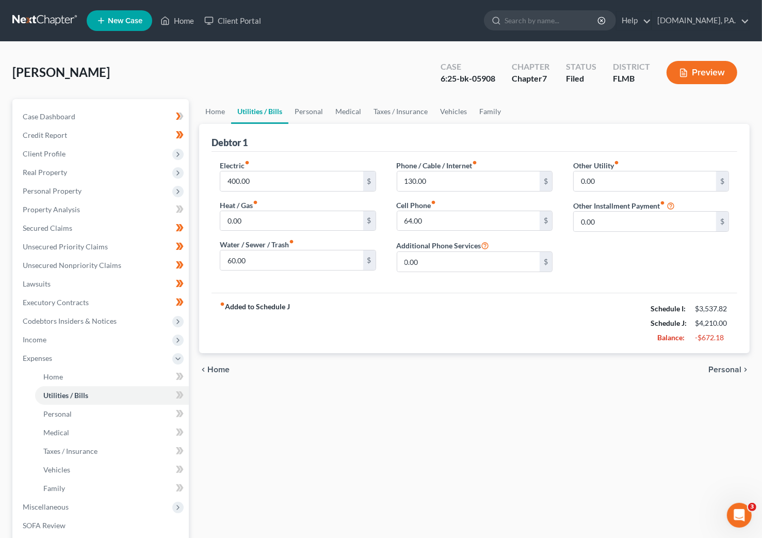
click at [592, 371] on span "Personal" at bounding box center [725, 369] width 33 height 8
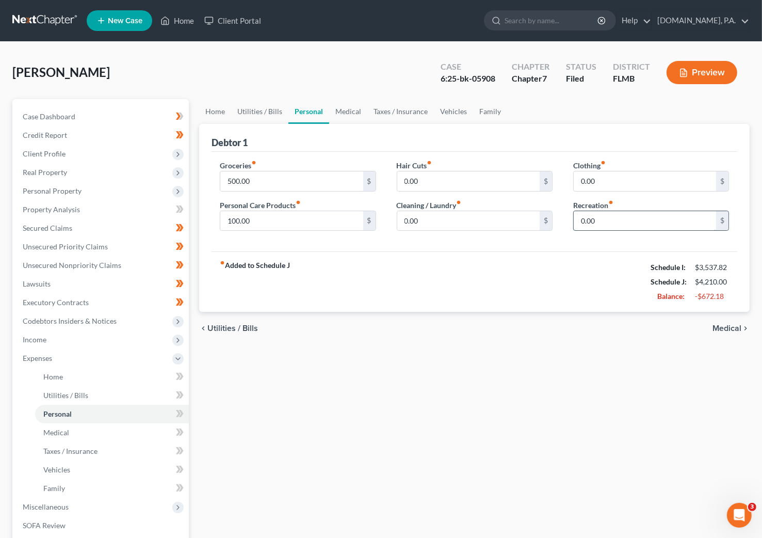
click at [592, 223] on input "0.00" at bounding box center [645, 221] width 142 height 20
type input "1"
click at [216, 330] on span "Utilities / Bills" at bounding box center [232, 328] width 51 height 8
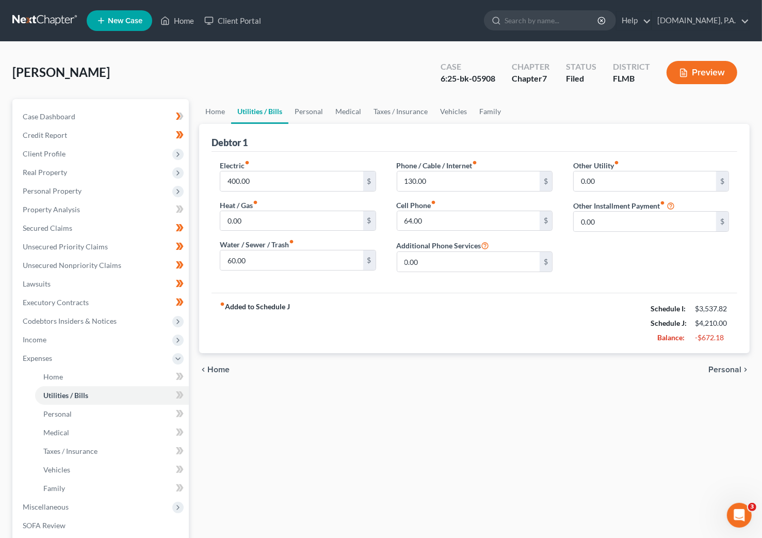
click at [592, 370] on span "Personal" at bounding box center [725, 369] width 33 height 8
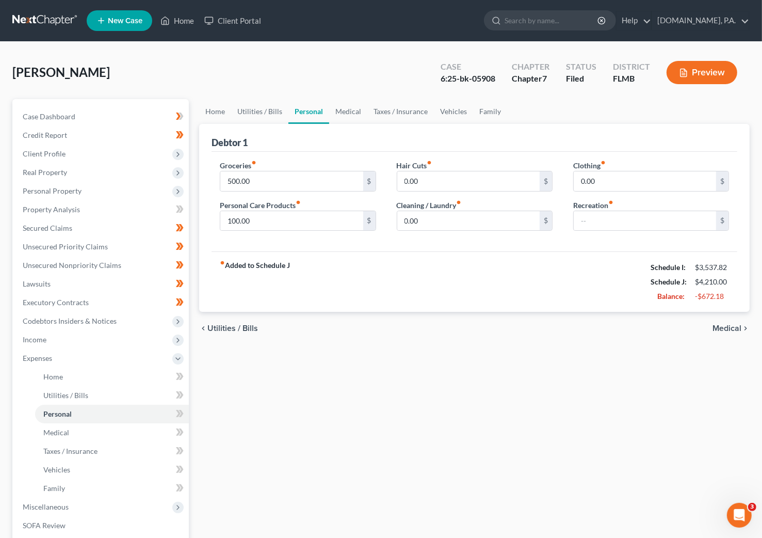
click at [592, 330] on span "Medical" at bounding box center [727, 328] width 29 height 8
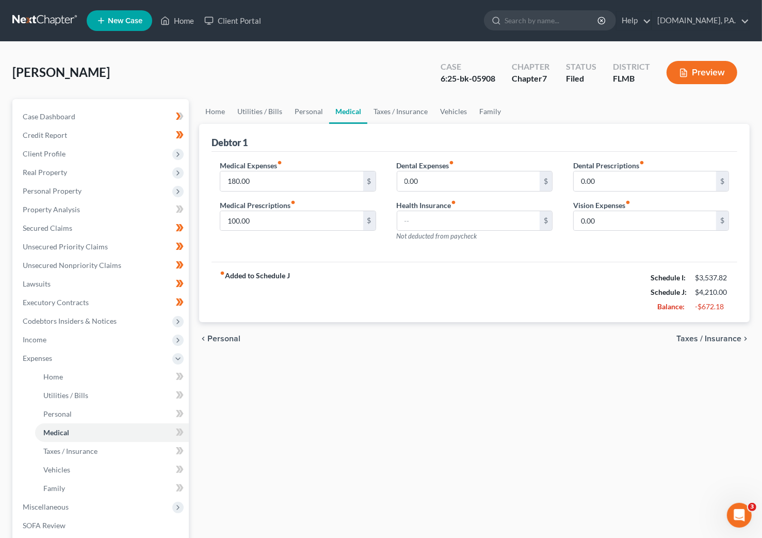
click at [592, 336] on span "Taxes / Insurance" at bounding box center [709, 338] width 65 height 8
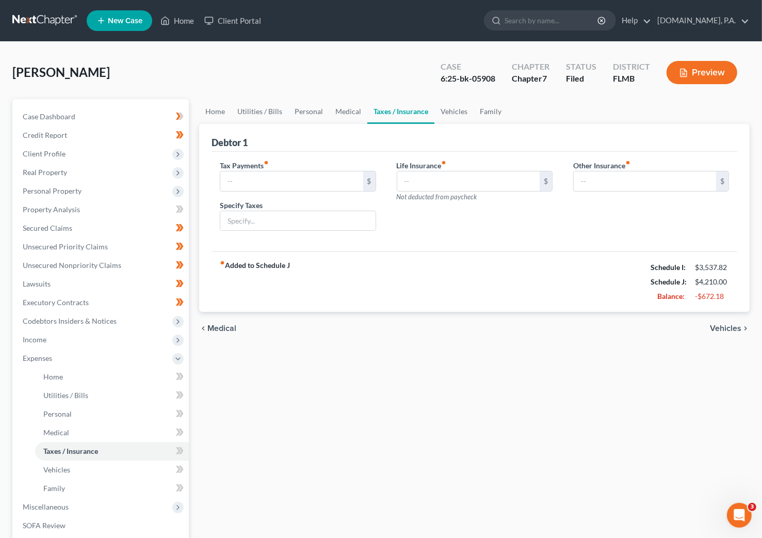
click at [592, 330] on span "Vehicles" at bounding box center [725, 328] width 31 height 8
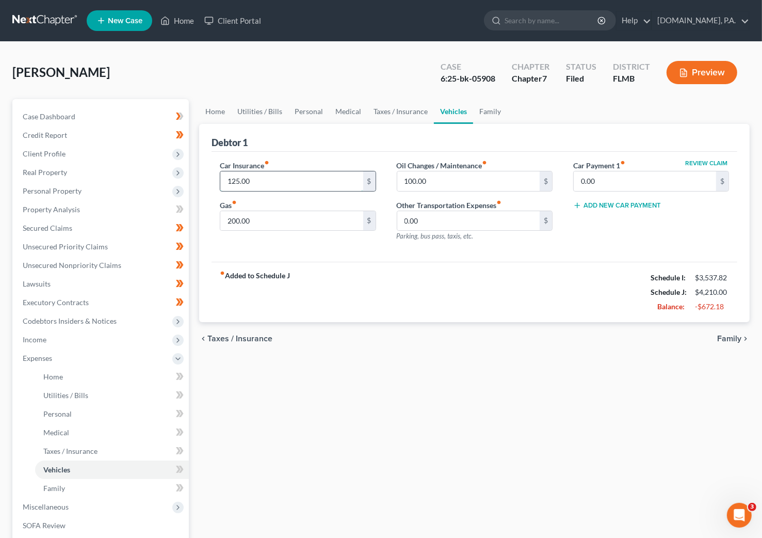
click at [264, 178] on input "125.00" at bounding box center [291, 181] width 142 height 20
click at [435, 179] on input "100.00" at bounding box center [468, 181] width 142 height 20
type input "40.00"
click at [448, 288] on div "fiber_manual_record Added to Schedule J Schedule I: $3,537.82 Schedule J: $4,15…" at bounding box center [475, 292] width 526 height 60
click at [255, 224] on input "200.00" at bounding box center [291, 221] width 142 height 20
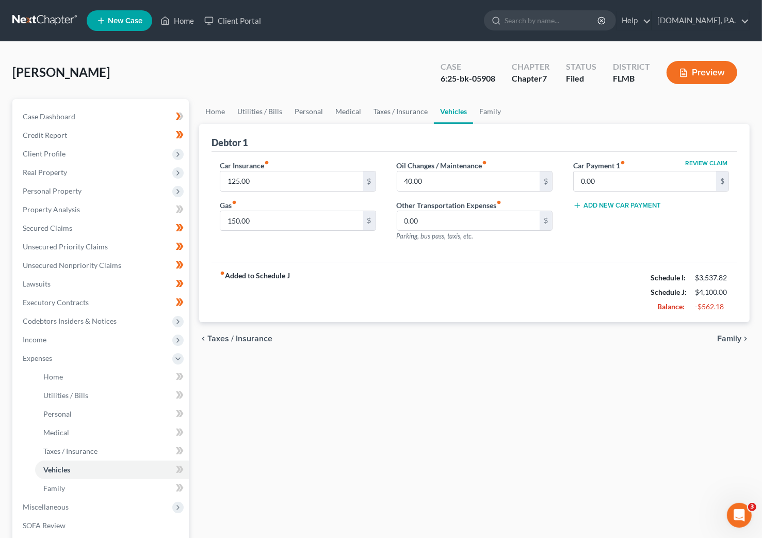
click at [339, 372] on div "Home Utilities / Bills Personal Medical Taxes / Insurance Vehicles Family Debto…" at bounding box center [474, 369] width 561 height 540
click at [255, 221] on input "150.00" at bounding box center [291, 221] width 142 height 20
type input "160.00"
click at [298, 387] on div "Home Utilities / Bills Personal Medical Taxes / Insurance Vehicles Family Debto…" at bounding box center [474, 369] width 561 height 540
click at [592, 338] on span "Family" at bounding box center [729, 338] width 24 height 8
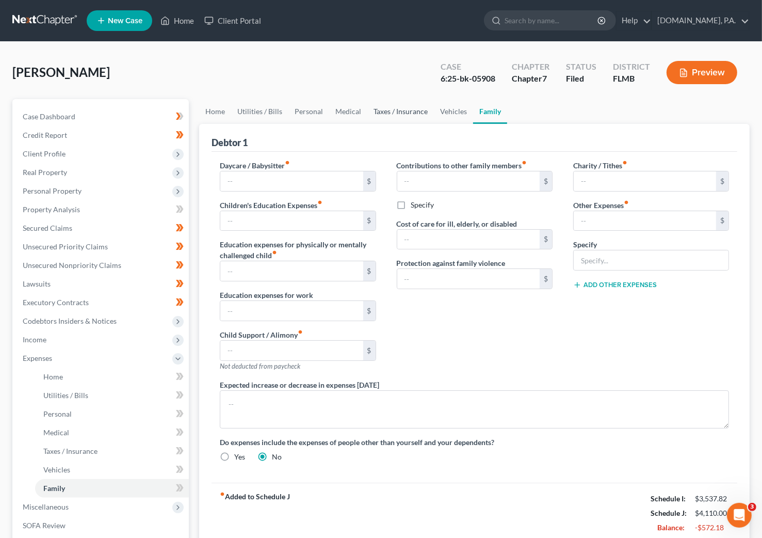
click at [405, 108] on link "Taxes / Insurance" at bounding box center [400, 111] width 67 height 25
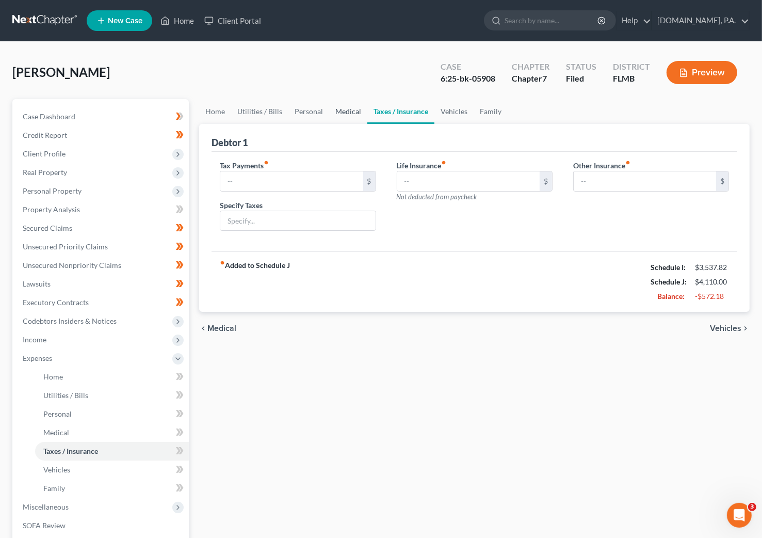
click at [346, 111] on link "Medical" at bounding box center [348, 111] width 38 height 25
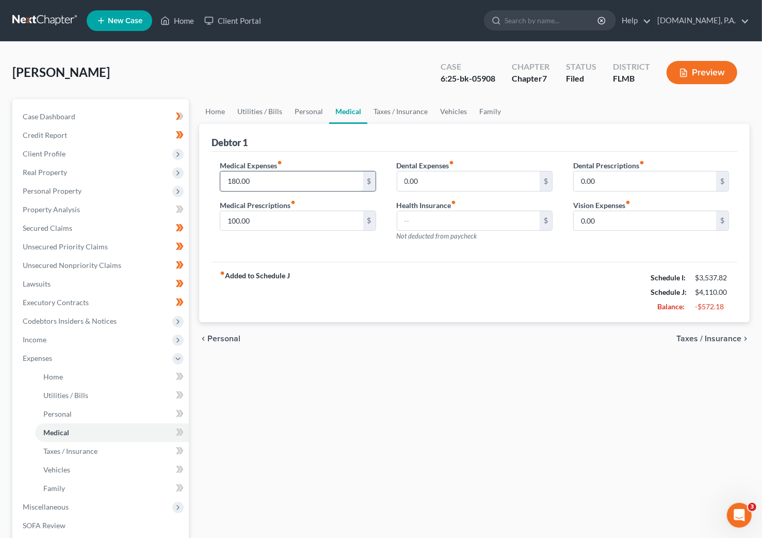
click at [264, 182] on input "180.00" at bounding box center [291, 181] width 142 height 20
type input "150.00"
click at [268, 220] on input "100.00" at bounding box center [291, 221] width 142 height 20
type input "50.00"
click at [344, 247] on div "Medical Expenses fiber_manual_record 150.00 $ Medical Prescriptions fiber_manua…" at bounding box center [298, 205] width 176 height 90
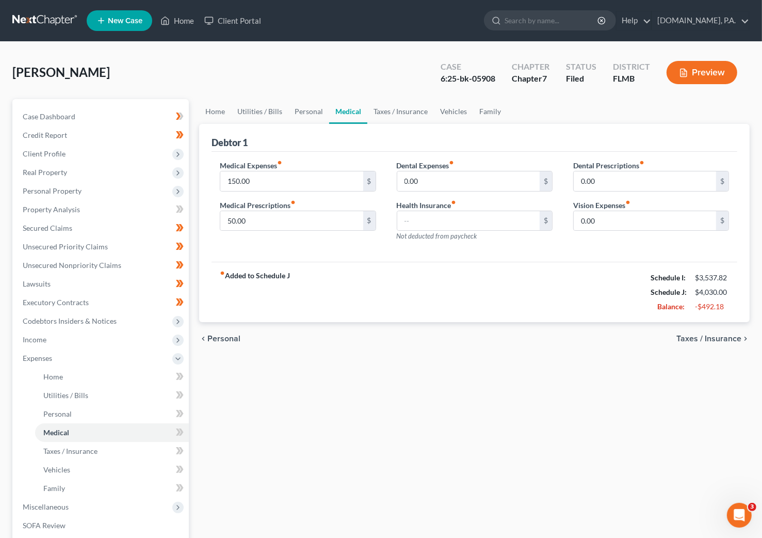
click at [219, 341] on span "Personal" at bounding box center [223, 338] width 33 height 8
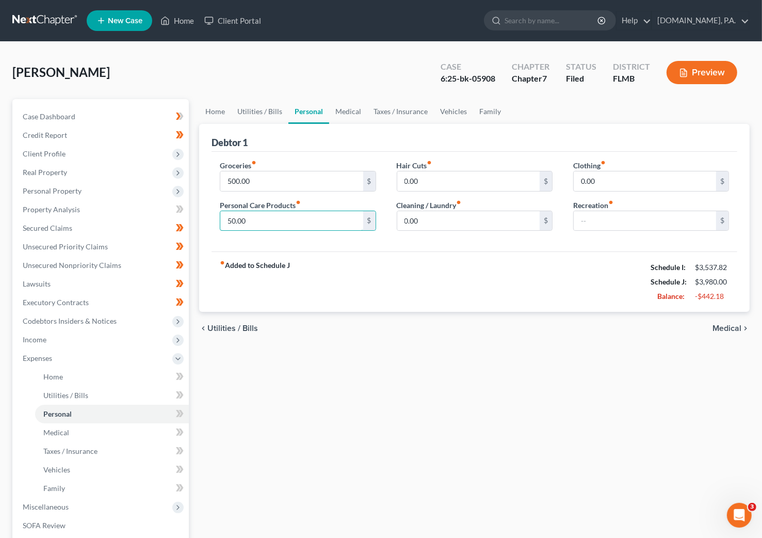
type input "50.00"
click at [344, 285] on div "fiber_manual_record Added to Schedule J Schedule I: $3,537.82 Schedule J: $3,98…" at bounding box center [475, 281] width 526 height 60
click at [253, 179] on input "500.00" at bounding box center [291, 181] width 142 height 20
type input "400.00"
click at [295, 380] on div "Home Utilities / Bills Personal Medical Taxes / Insurance Vehicles Family Debto…" at bounding box center [474, 369] width 561 height 540
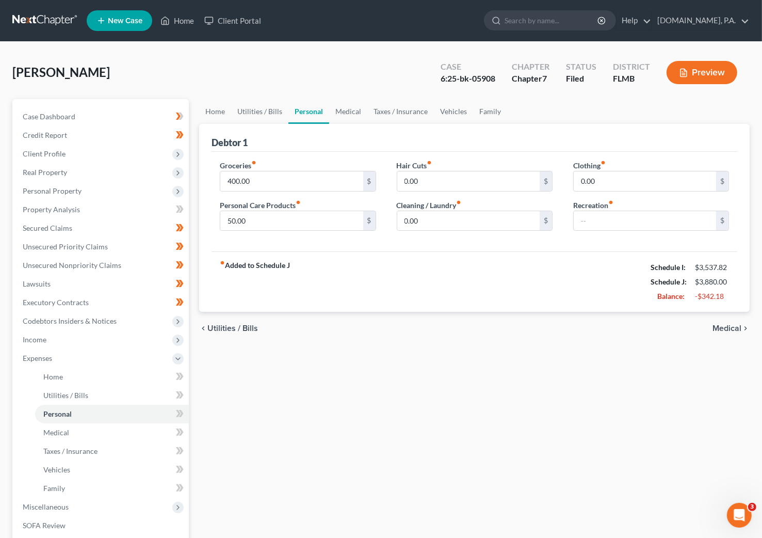
click at [233, 328] on span "Utilities / Bills" at bounding box center [232, 328] width 51 height 8
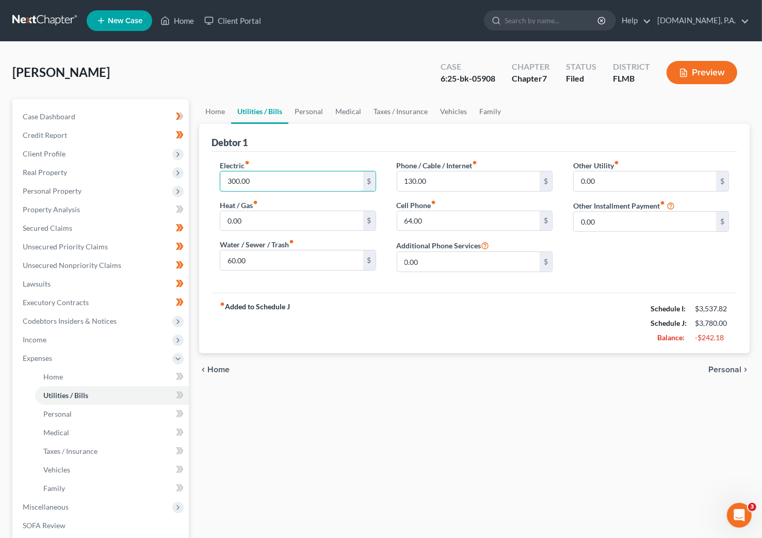
type input "300.00"
click at [332, 330] on div "fiber_manual_record Added to Schedule J Schedule I: $3,537.82 Schedule J: $3,78…" at bounding box center [475, 323] width 526 height 60
click at [431, 181] on input "130.00" at bounding box center [468, 181] width 142 height 20
click at [359, 139] on div "Debtor 1" at bounding box center [475, 138] width 526 height 28
click at [221, 368] on span "Home" at bounding box center [218, 369] width 22 height 8
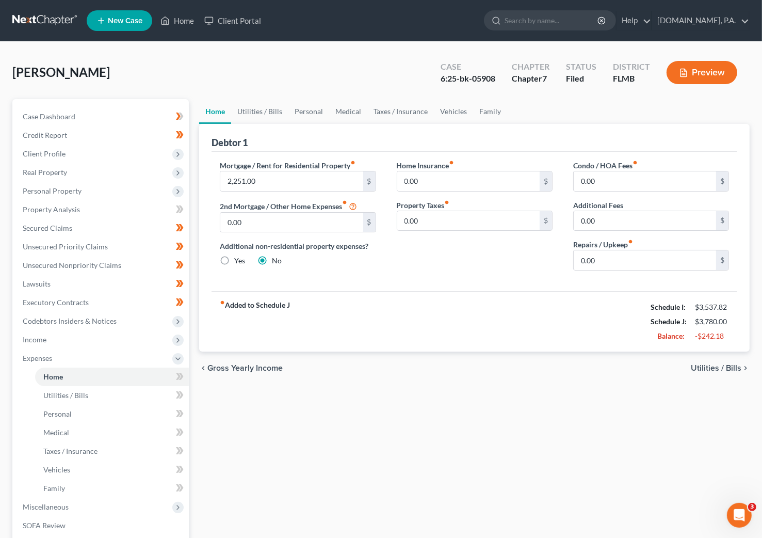
click at [592, 367] on span "Utilities / Bills" at bounding box center [716, 368] width 51 height 8
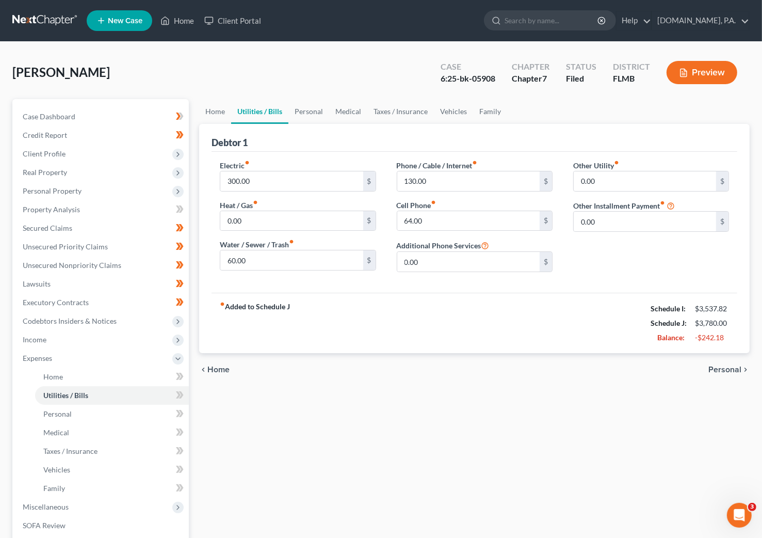
click at [497, 141] on div "Debtor 1" at bounding box center [475, 138] width 526 height 28
click at [253, 178] on input "300.00" at bounding box center [291, 181] width 142 height 20
type input "250.00"
click at [406, 327] on div "fiber_manual_record Added to Schedule J Schedule I: $3,537.82 Schedule J: $3,73…" at bounding box center [475, 323] width 526 height 60
click at [592, 371] on span "Personal" at bounding box center [725, 369] width 33 height 8
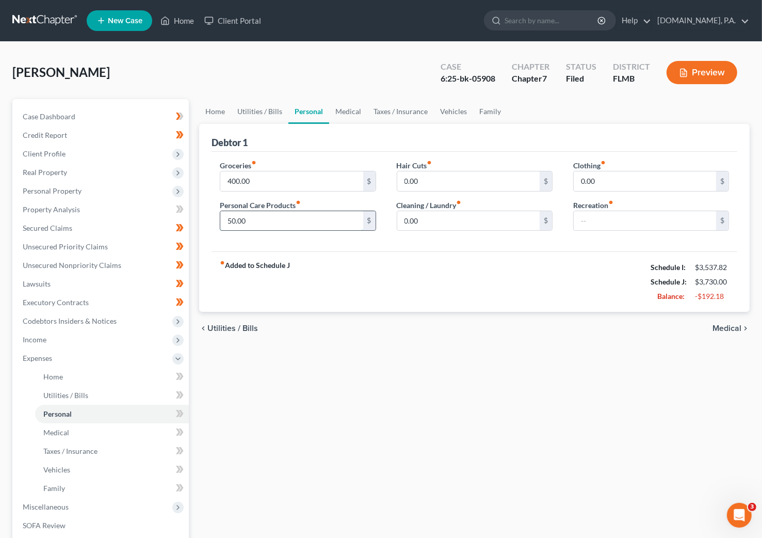
click at [248, 218] on input "50.00" at bounding box center [291, 221] width 142 height 20
type input "20.00"
click at [389, 281] on div "fiber_manual_record Added to Schedule J Schedule I: $3,537.82 Schedule J: $3,70…" at bounding box center [475, 281] width 526 height 60
click at [261, 178] on input "400.00" at bounding box center [291, 181] width 142 height 20
type input "350.00"
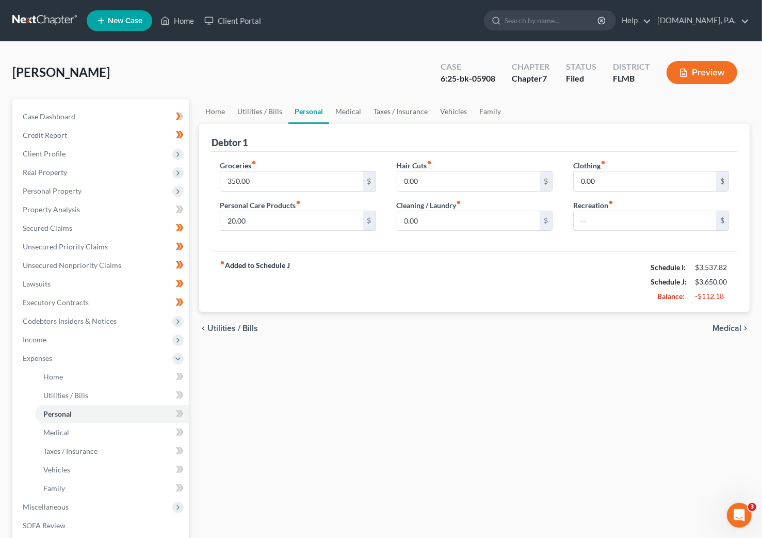
click at [363, 284] on div "fiber_manual_record Added to Schedule J Schedule I: $3,537.82 Schedule J: $3,65…" at bounding box center [475, 281] width 526 height 60
click at [592, 330] on span "Medical" at bounding box center [727, 328] width 29 height 8
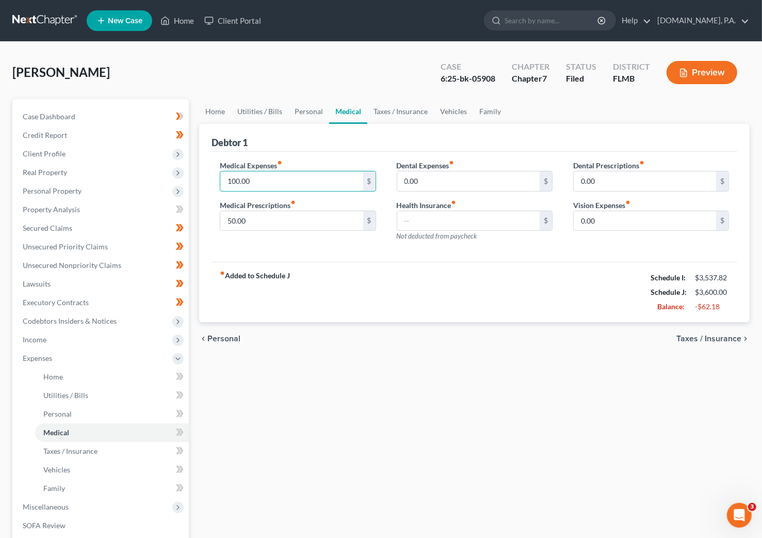
type input "100.00"
click at [366, 281] on div "fiber_manual_record Added to Schedule J Schedule I: $3,537.82 Schedule J: $3,60…" at bounding box center [475, 292] width 526 height 60
click at [224, 342] on span "Personal" at bounding box center [223, 338] width 33 height 8
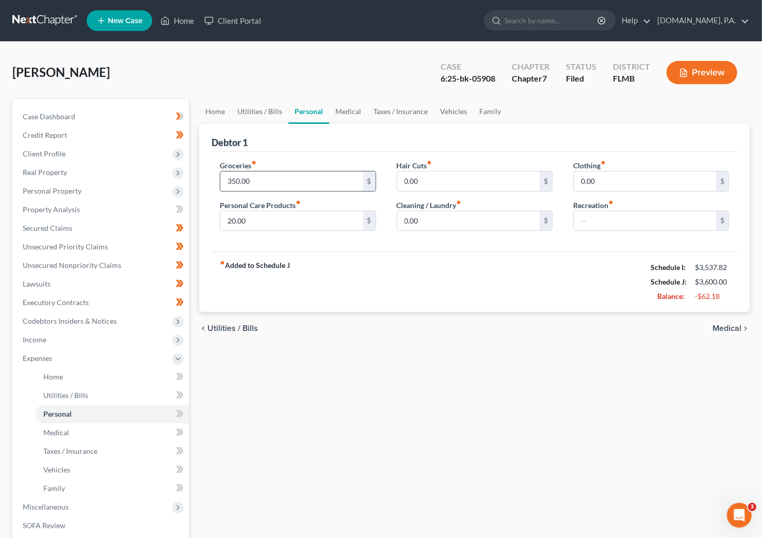
click at [255, 175] on input "350.00" at bounding box center [291, 181] width 142 height 20
type input "4"
type input "350.00"
click at [373, 293] on div "fiber_manual_record Added to Schedule J Schedule I: $3,537.82 Schedule J: $3,60…" at bounding box center [475, 281] width 526 height 60
click at [240, 330] on span "Utilities / Bills" at bounding box center [232, 328] width 51 height 8
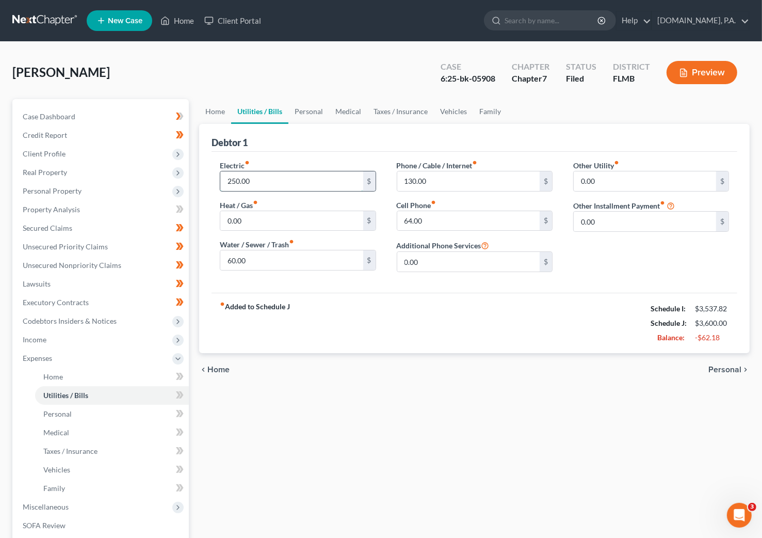
click at [264, 183] on input "250.00" at bounding box center [291, 181] width 142 height 20
type input "300.00"
click at [416, 333] on div "fiber_manual_record Added to Schedule J Schedule I: $3,537.82 Schedule J: $3,65…" at bounding box center [475, 323] width 526 height 60
click at [252, 261] on input "60.00" at bounding box center [291, 260] width 142 height 20
click at [433, 179] on input "130.00" at bounding box center [468, 181] width 142 height 20
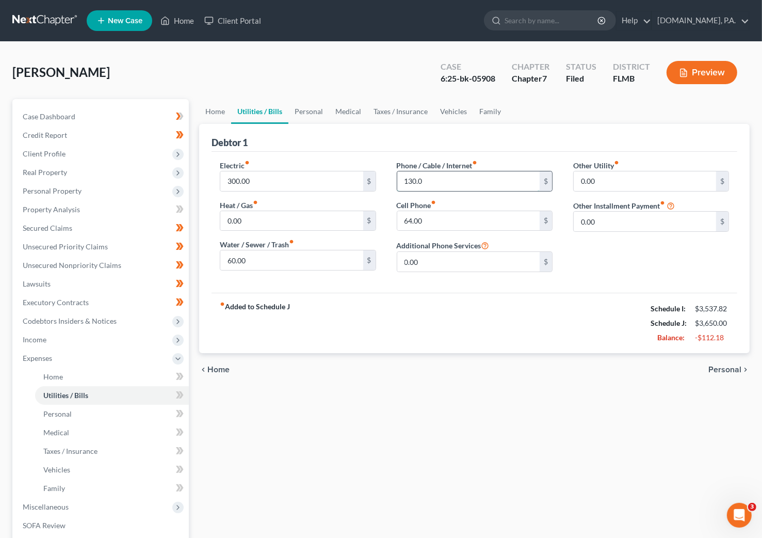
type input "130.00"
click at [445, 333] on div "fiber_manual_record Added to Schedule J Schedule I: $3,537.82 Schedule J: $3,65…" at bounding box center [475, 323] width 526 height 60
click at [592, 373] on span "Personal" at bounding box center [725, 369] width 33 height 8
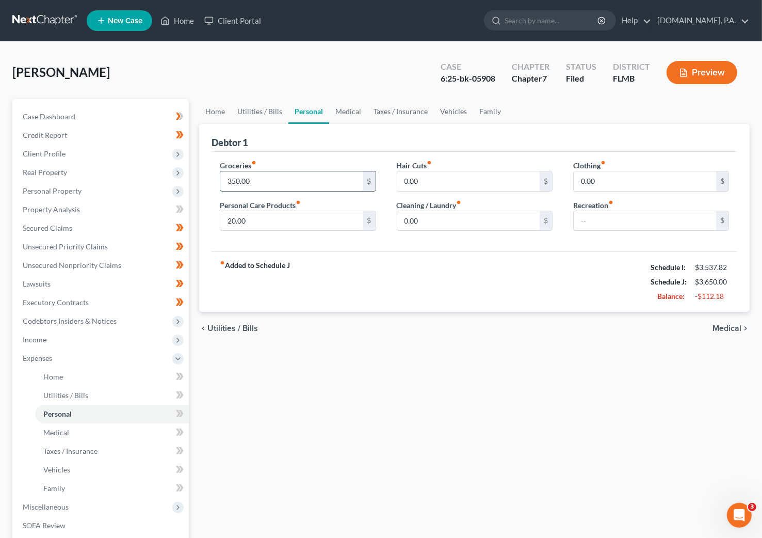
click at [258, 179] on input "350.00" at bounding box center [291, 181] width 142 height 20
type input "300.00"
click at [224, 328] on span "Utilities / Bills" at bounding box center [232, 328] width 51 height 8
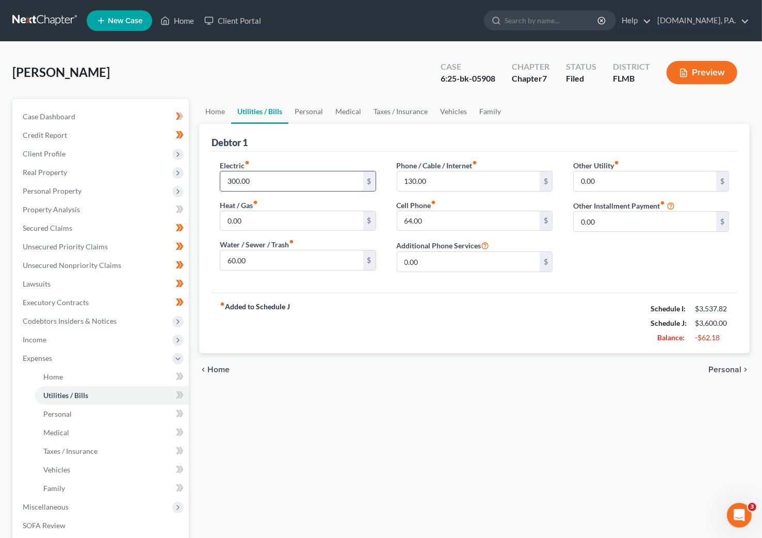
click at [252, 180] on input "300.00" at bounding box center [291, 181] width 142 height 20
type input "350.00"
click at [365, 318] on div "fiber_manual_record Added to Schedule J Schedule I: $3,537.82 Schedule J: $3,65…" at bounding box center [475, 323] width 526 height 60
click at [592, 367] on span "Personal" at bounding box center [725, 369] width 33 height 8
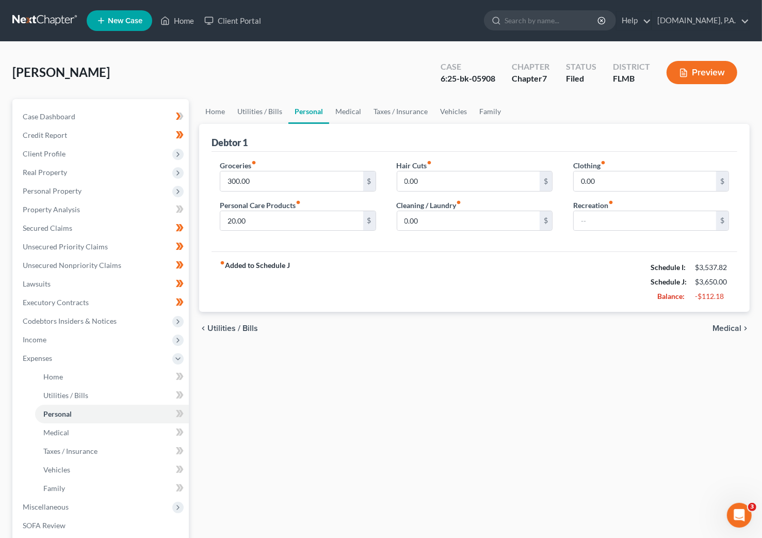
click at [592, 327] on span "Medical" at bounding box center [727, 328] width 29 height 8
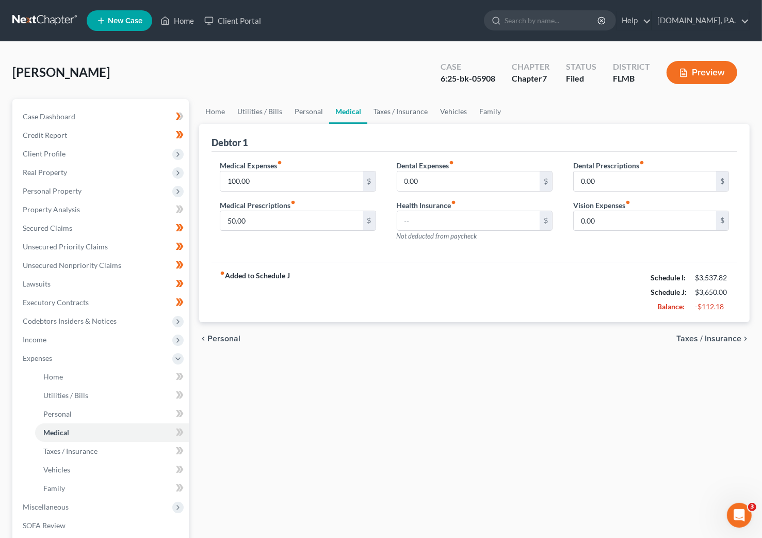
click at [592, 335] on span "Taxes / Insurance" at bounding box center [709, 338] width 65 height 8
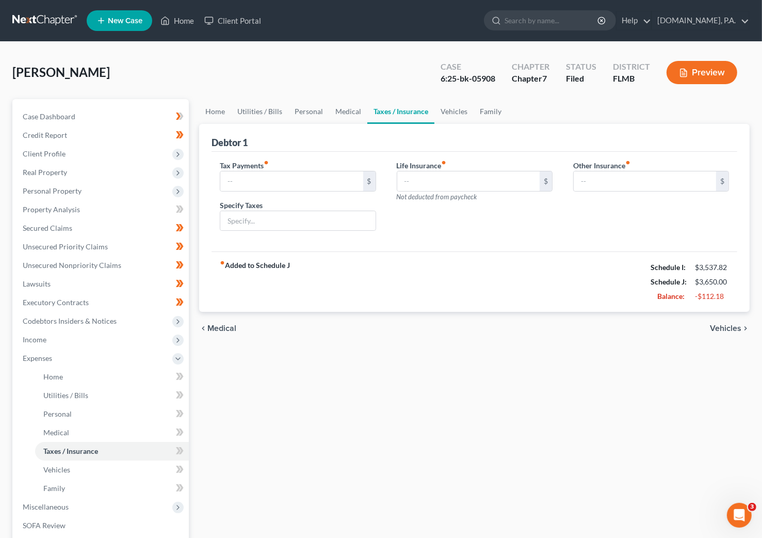
click at [592, 324] on span "Vehicles" at bounding box center [725, 328] width 31 height 8
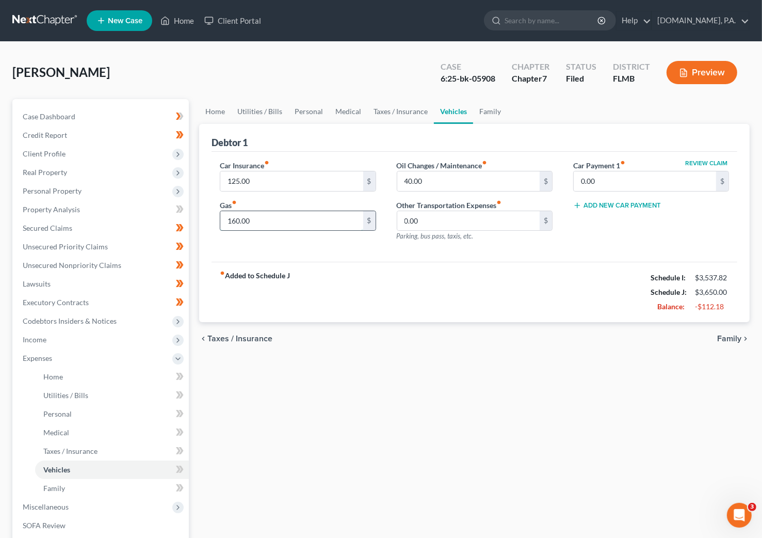
click at [256, 219] on input "160.00" at bounding box center [291, 221] width 142 height 20
type input "140.00"
click at [429, 182] on input "40.00" at bounding box center [468, 181] width 142 height 20
type input "20.00"
click at [460, 289] on div "fiber_manual_record Added to Schedule J Schedule I: $3,537.82 Schedule J: $3,61…" at bounding box center [475, 292] width 526 height 60
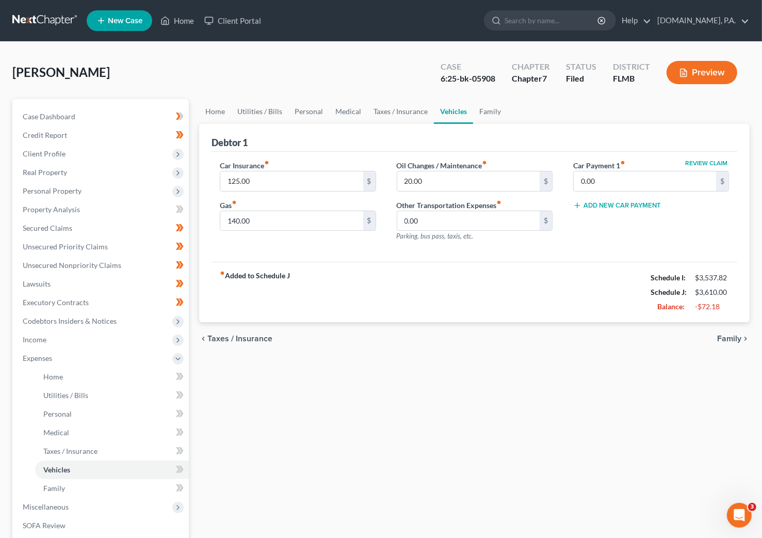
click at [592, 336] on span "Family" at bounding box center [729, 338] width 24 height 8
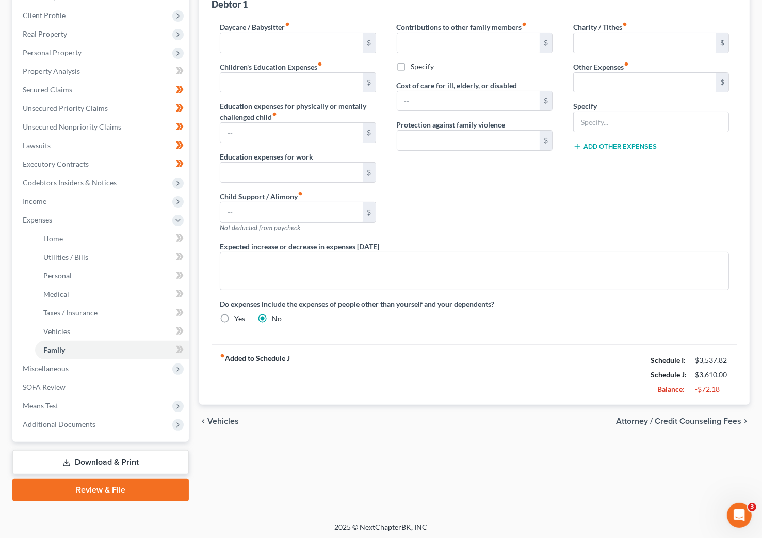
scroll to position [140, 0]
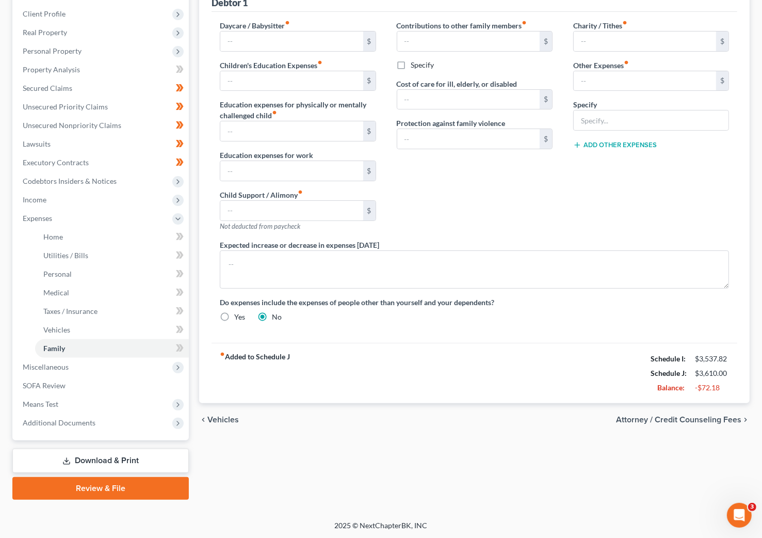
click at [224, 418] on span "Vehicles" at bounding box center [222, 419] width 31 height 8
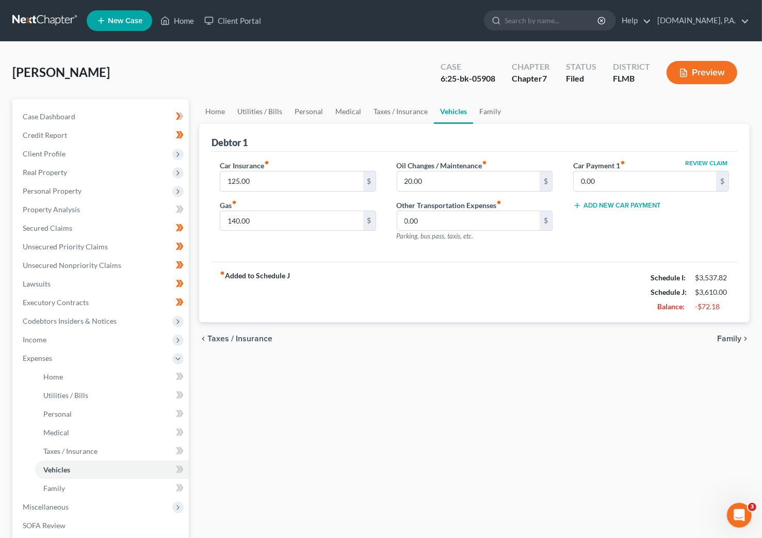
click at [236, 340] on span "Taxes / Insurance" at bounding box center [239, 338] width 65 height 8
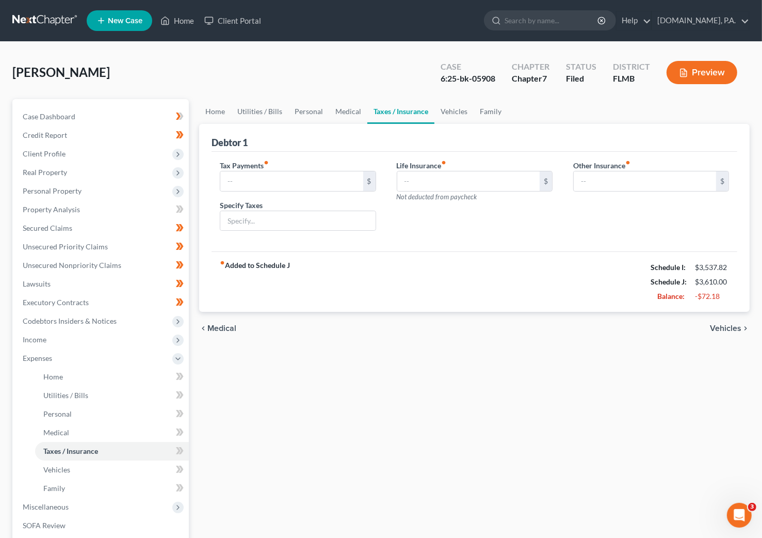
click at [218, 328] on span "Medical" at bounding box center [221, 328] width 29 height 8
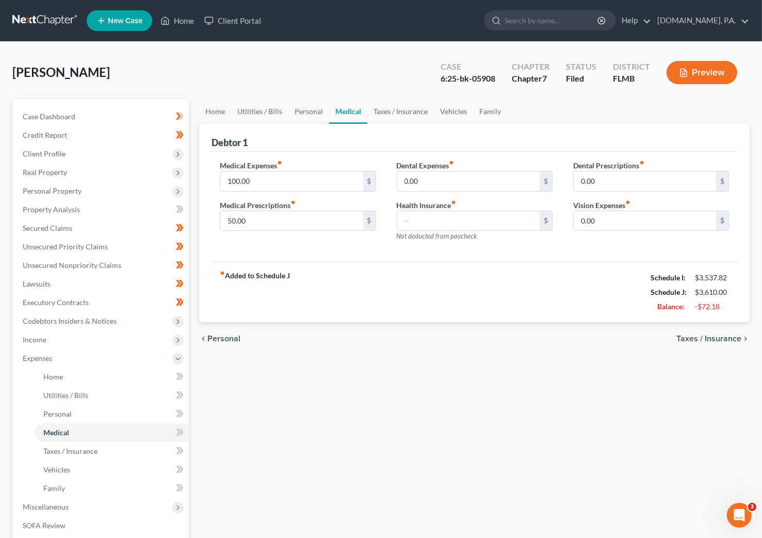
click at [231, 339] on span "Personal" at bounding box center [223, 338] width 33 height 8
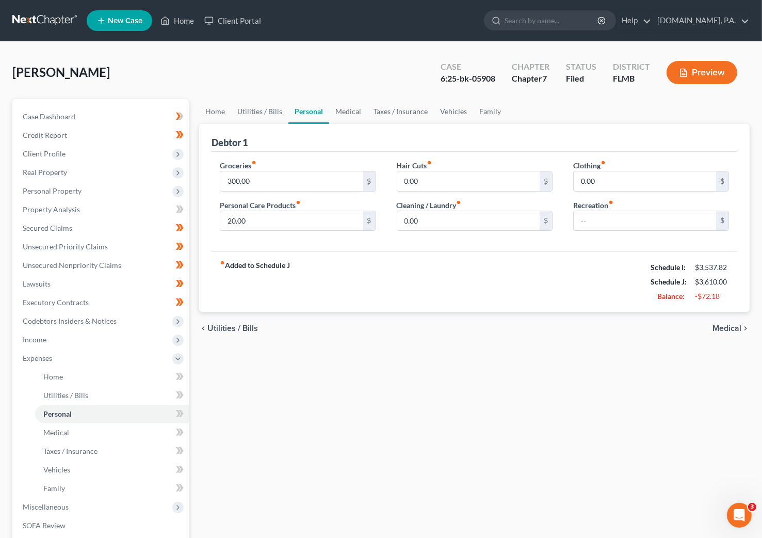
click at [243, 327] on span "Utilities / Bills" at bounding box center [232, 328] width 51 height 8
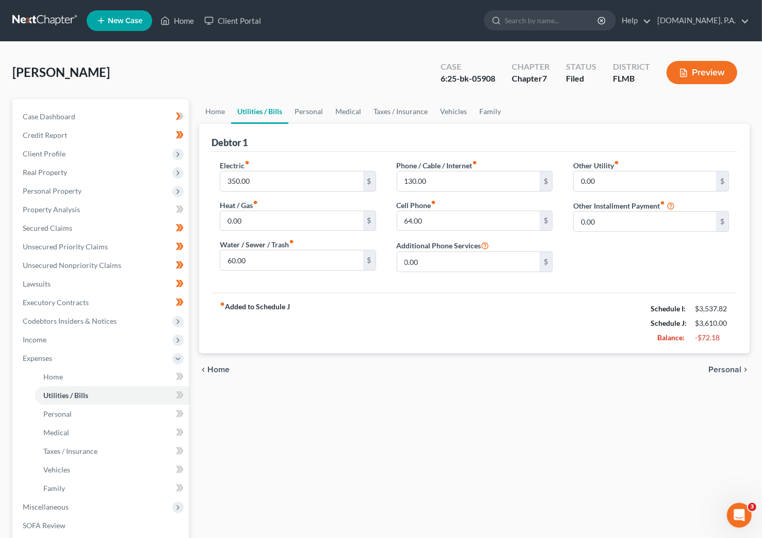
click at [218, 368] on span "Home" at bounding box center [218, 369] width 22 height 8
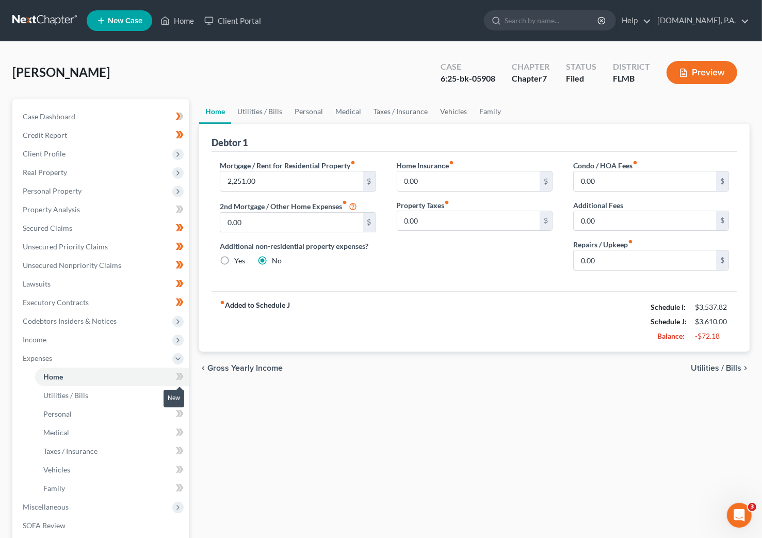
click at [176, 374] on icon at bounding box center [180, 376] width 8 height 13
drag, startPoint x: 182, startPoint y: 392, endPoint x: 184, endPoint y: 398, distance: 6.5
click at [184, 393] on span at bounding box center [180, 396] width 18 height 15
click at [181, 414] on icon at bounding box center [181, 413] width 5 height 7
click at [181, 430] on icon at bounding box center [181, 431] width 5 height 7
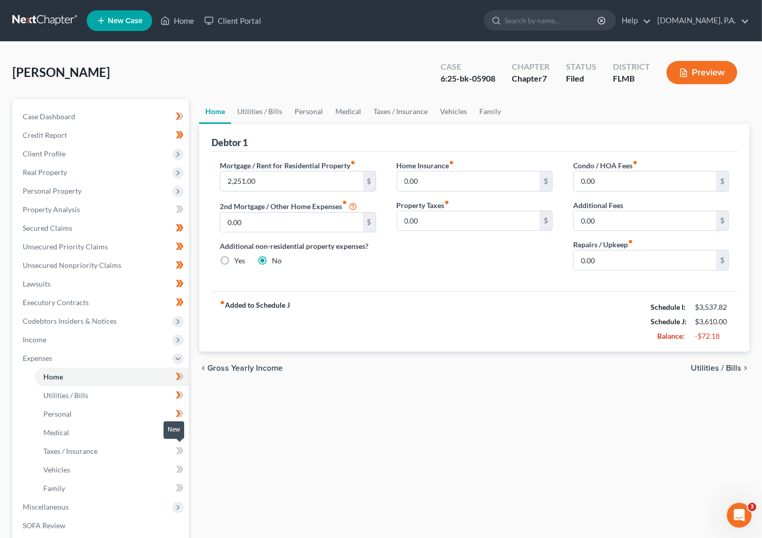
click at [178, 448] on icon at bounding box center [178, 450] width 5 height 7
click at [179, 467] on icon at bounding box center [178, 468] width 5 height 7
click at [178, 485] on icon at bounding box center [178, 487] width 5 height 7
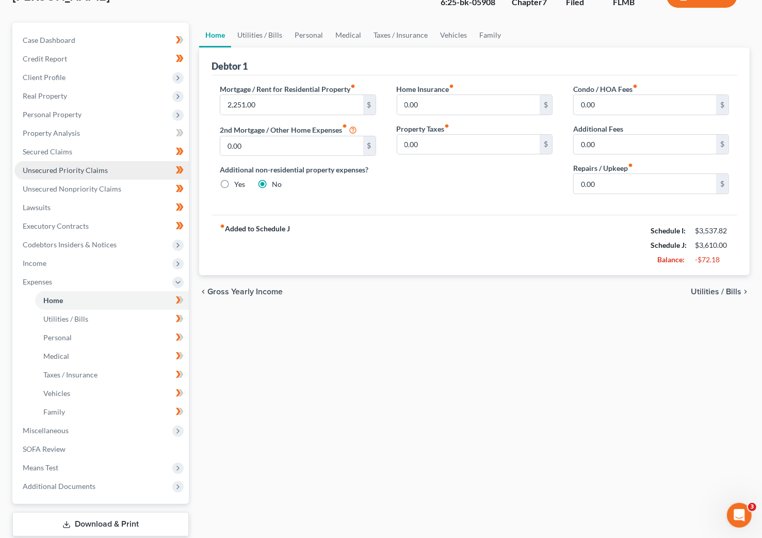
scroll to position [77, 0]
click at [592, 289] on span "Utilities / Bills" at bounding box center [716, 290] width 51 height 8
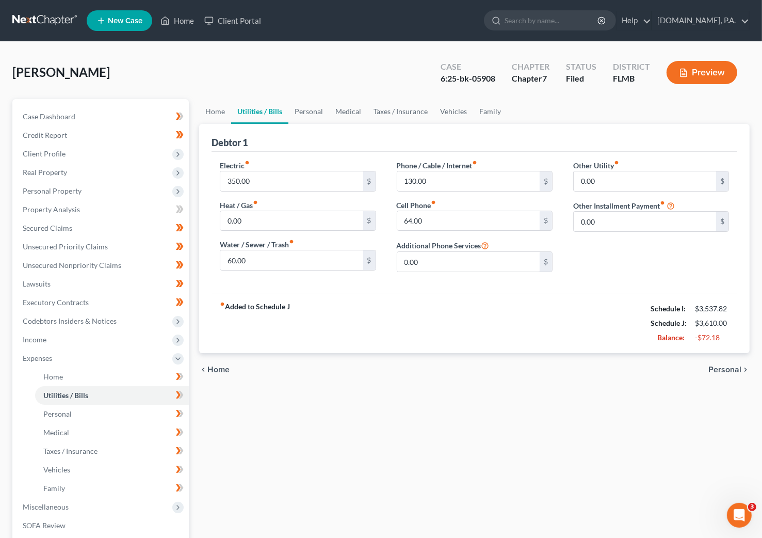
click at [592, 371] on span "Personal" at bounding box center [725, 369] width 33 height 8
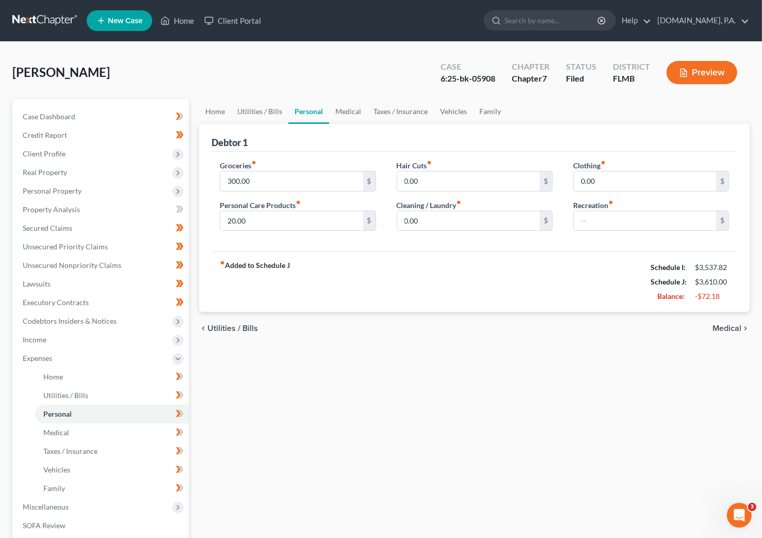
click at [592, 327] on span "Medical" at bounding box center [727, 328] width 29 height 8
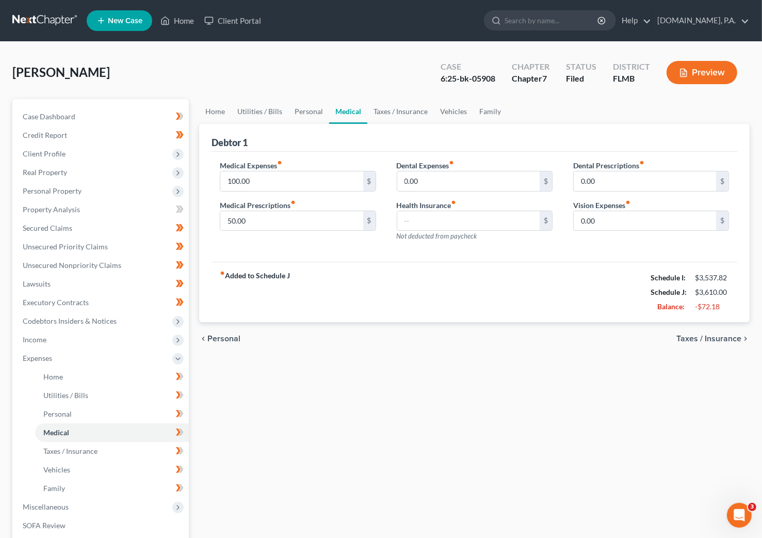
click at [592, 327] on div "chevron_left Personal Taxes / Insurance chevron_right" at bounding box center [474, 338] width 551 height 33
click at [592, 338] on span "Taxes / Insurance" at bounding box center [709, 338] width 65 height 8
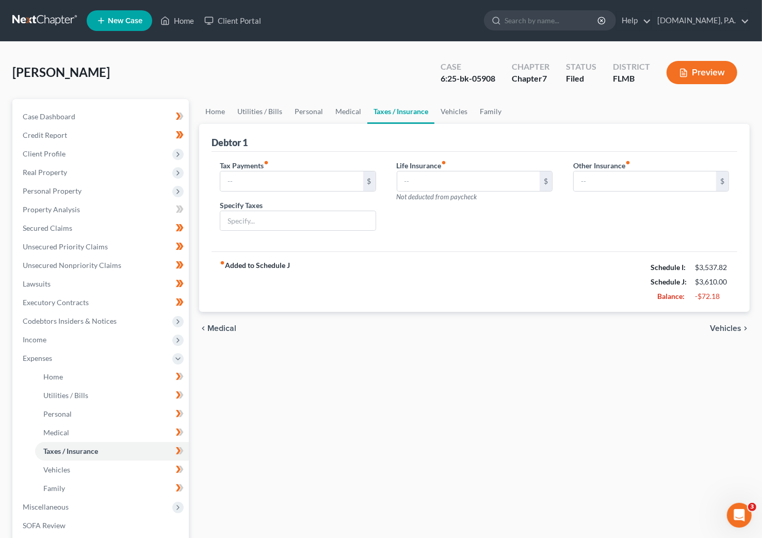
click at [592, 338] on div "chevron_left Medical Vehicles chevron_right" at bounding box center [474, 328] width 551 height 33
click at [592, 331] on span "Vehicles" at bounding box center [725, 328] width 31 height 8
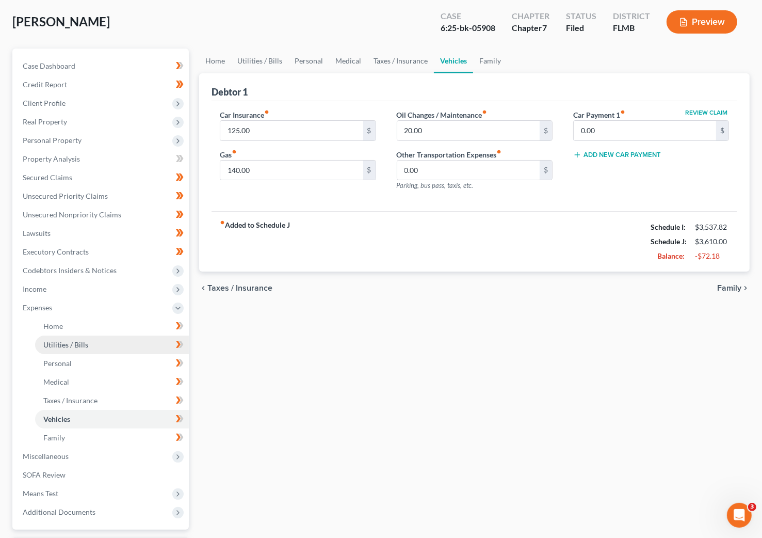
scroll to position [77, 0]
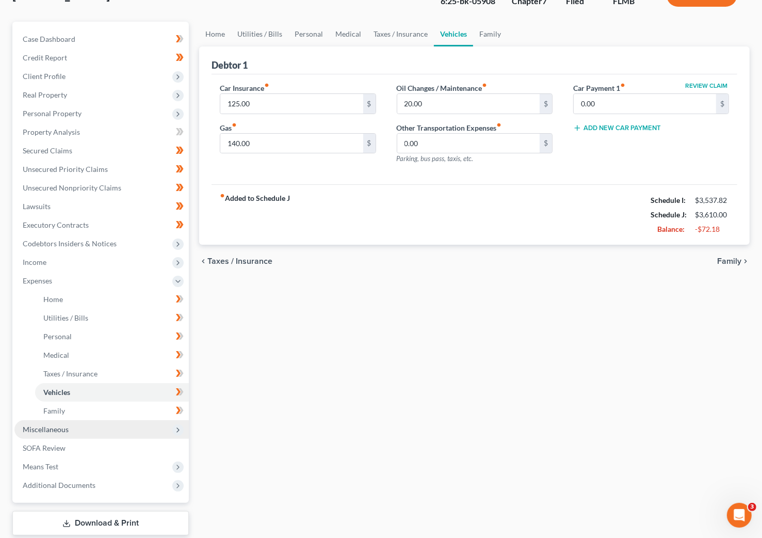
click at [36, 433] on span "Miscellaneous" at bounding box center [101, 429] width 174 height 19
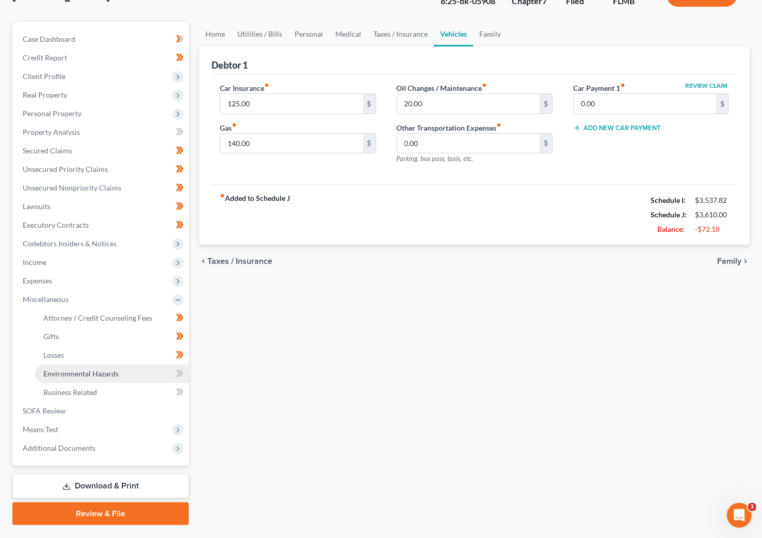
click at [110, 375] on span "Environmental Hazards" at bounding box center [80, 373] width 75 height 9
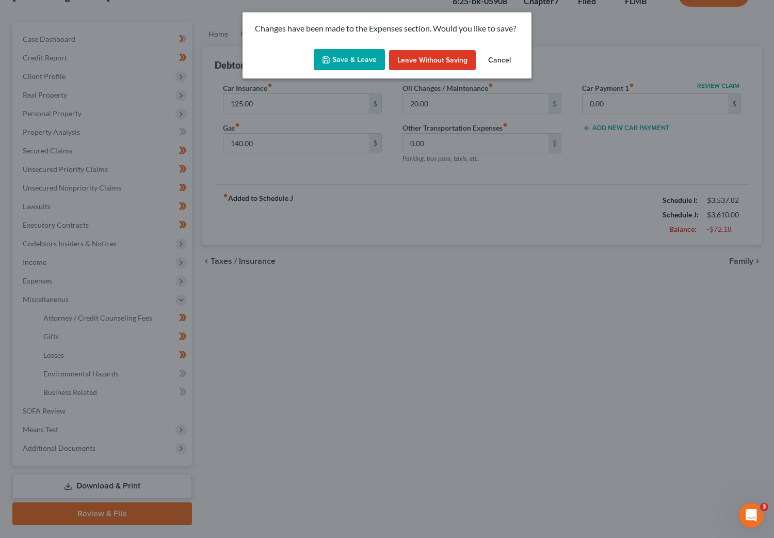
click at [361, 57] on button "Save & Leave" at bounding box center [349, 60] width 71 height 22
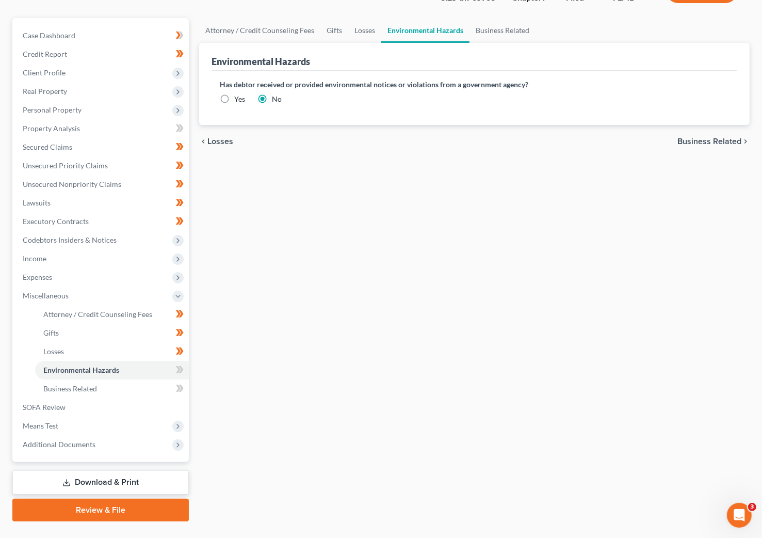
scroll to position [103, 0]
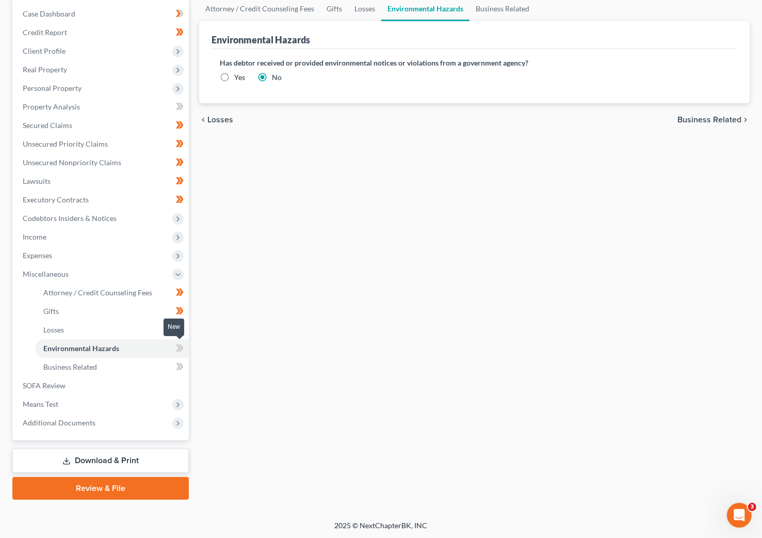
click at [175, 345] on span at bounding box center [180, 349] width 18 height 15
click at [181, 347] on icon at bounding box center [181, 347] width 5 height 7
click at [95, 367] on span "Business Related" at bounding box center [70, 366] width 54 height 9
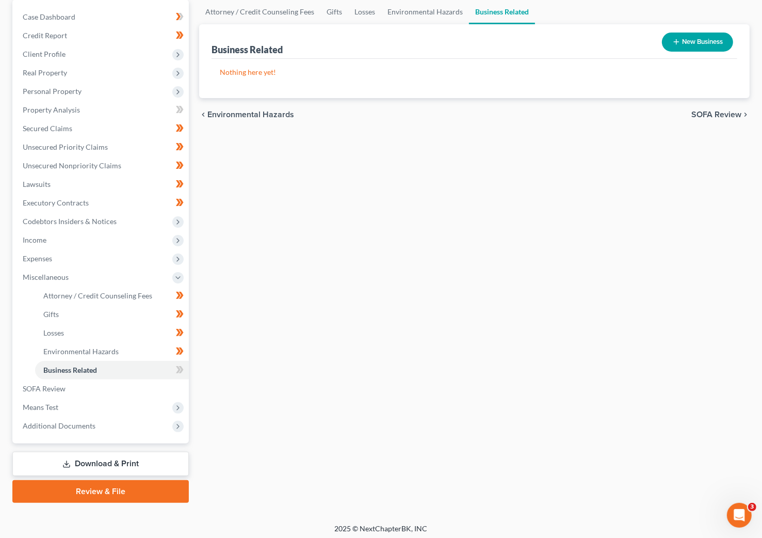
scroll to position [103, 0]
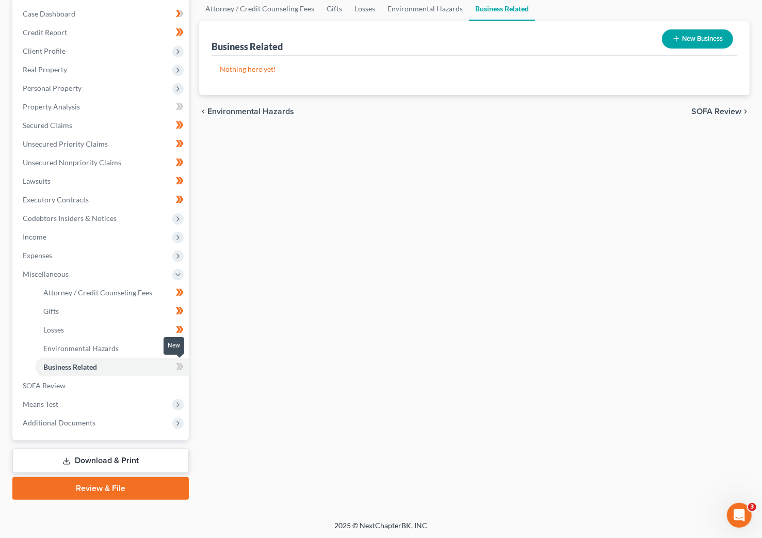
click at [181, 367] on icon at bounding box center [181, 366] width 5 height 7
click at [182, 367] on icon at bounding box center [181, 366] width 5 height 7
click at [57, 259] on span "Expenses" at bounding box center [101, 255] width 174 height 19
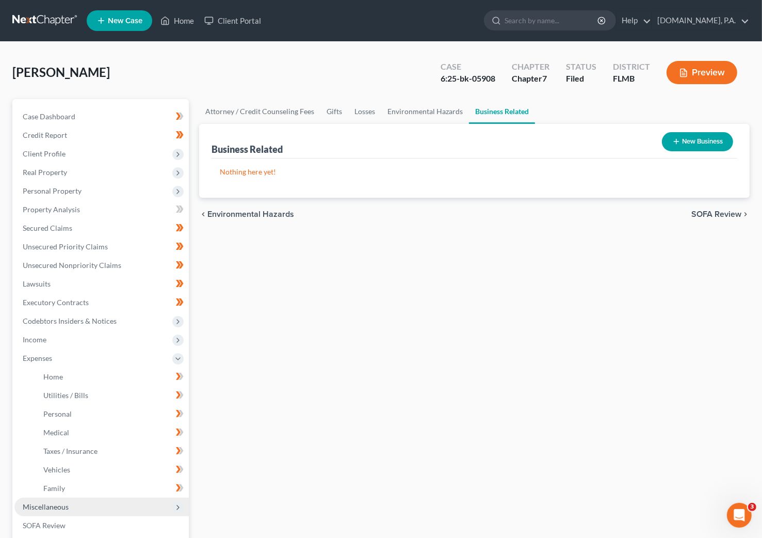
scroll to position [140, 0]
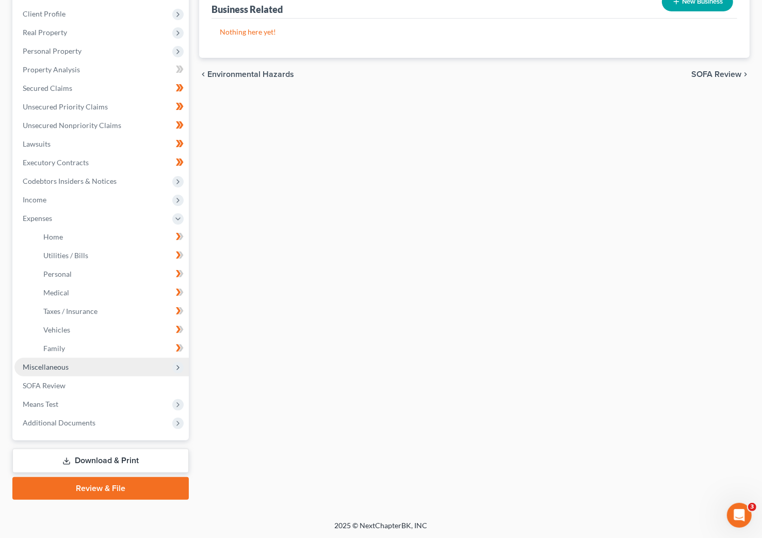
click at [49, 364] on span "Miscellaneous" at bounding box center [46, 366] width 46 height 9
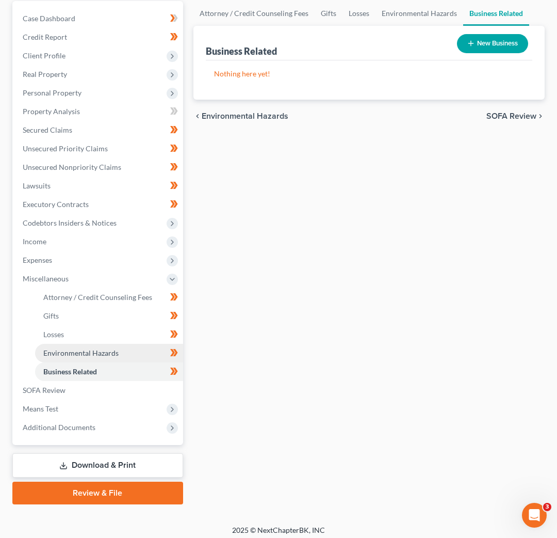
scroll to position [103, 0]
